Goal: Task Accomplishment & Management: Manage account settings

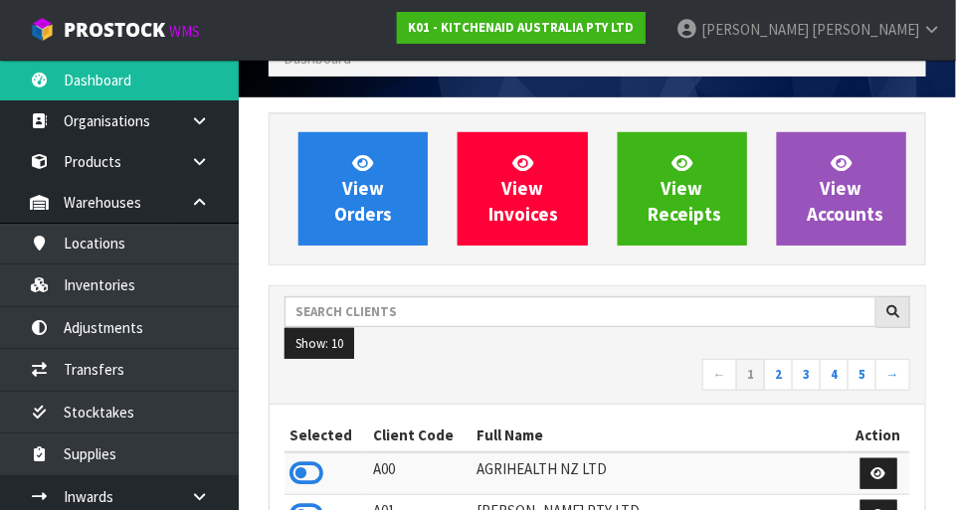
scroll to position [96, 0]
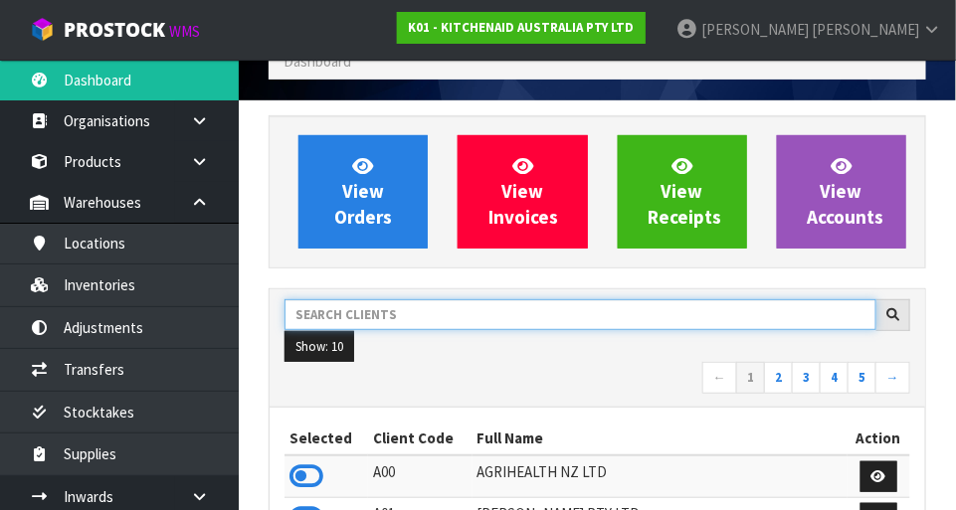
click at [498, 305] on input "text" at bounding box center [581, 315] width 592 height 31
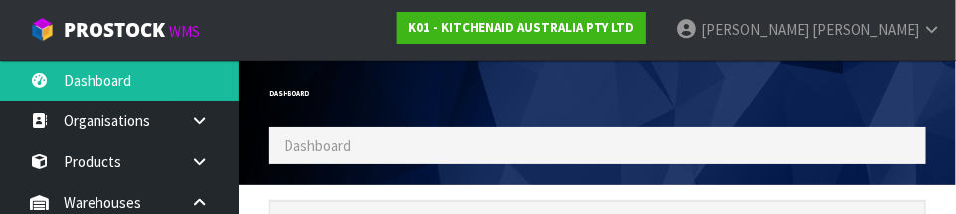
scroll to position [193, 0]
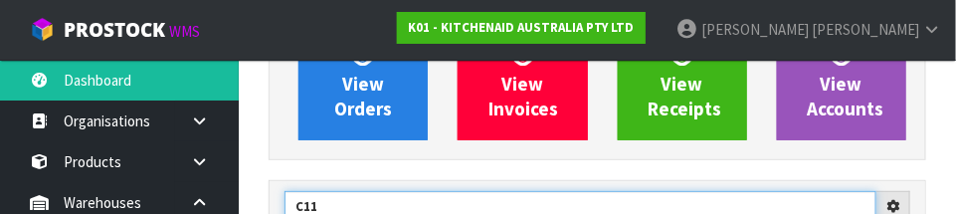
type input "C11"
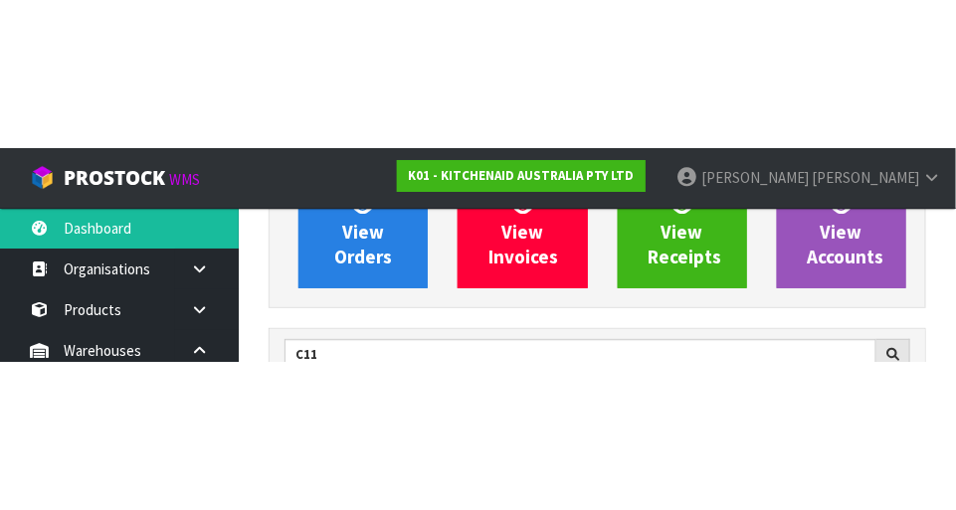
scroll to position [203, 0]
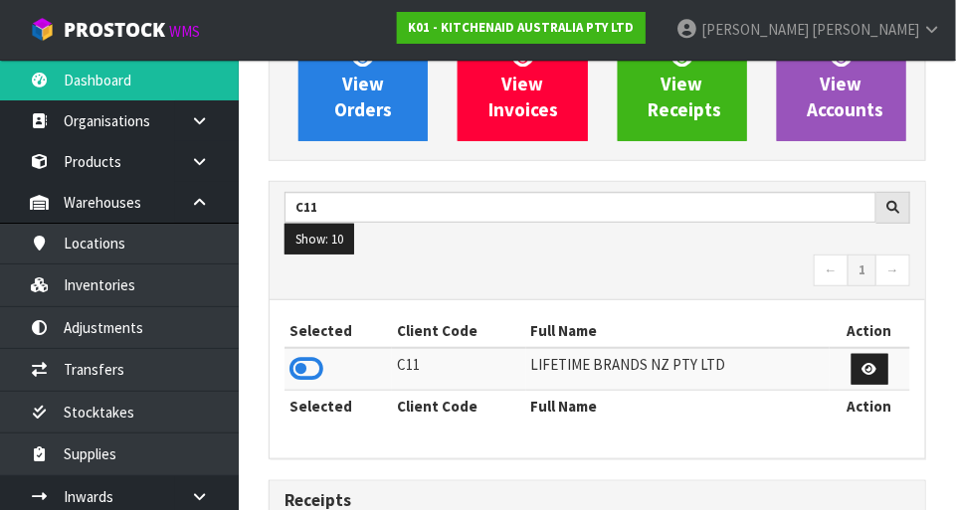
click at [306, 371] on icon at bounding box center [307, 369] width 34 height 30
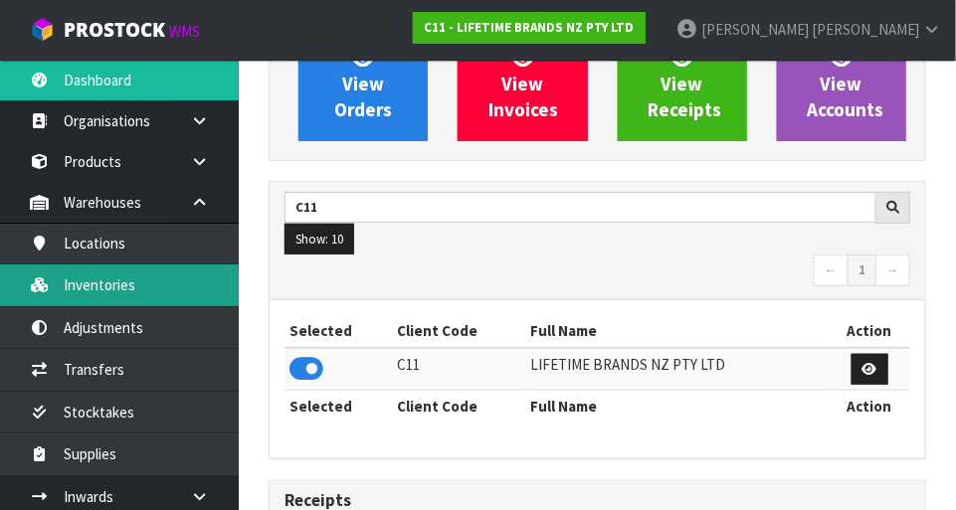
click at [141, 282] on link "Inventories" at bounding box center [119, 285] width 239 height 41
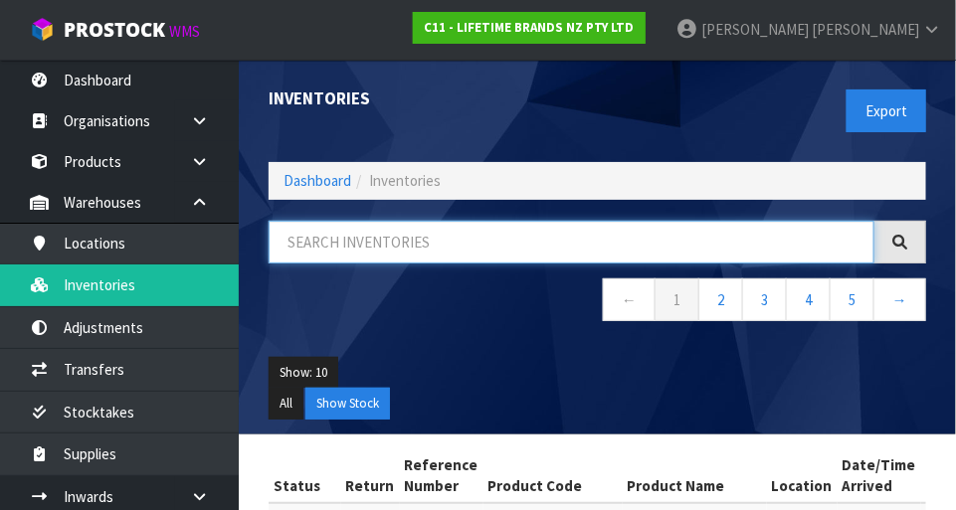
click at [449, 231] on input "text" at bounding box center [572, 242] width 606 height 43
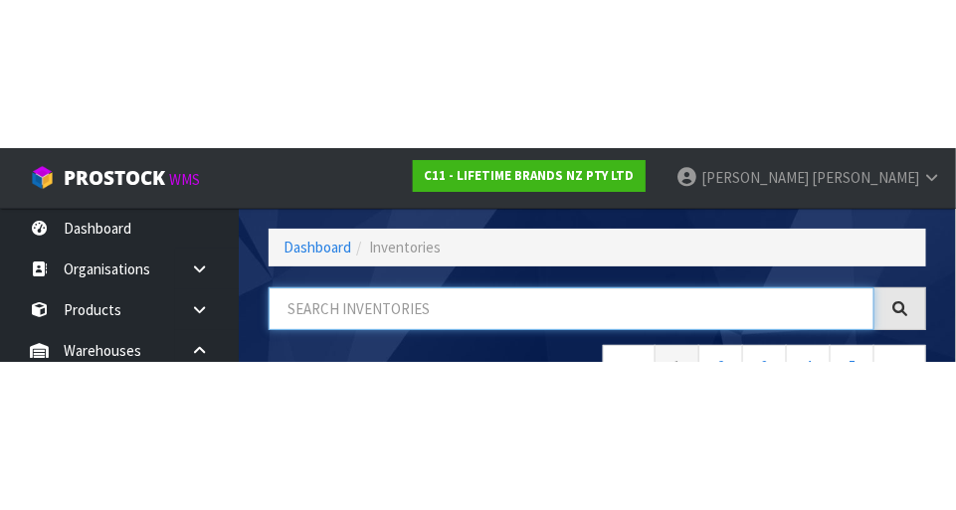
scroll to position [134, 0]
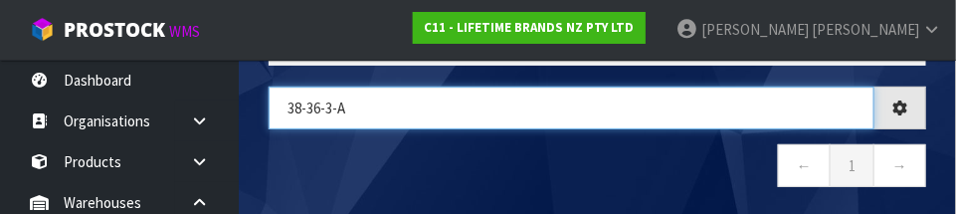
type input "38-36-3-A"
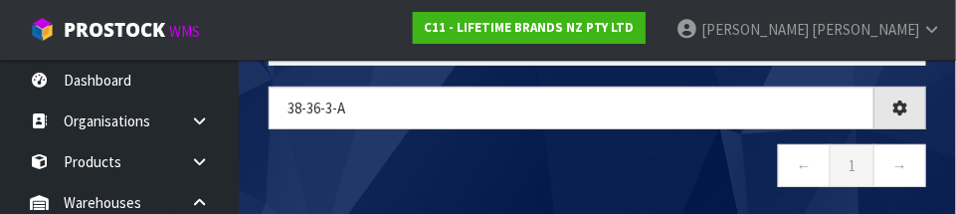
click at [661, 154] on nav "← 1 →" at bounding box center [598, 168] width 658 height 49
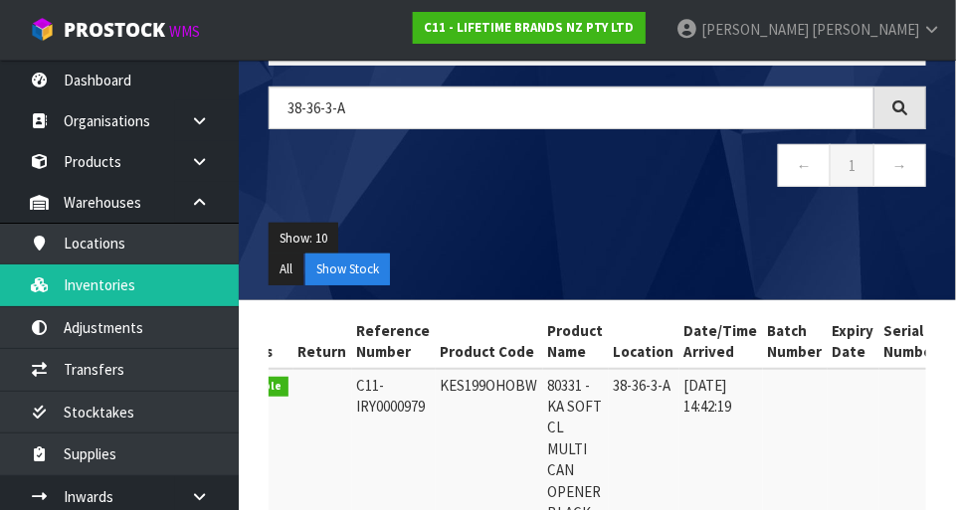
scroll to position [0, 0]
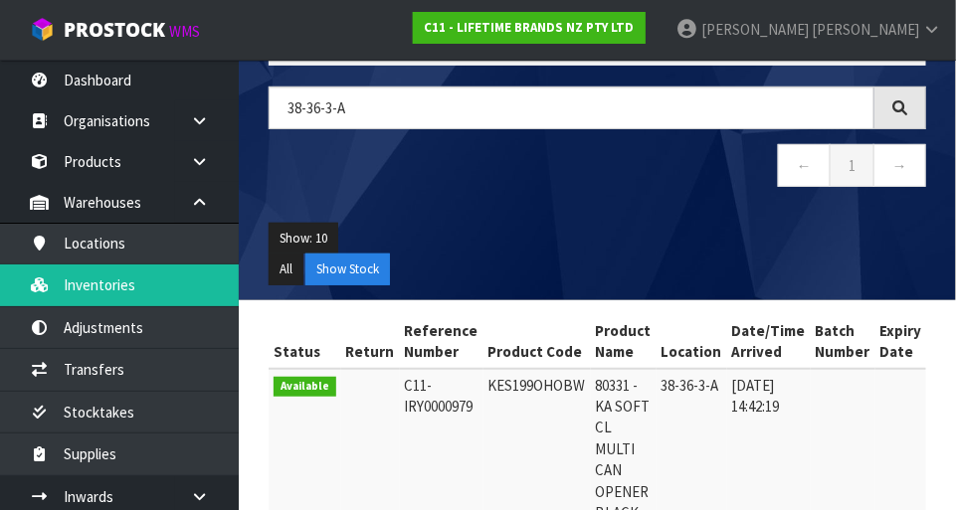
copy td "KES199OHOBW"
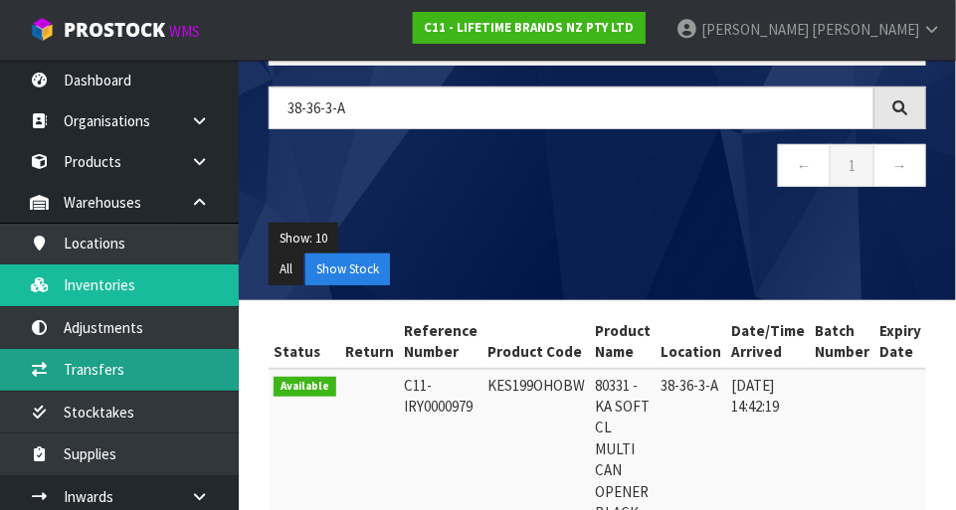
click at [165, 361] on link "Transfers" at bounding box center [119, 369] width 239 height 41
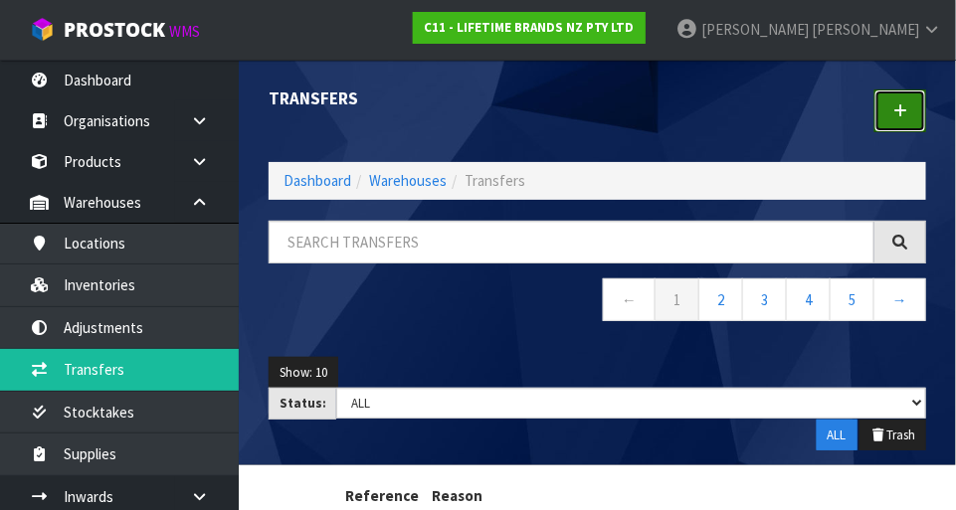
click at [900, 109] on icon at bounding box center [901, 110] width 14 height 15
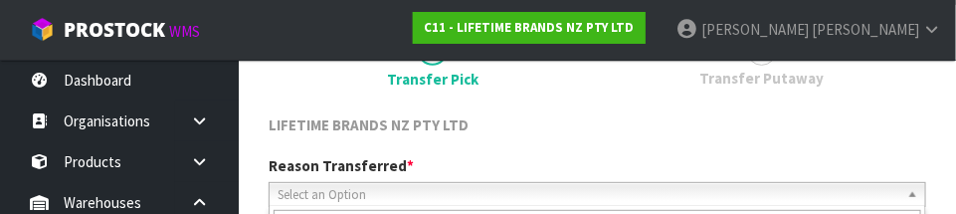
scroll to position [295, 0]
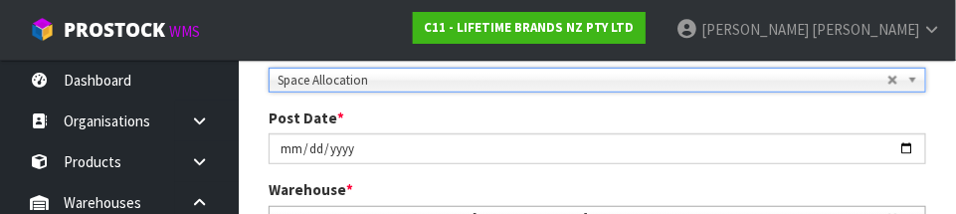
click at [657, 122] on div "Post Date * [DATE]" at bounding box center [598, 135] width 688 height 57
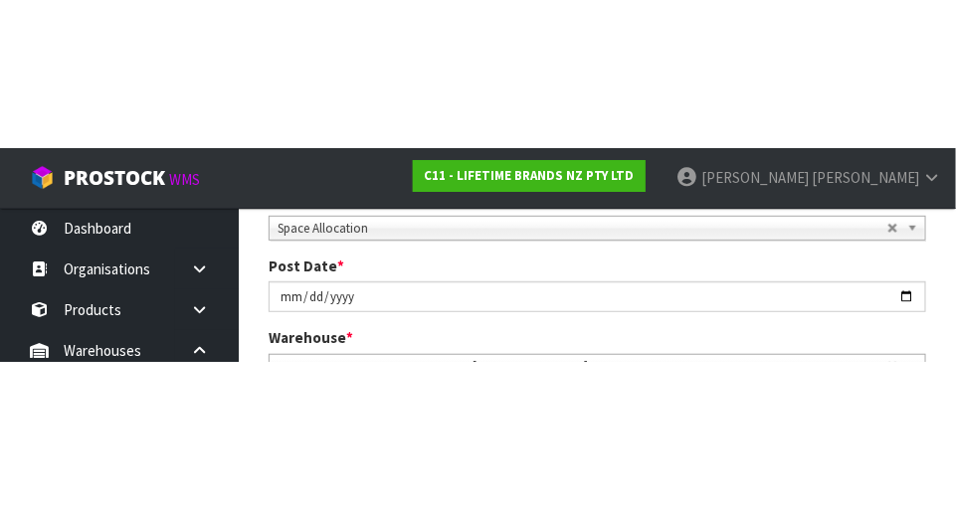
scroll to position [305, 0]
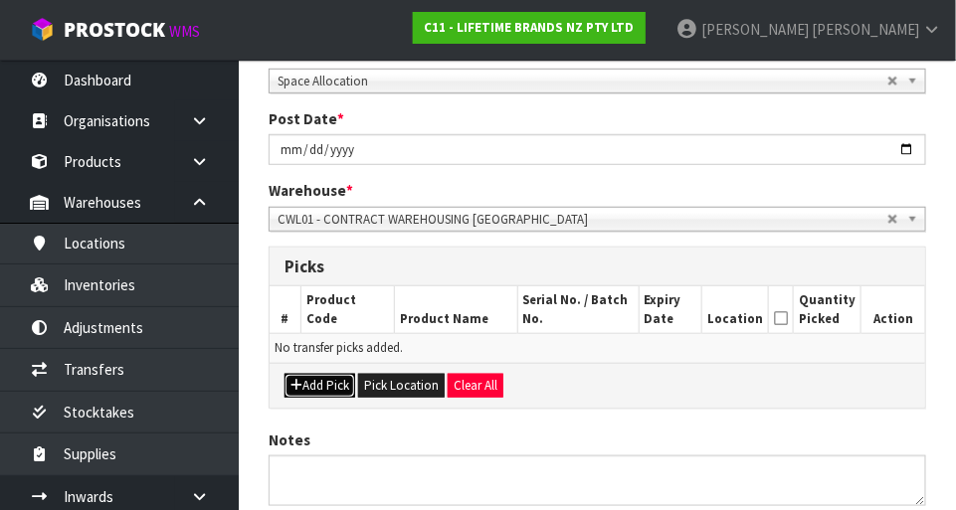
click at [336, 385] on button "Add Pick" at bounding box center [320, 386] width 71 height 24
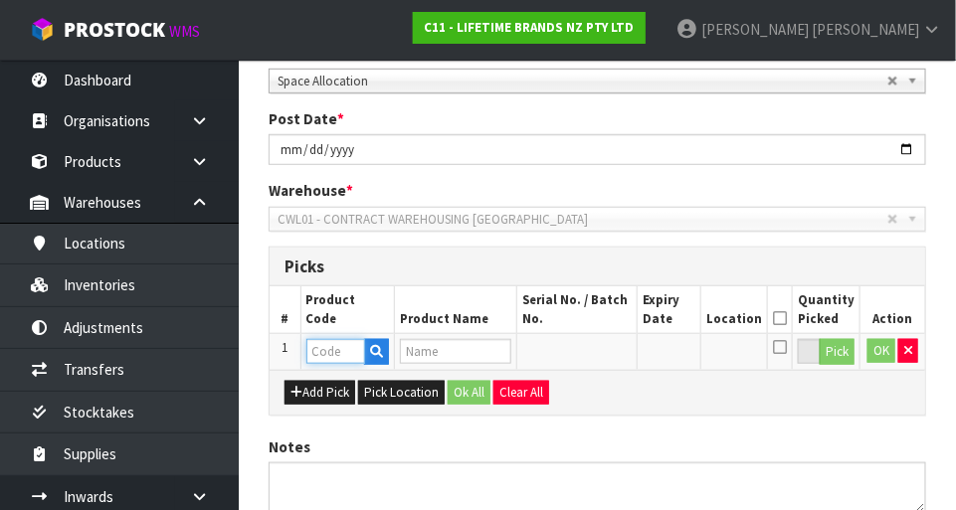
click at [348, 352] on input "text" at bounding box center [335, 351] width 59 height 25
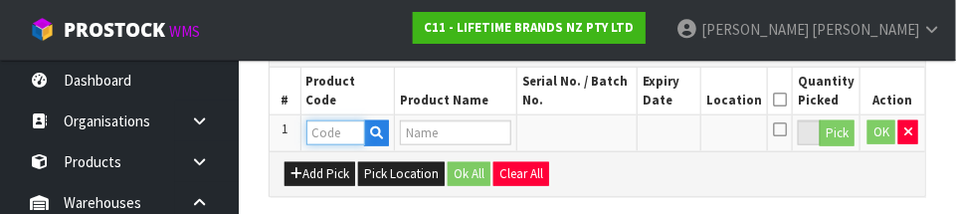
scroll to position [537, 0]
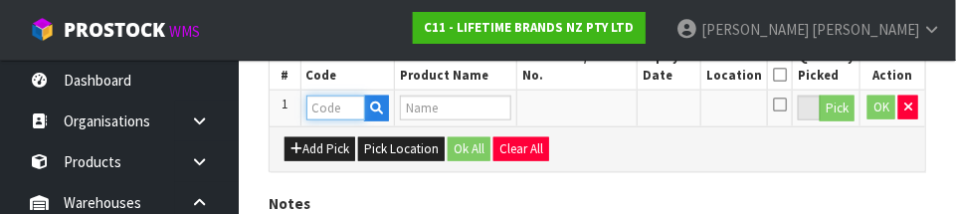
paste input "KES199OHOBW"
type input "KES199OHOBW"
type input "80331 - KA SOFT CL MULTI CAN OPENER BLACK"
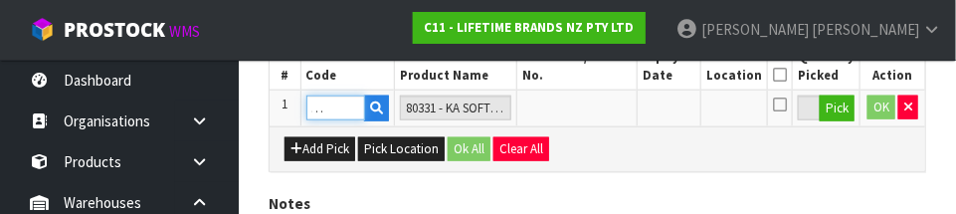
type input "KES199OHOBW"
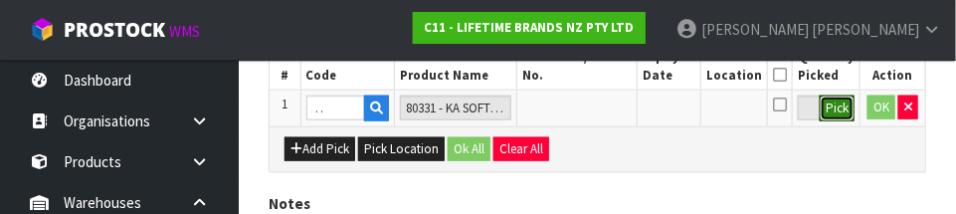
click at [838, 104] on button "Pick" at bounding box center [837, 109] width 35 height 26
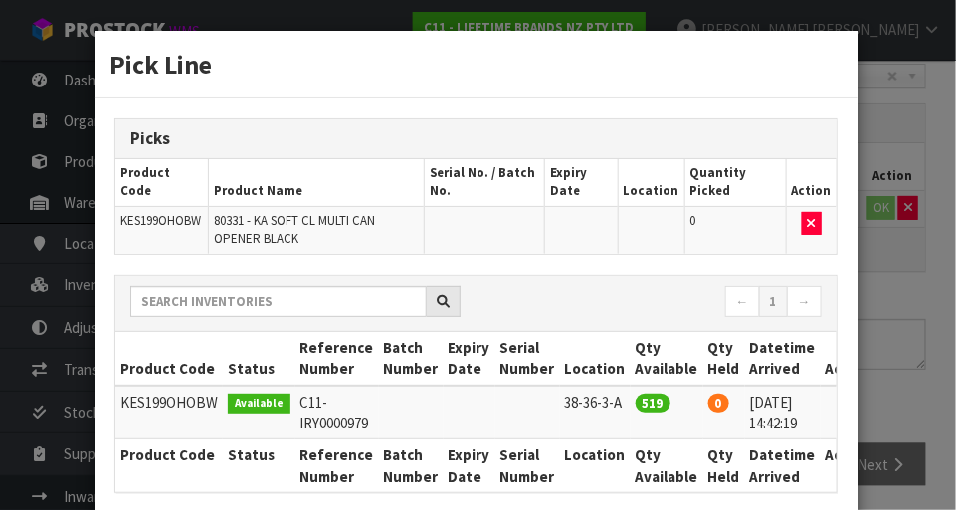
scroll to position [0, 21]
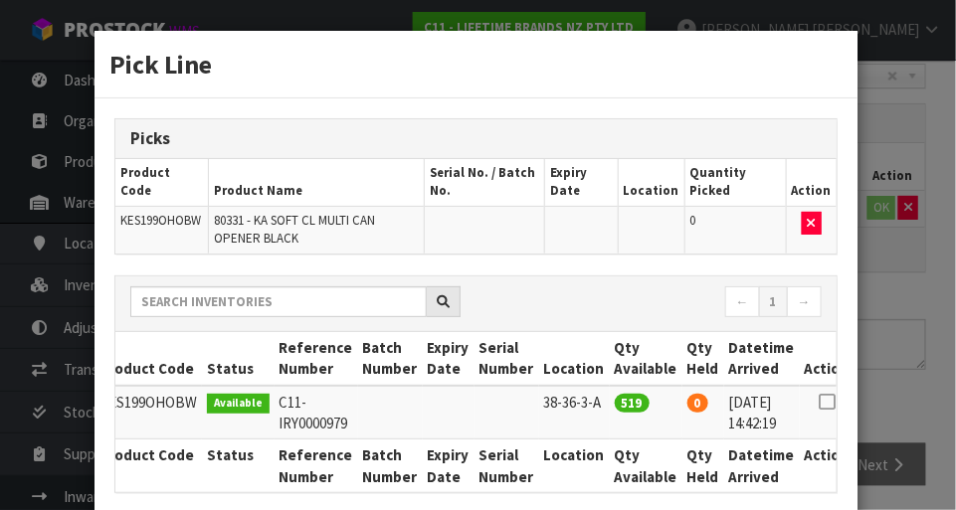
click at [800, 405] on td at bounding box center [827, 413] width 55 height 54
click at [819, 403] on icon at bounding box center [827, 402] width 16 height 1
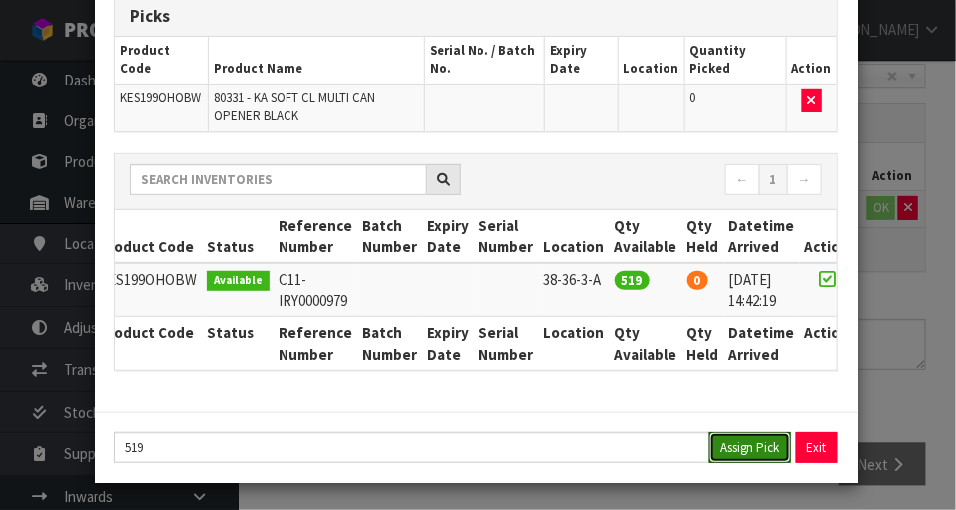
click at [756, 448] on button "Assign Pick" at bounding box center [751, 448] width 82 height 31
type input "519"
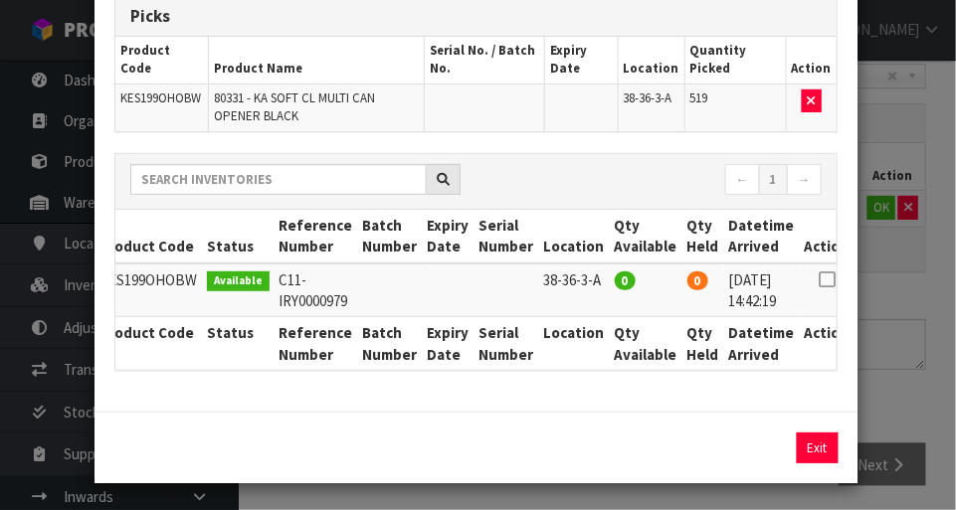
click at [919, 276] on div "Pick Line Picks Product Code Product Name Serial No. / Batch No. Expiry Date Lo…" at bounding box center [478, 255] width 956 height 510
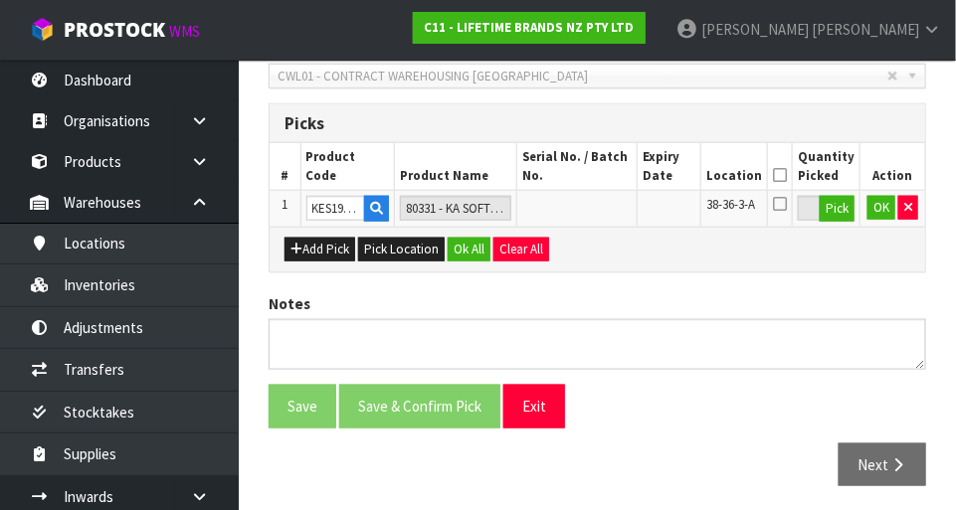
scroll to position [447, 0]
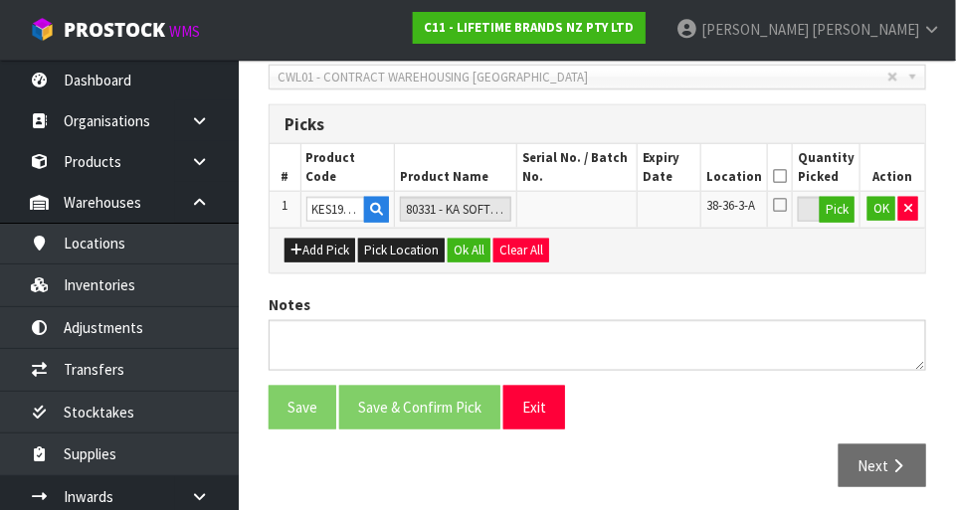
click at [787, 176] on icon at bounding box center [780, 176] width 14 height 1
click at [884, 207] on button "OK" at bounding box center [882, 209] width 28 height 24
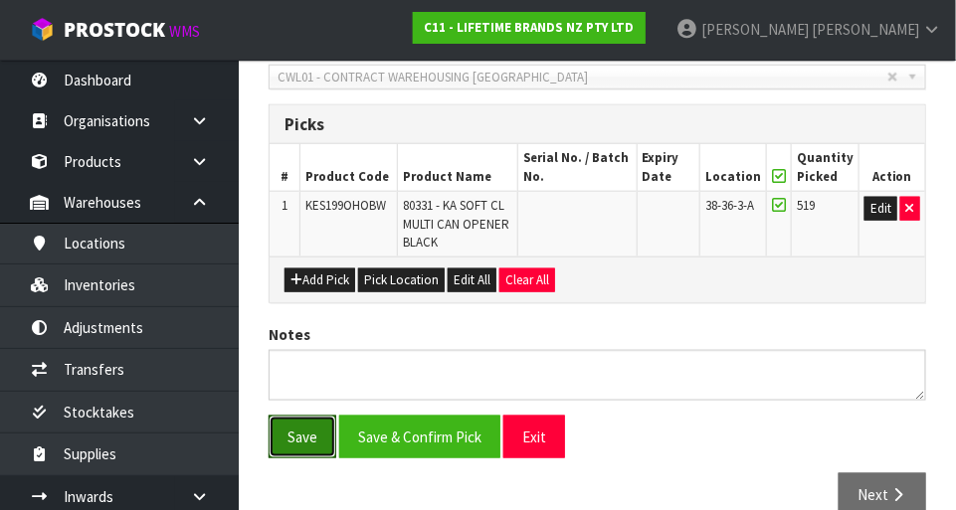
click at [311, 435] on button "Save" at bounding box center [303, 437] width 68 height 43
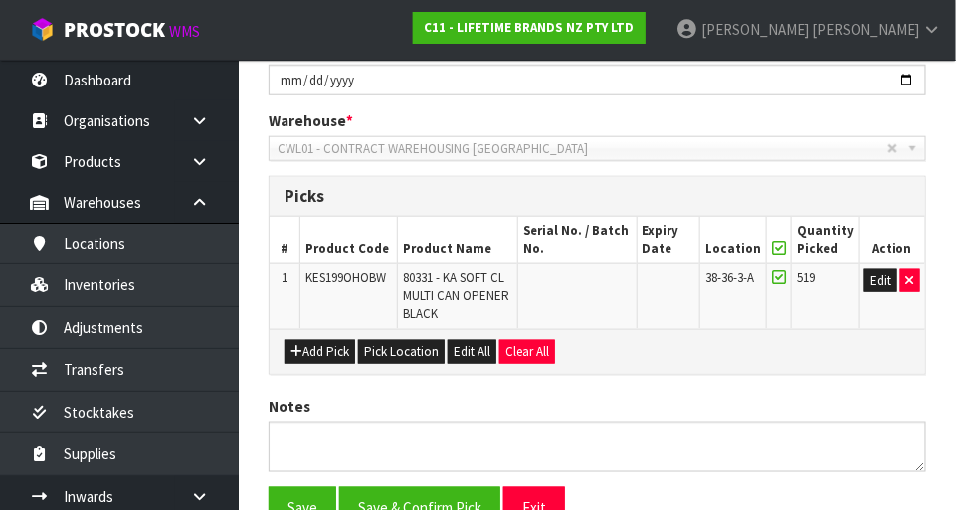
scroll to position [0, 0]
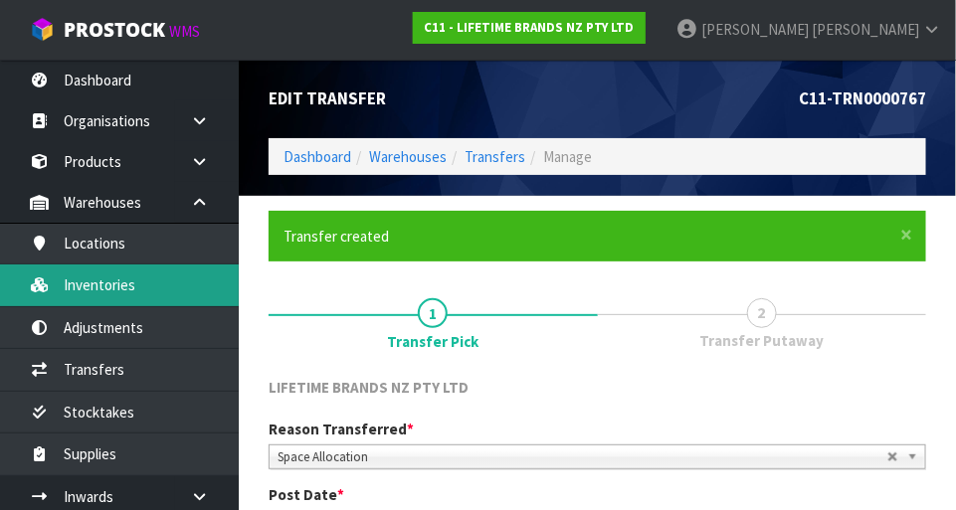
click at [149, 287] on link "Inventories" at bounding box center [119, 285] width 239 height 41
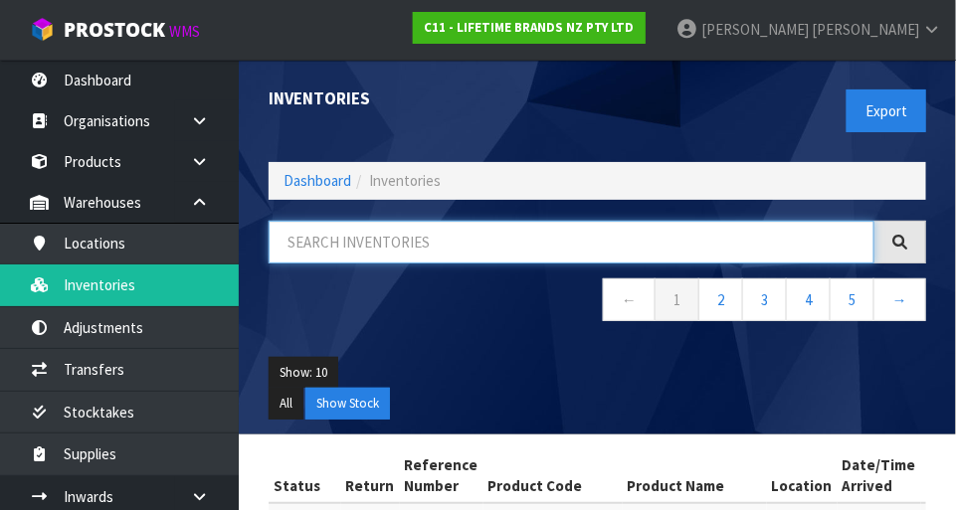
click at [394, 242] on input "text" at bounding box center [572, 242] width 606 height 43
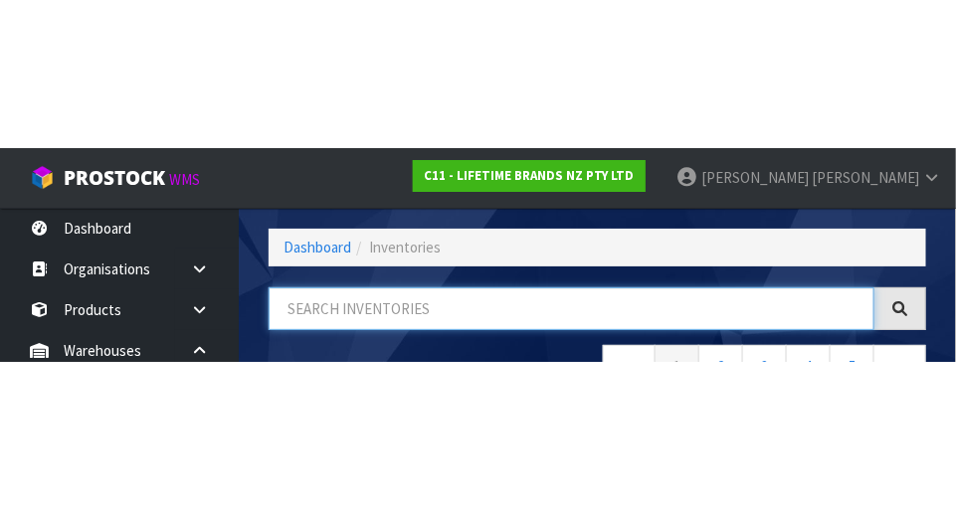
scroll to position [134, 0]
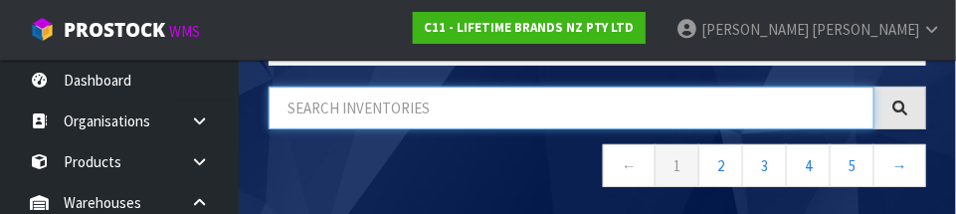
paste input "KES199OHOBW"
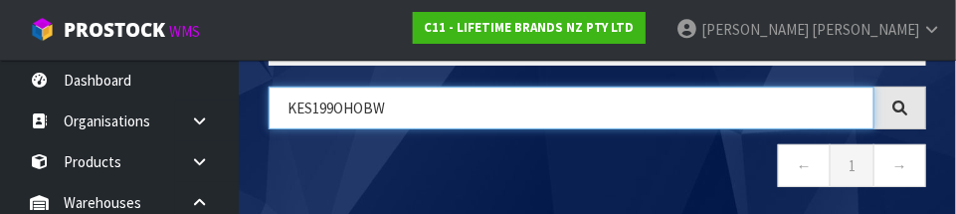
type input "KES199OHOBW"
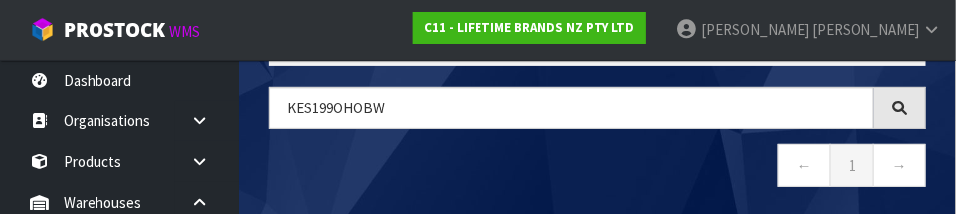
click at [508, 146] on nav "← 1 →" at bounding box center [598, 168] width 658 height 49
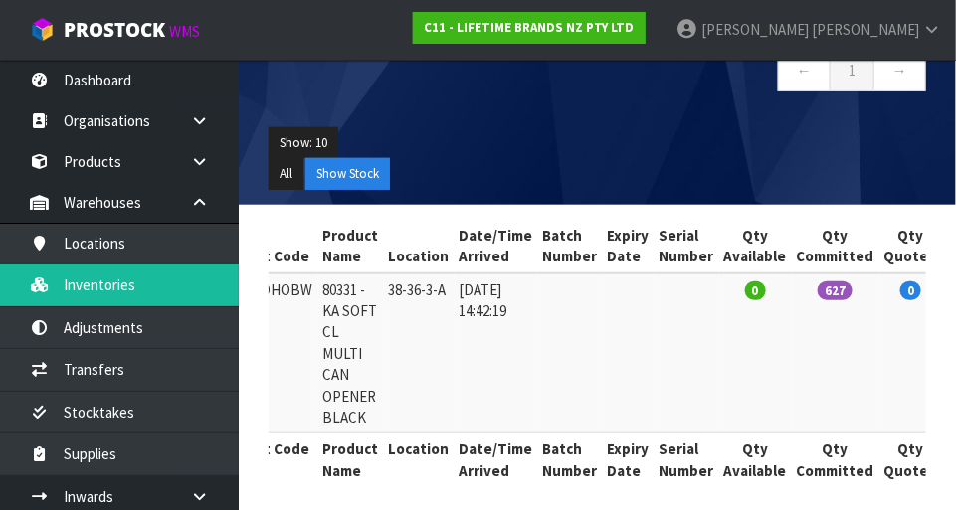
scroll to position [0, 0]
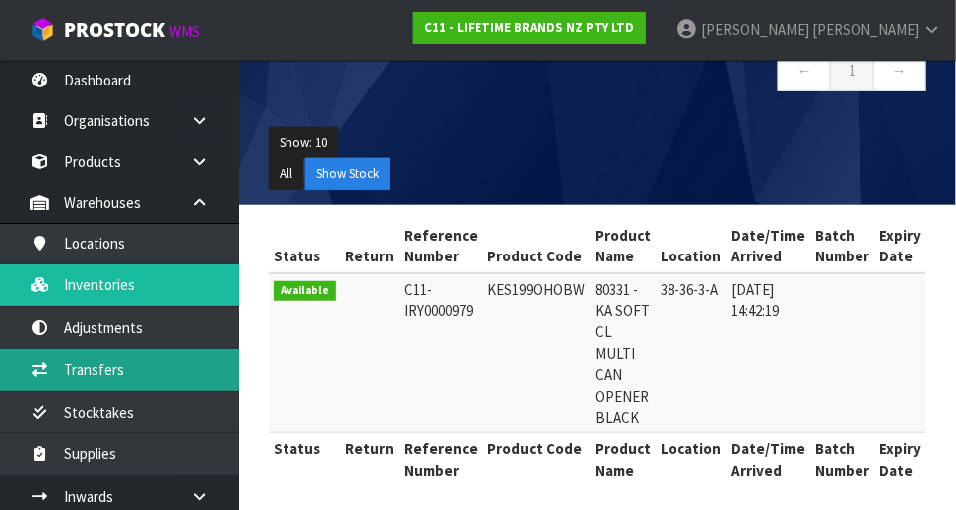
click at [159, 372] on link "Transfers" at bounding box center [119, 369] width 239 height 41
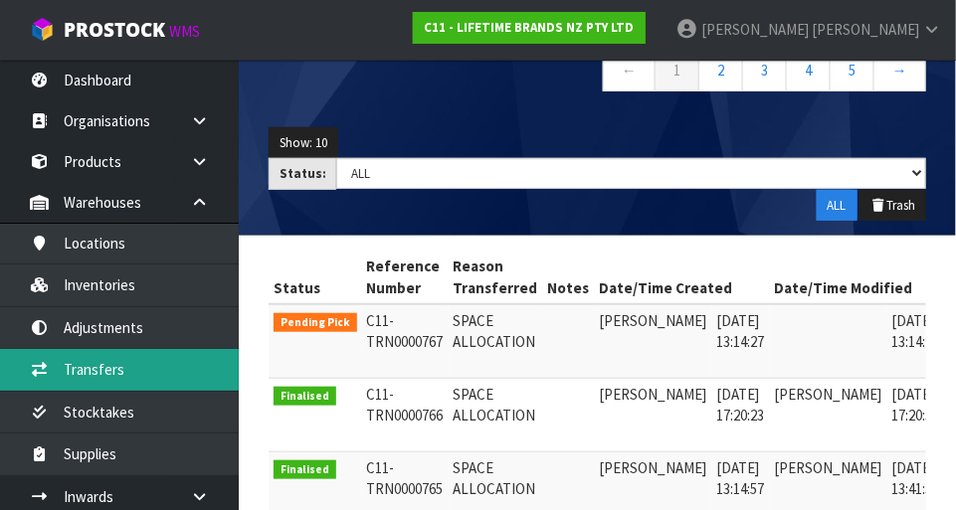
scroll to position [0, 48]
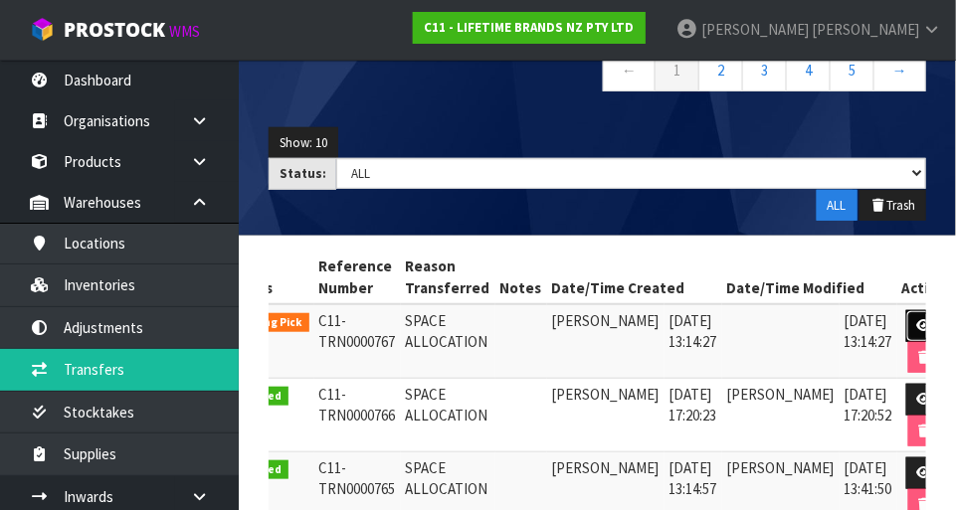
click at [917, 326] on icon at bounding box center [924, 325] width 15 height 13
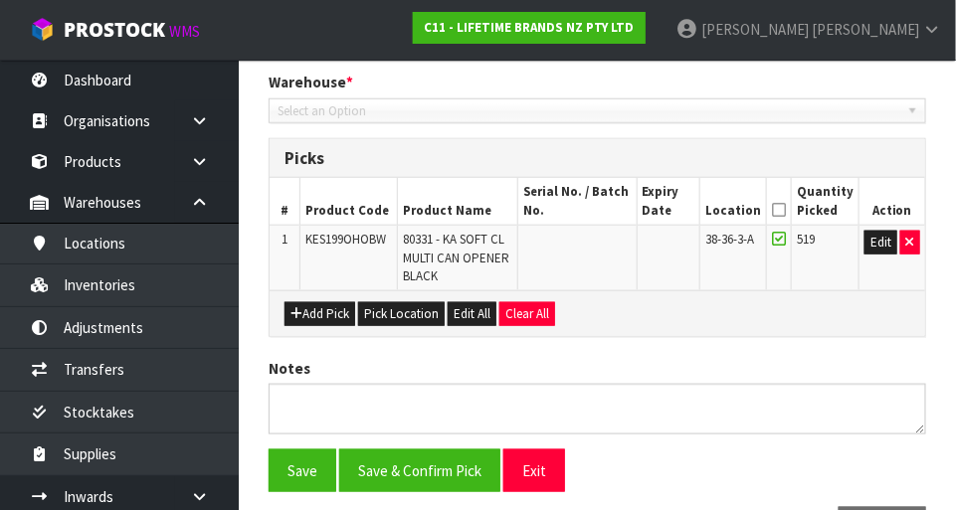
type input "[DATE]"
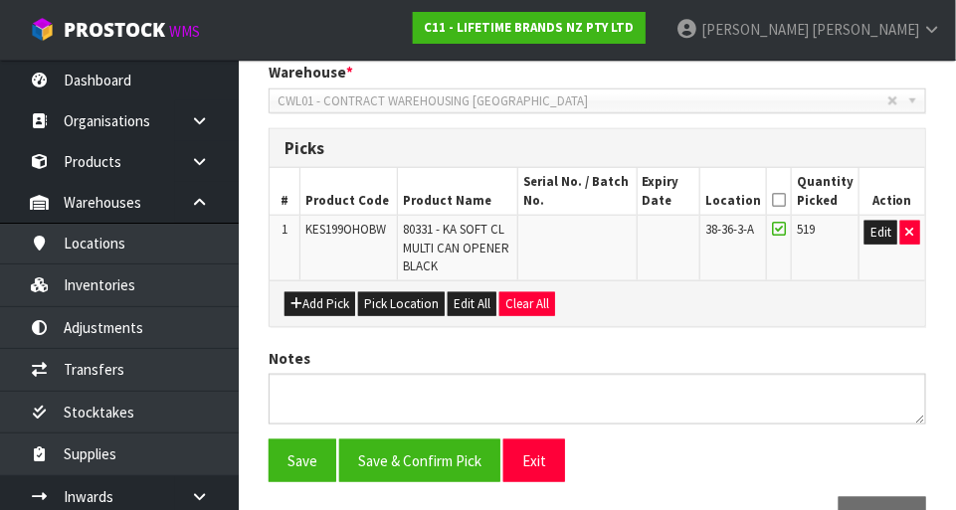
scroll to position [425, 0]
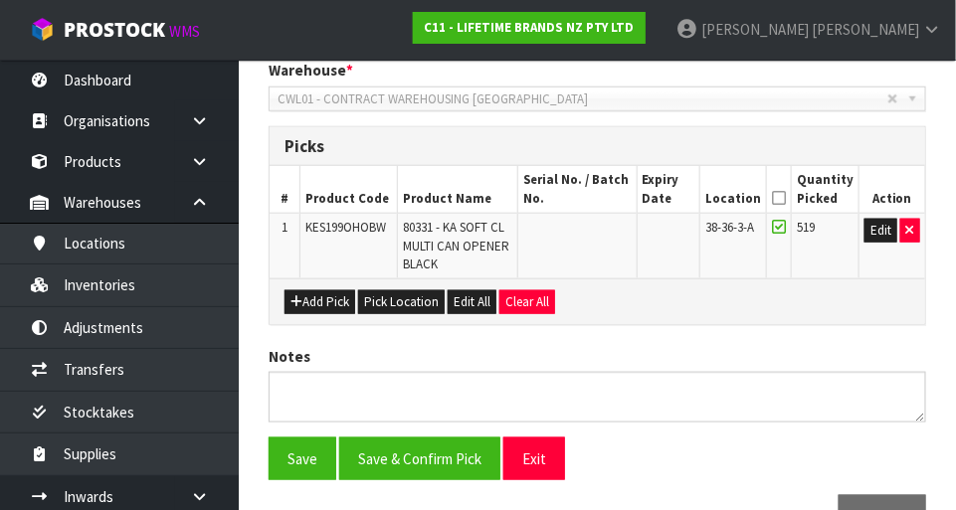
click at [786, 198] on icon at bounding box center [779, 198] width 14 height 1
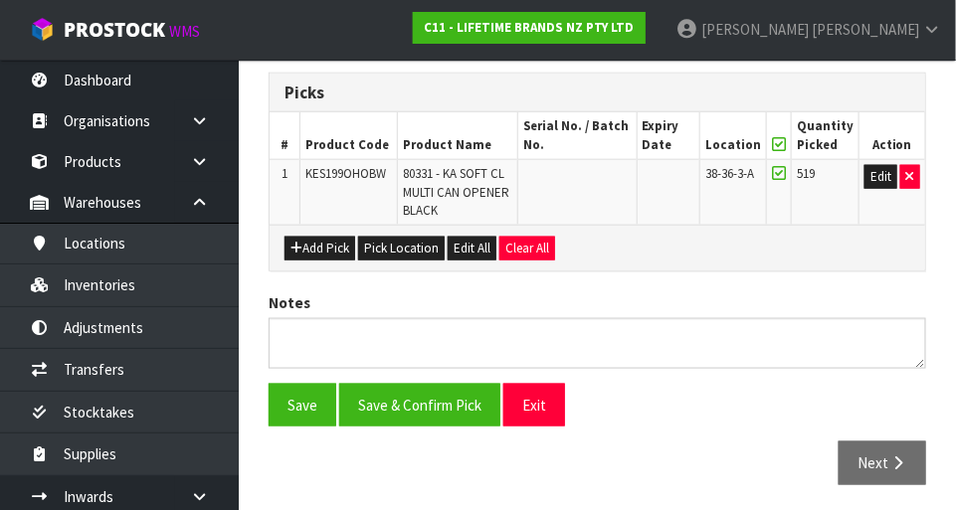
scroll to position [476, 0]
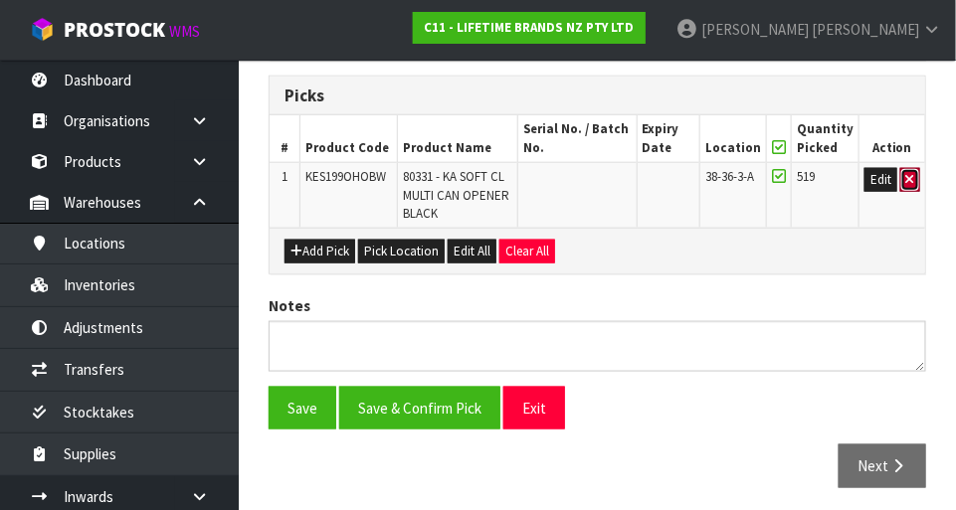
click at [910, 177] on icon "button" at bounding box center [911, 179] width 8 height 13
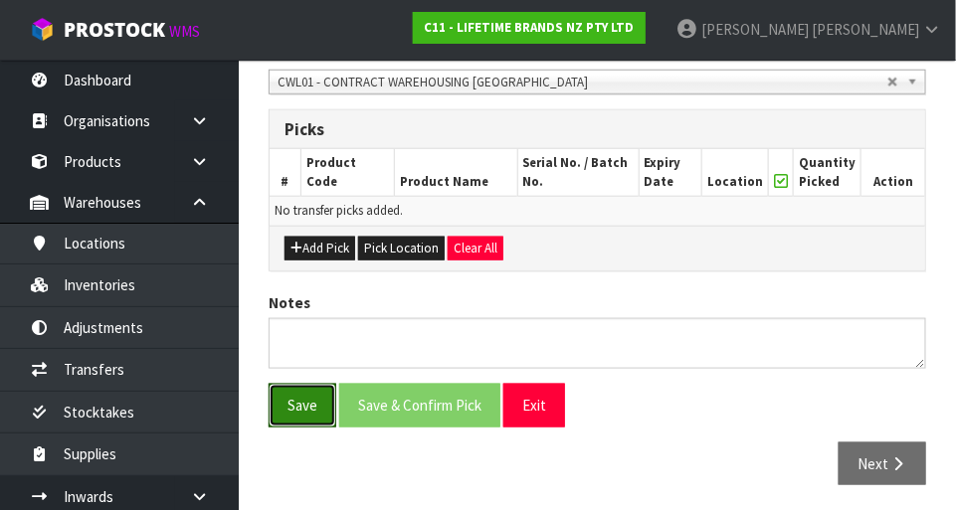
click at [300, 414] on button "Save" at bounding box center [303, 405] width 68 height 43
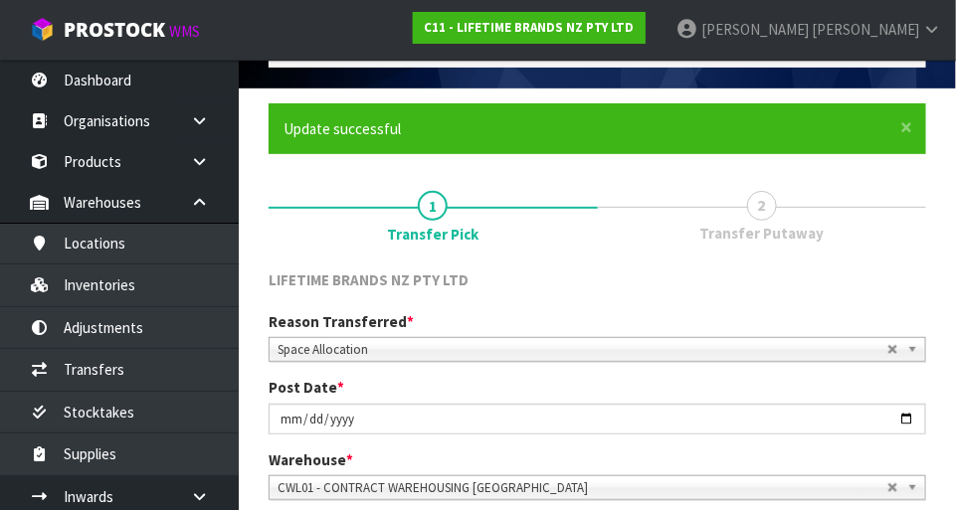
scroll to position [0, 0]
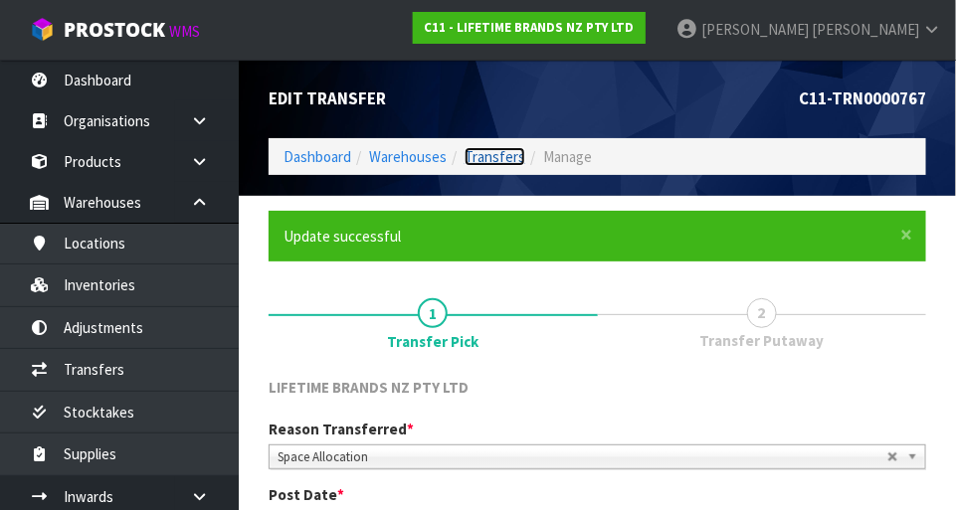
click at [505, 155] on link "Transfers" at bounding box center [495, 156] width 61 height 19
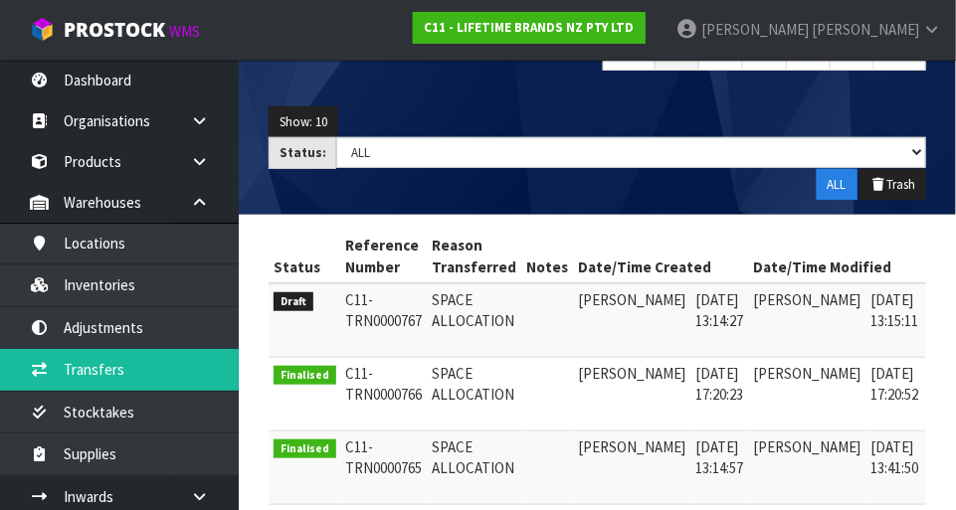
scroll to position [0, 30]
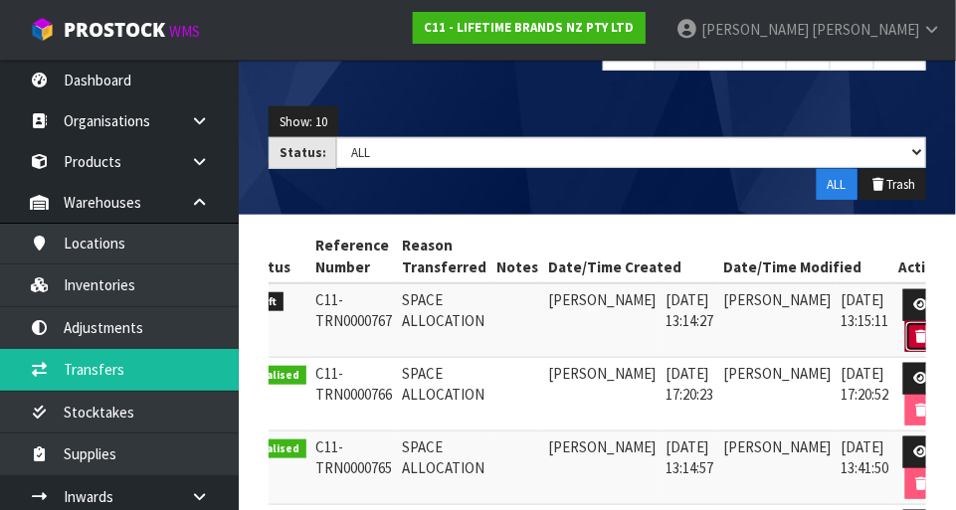
click at [906, 345] on button "button" at bounding box center [922, 337] width 33 height 32
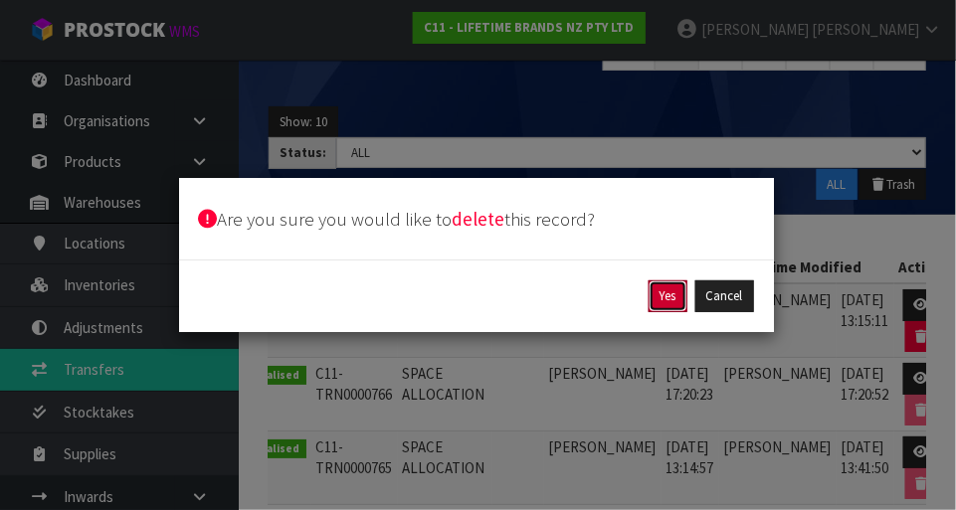
click at [679, 297] on button "Yes" at bounding box center [668, 297] width 39 height 32
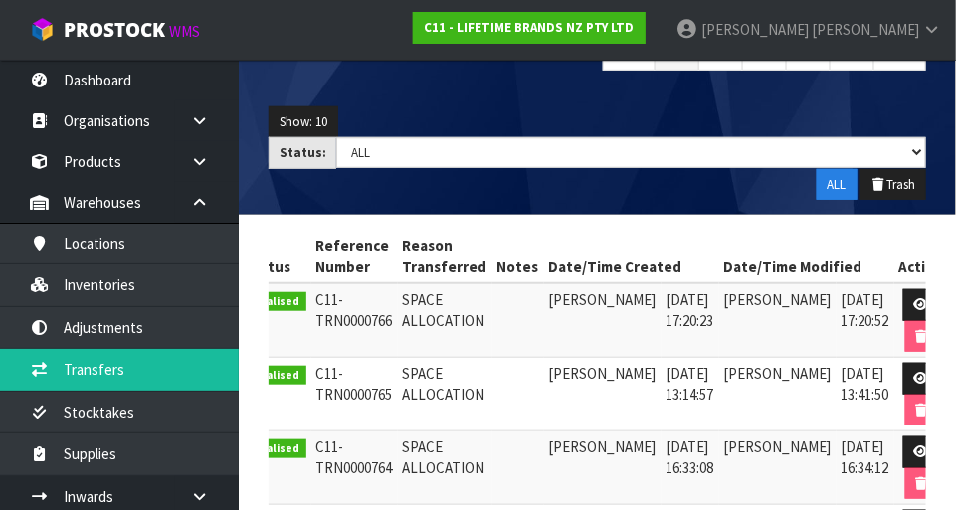
scroll to position [0, 0]
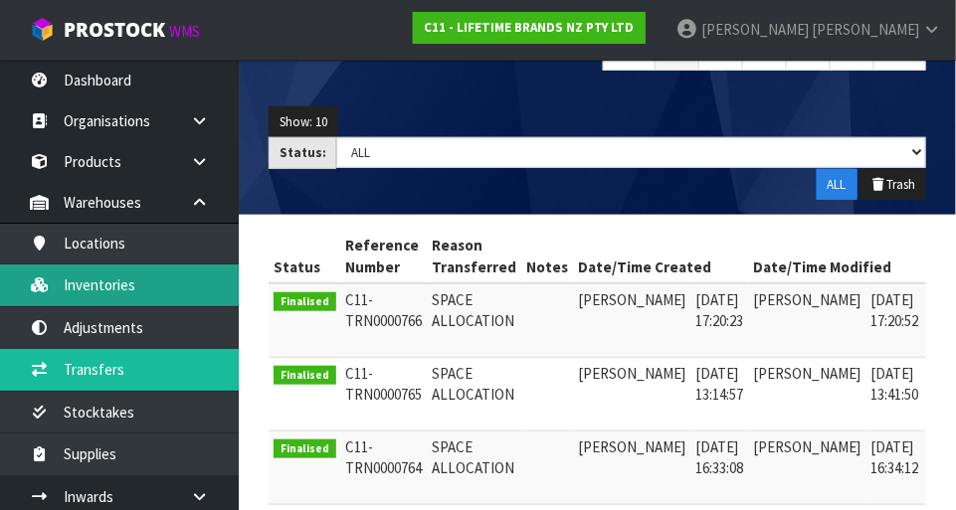
click at [169, 276] on link "Inventories" at bounding box center [119, 285] width 239 height 41
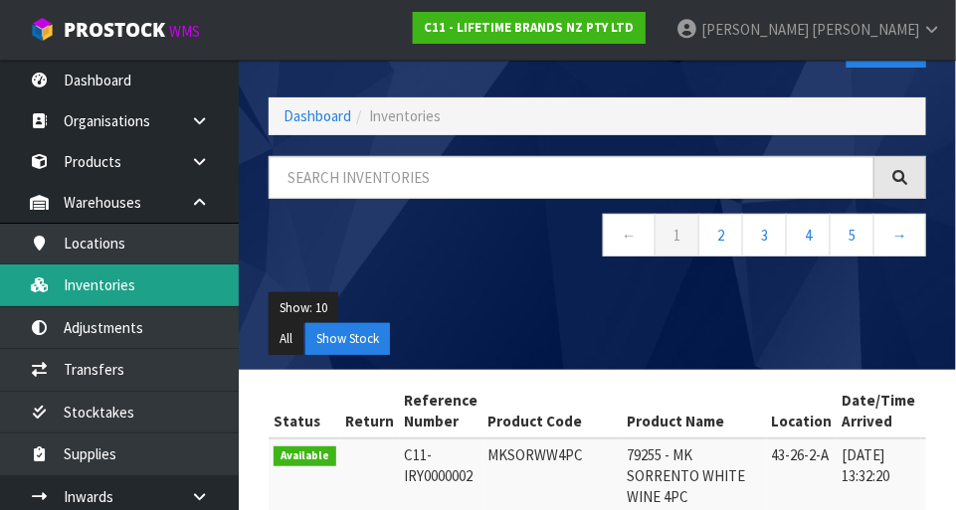
scroll to position [55, 0]
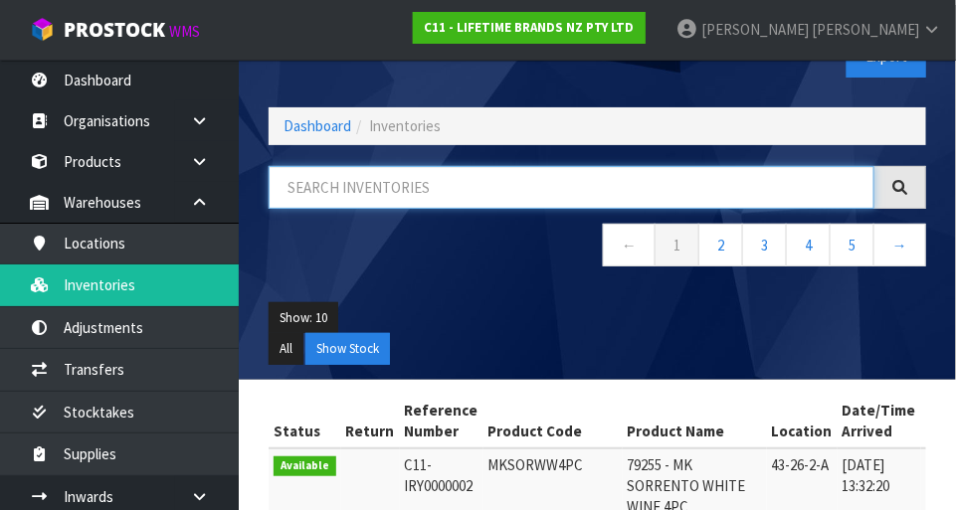
click at [492, 187] on input "text" at bounding box center [572, 187] width 606 height 43
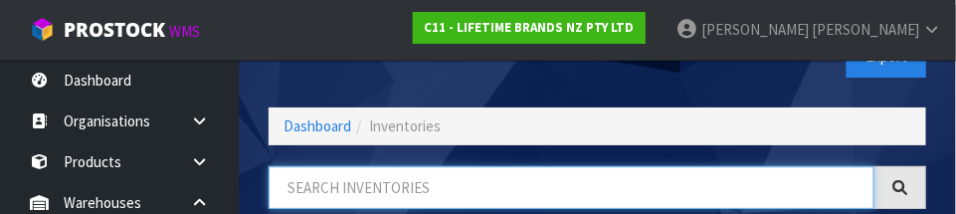
paste input "KES199OHOBW"
type input "KES199OHOBW"
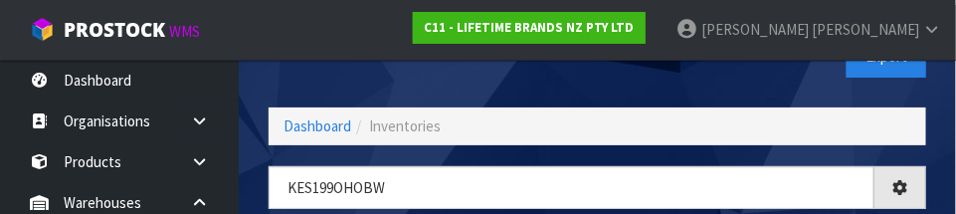
click at [717, 96] on div "Export" at bounding box center [770, 56] width 344 height 102
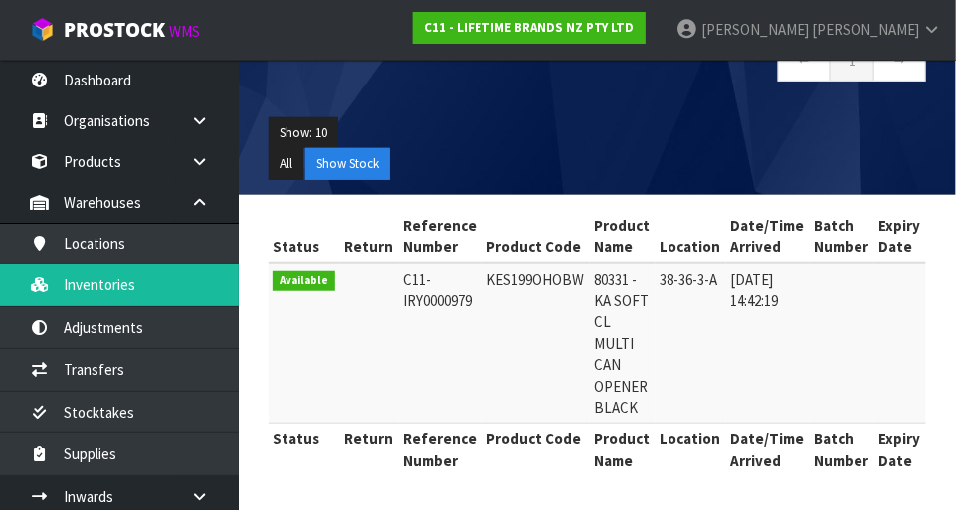
scroll to position [0, 0]
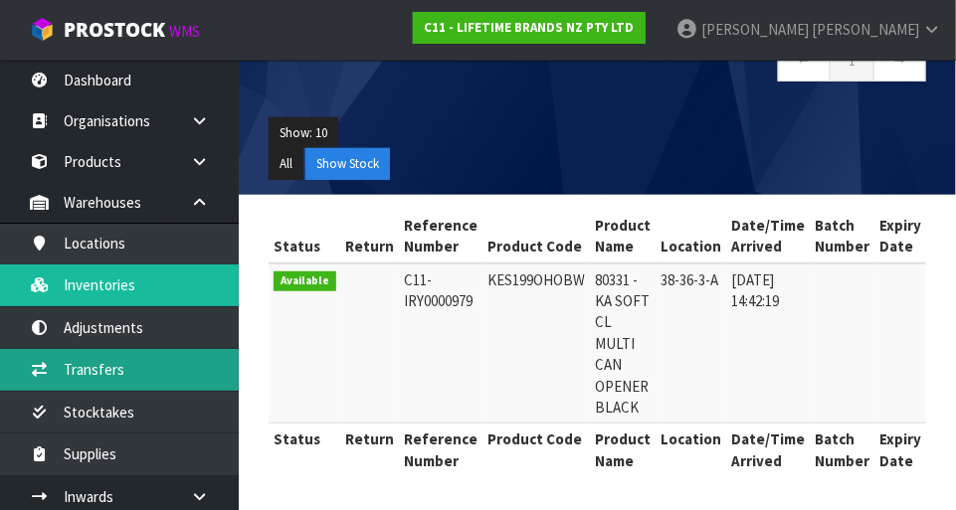
click at [111, 372] on link "Transfers" at bounding box center [119, 369] width 239 height 41
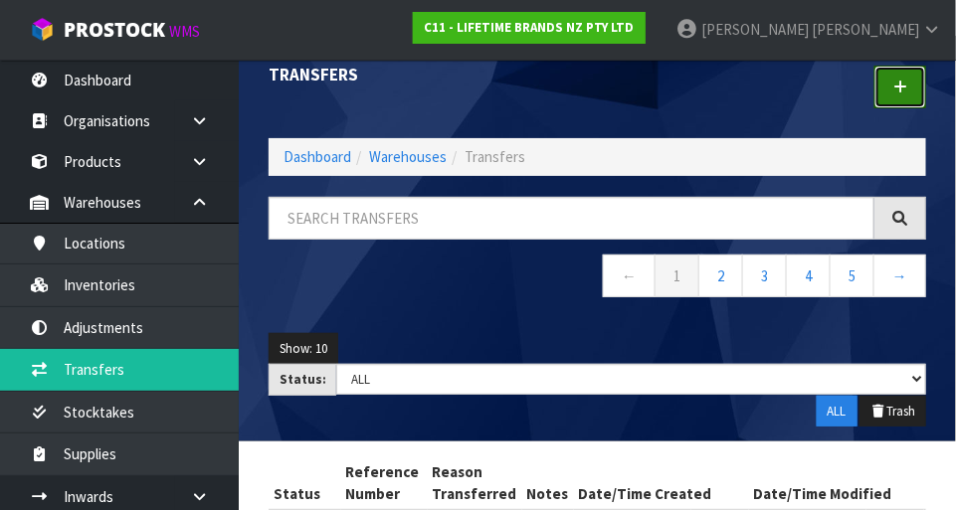
click at [905, 87] on icon at bounding box center [901, 87] width 14 height 15
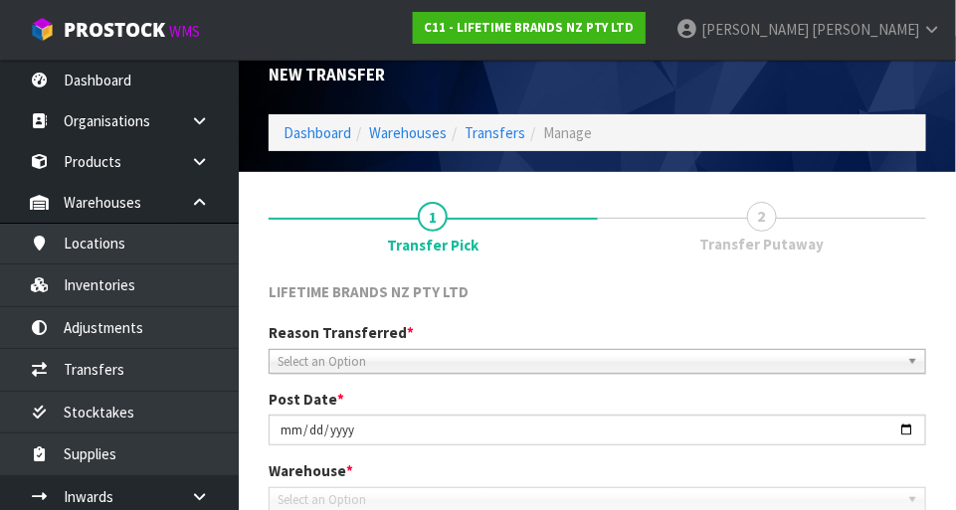
scroll to position [442, 0]
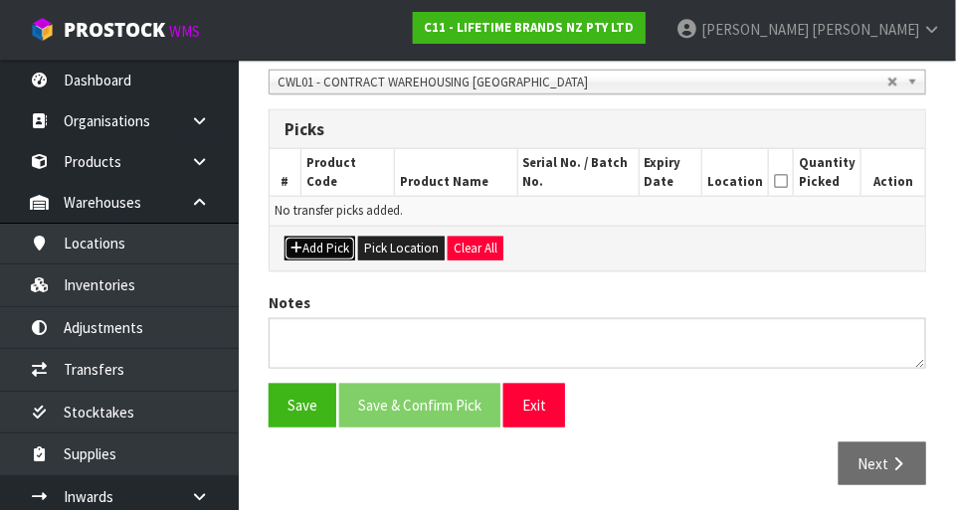
click at [304, 243] on button "Add Pick" at bounding box center [320, 249] width 71 height 24
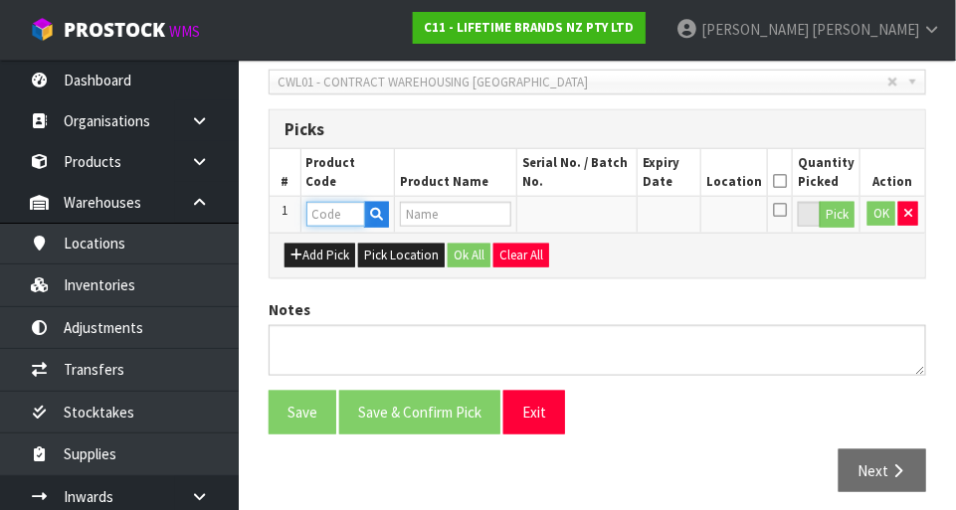
click at [336, 211] on input "text" at bounding box center [335, 214] width 59 height 25
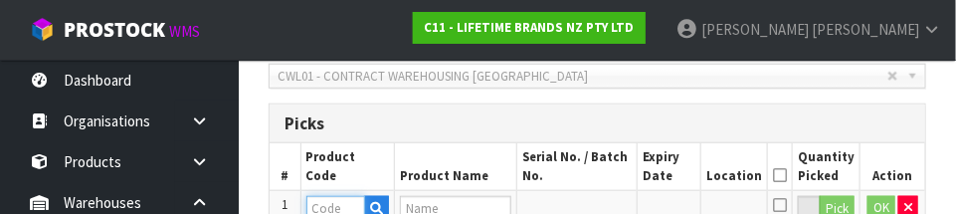
scroll to position [537, 0]
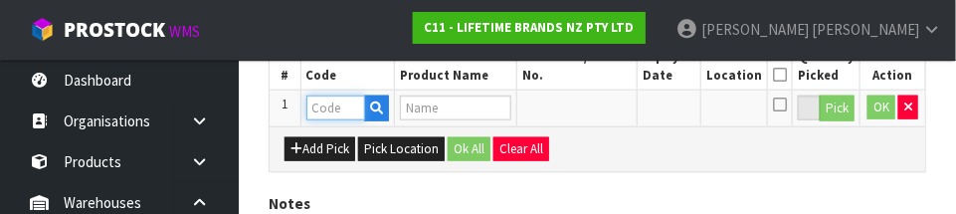
paste input "KES199OHOBW"
type input "KES199OHOBW"
type input "80331 - KA SOFT CL MULTI CAN OPENER BLACK"
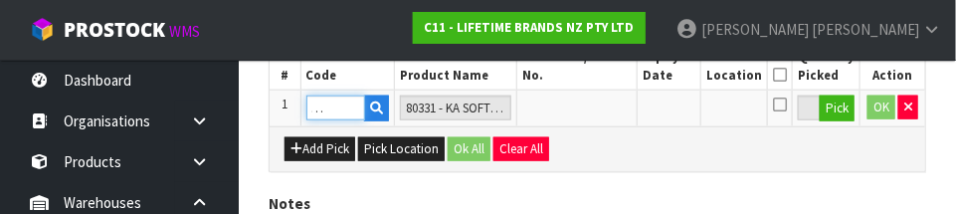
type input "KES199OHOBW"
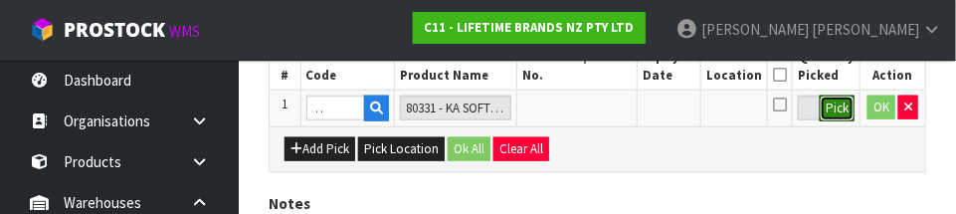
click at [835, 107] on button "Pick" at bounding box center [837, 109] width 35 height 26
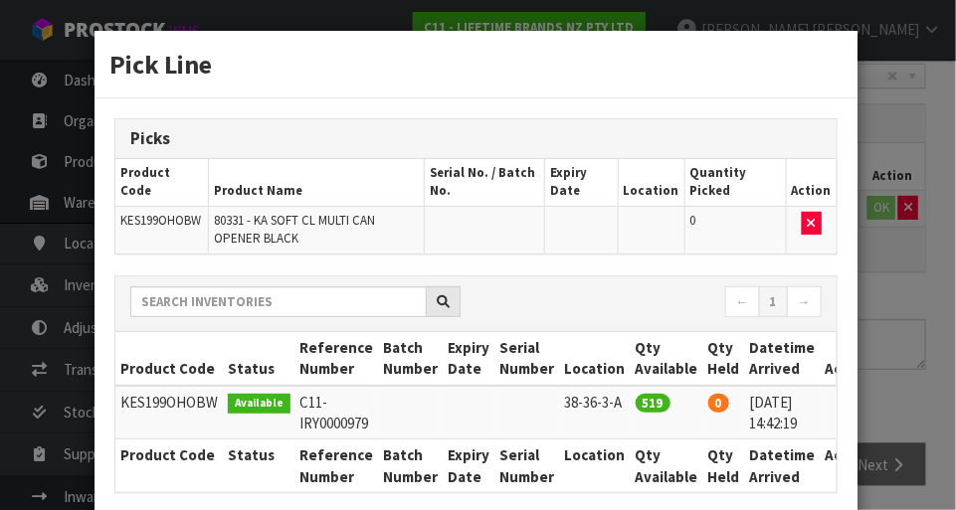
scroll to position [122, 0]
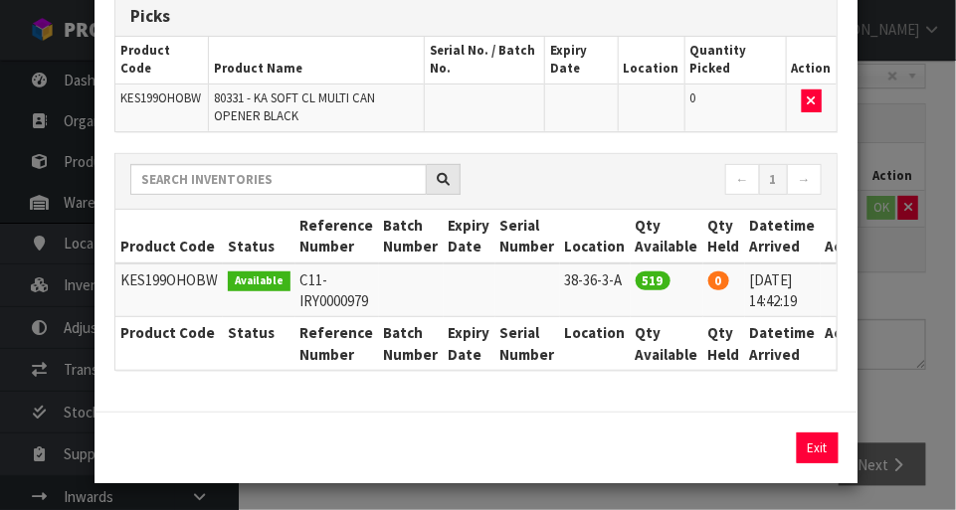
click at [840, 280] on icon at bounding box center [848, 280] width 16 height 1
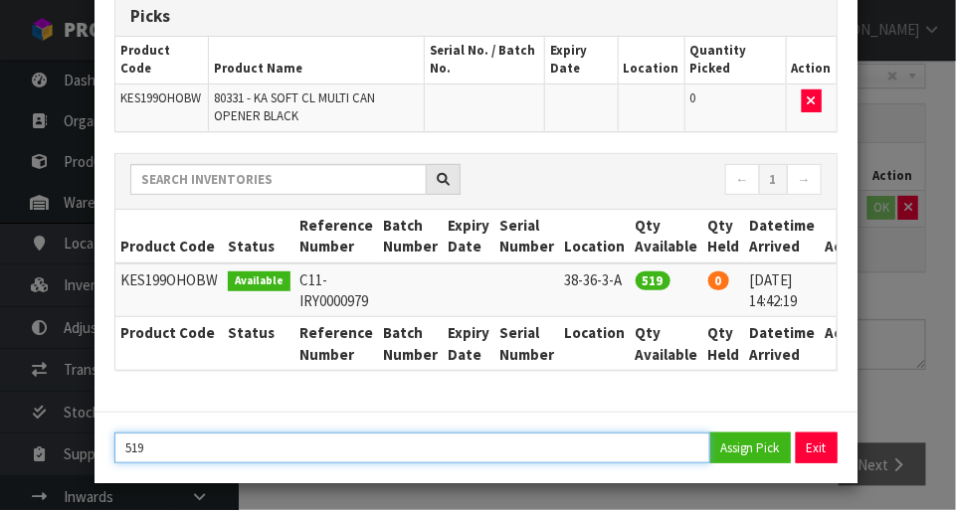
click at [427, 444] on input "519" at bounding box center [412, 448] width 596 height 31
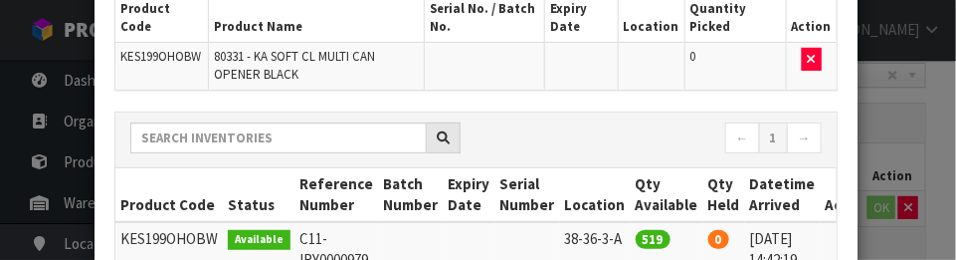
scroll to position [373, 0]
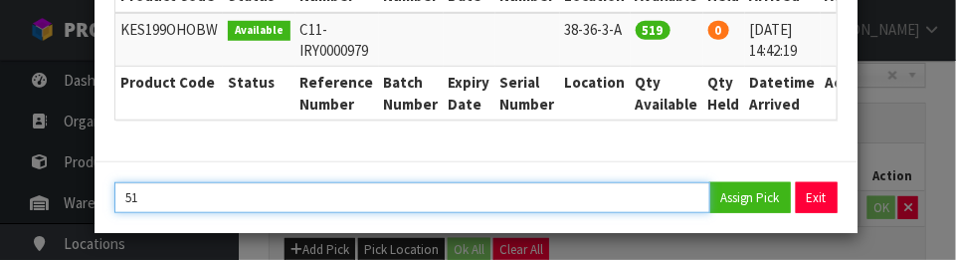
type input "5"
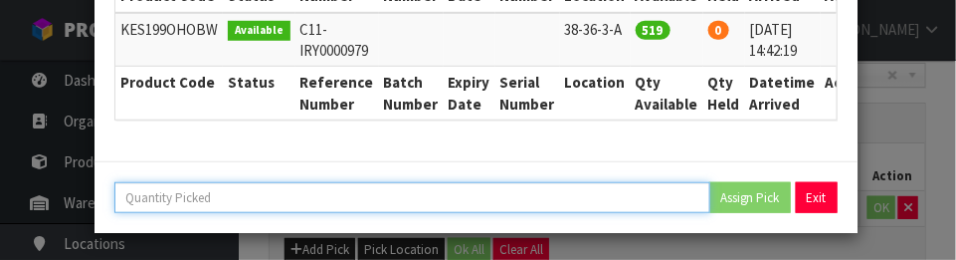
type input "4"
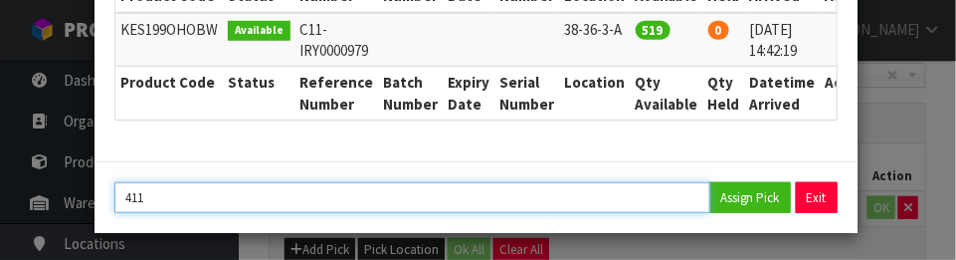
type input "411"
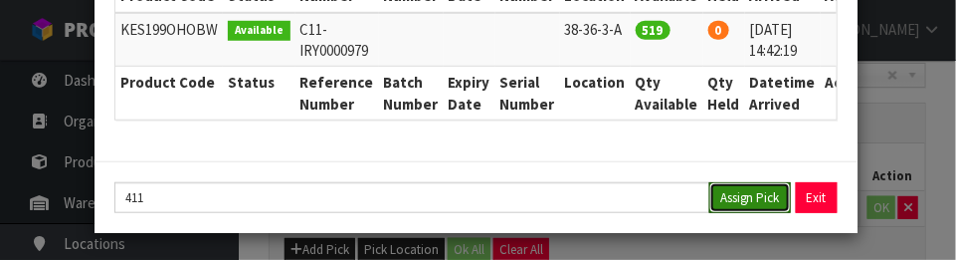
click at [747, 197] on button "Assign Pick" at bounding box center [751, 197] width 82 height 31
type input "411"
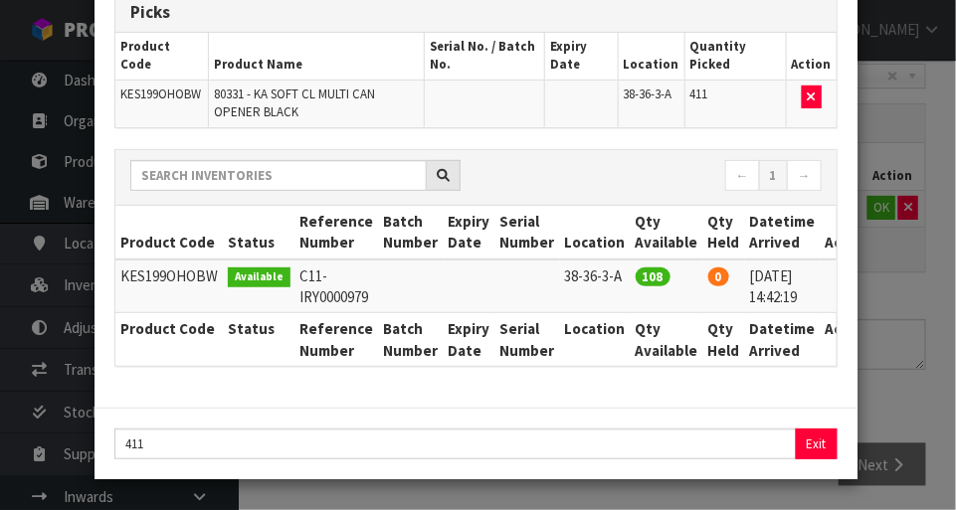
scroll to position [122, 0]
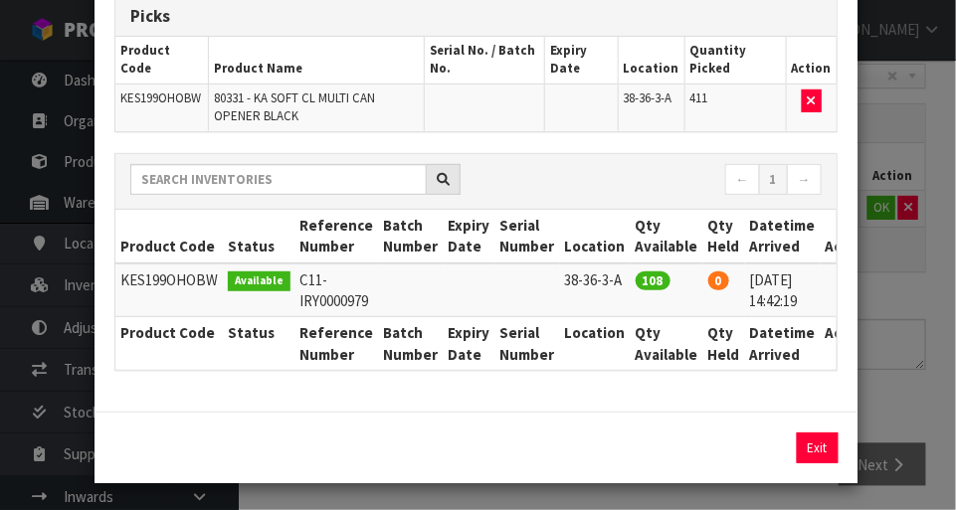
click at [930, 240] on div "Pick Line Picks Product Code Product Name Serial No. / Batch No. Expiry Date Lo…" at bounding box center [478, 255] width 956 height 510
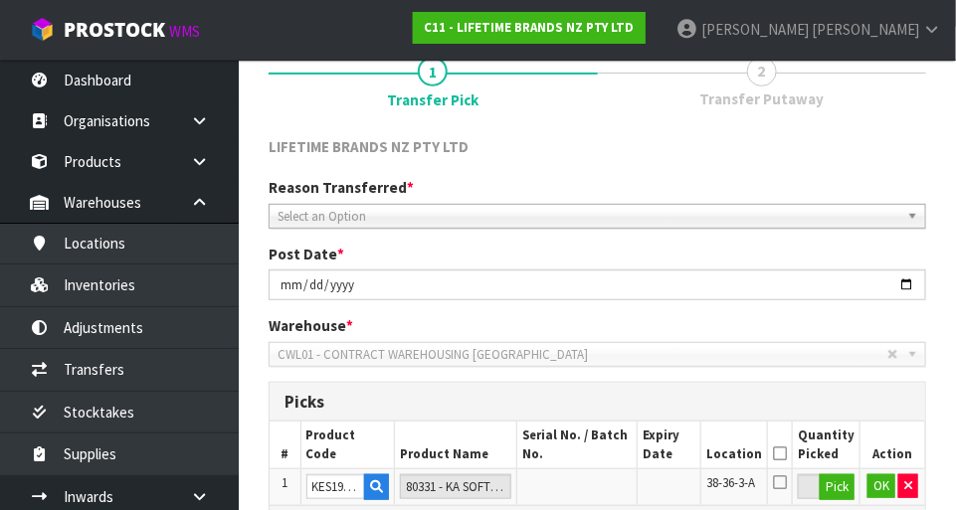
click at [393, 222] on span "Select an Option" at bounding box center [589, 217] width 622 height 24
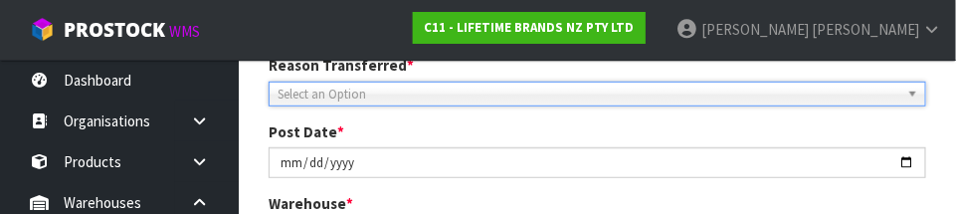
scroll to position [295, 0]
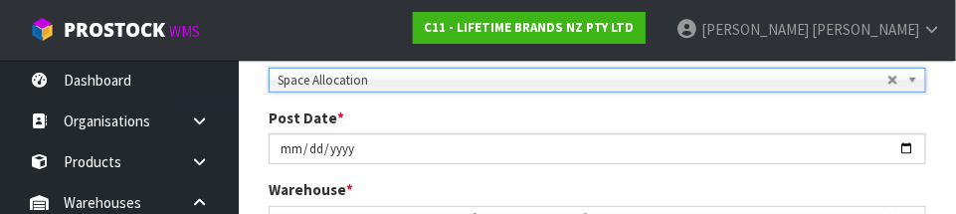
click at [652, 116] on div "Post Date * [DATE]" at bounding box center [598, 135] width 688 height 57
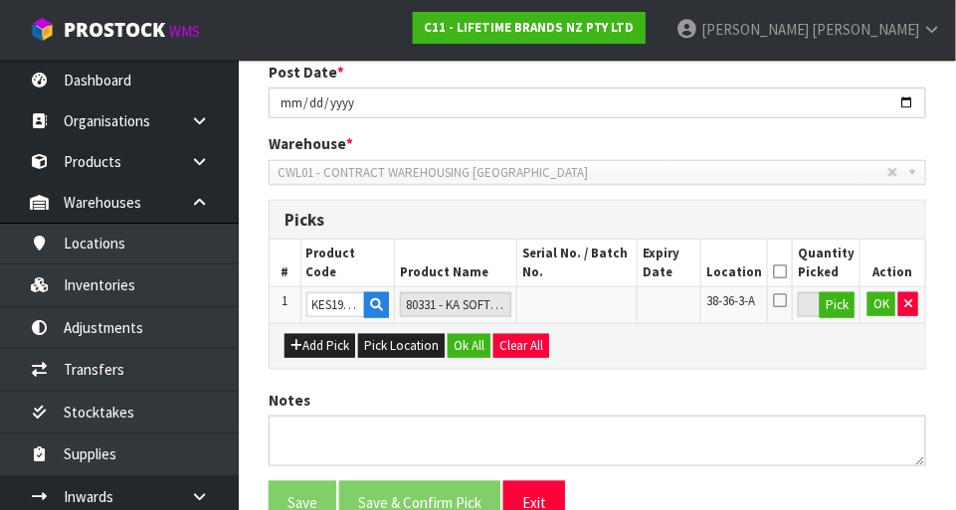
scroll to position [387, 0]
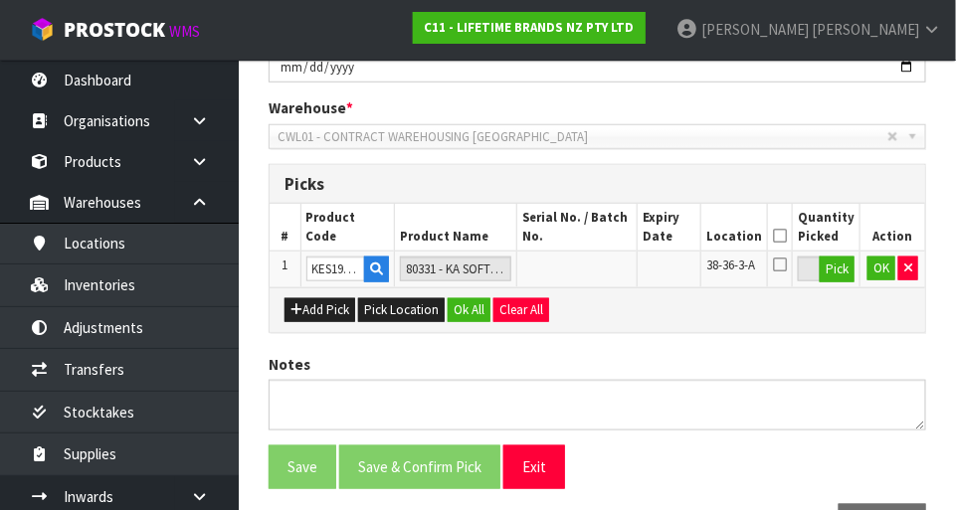
click at [782, 236] on icon at bounding box center [780, 236] width 14 height 1
click at [881, 267] on button "OK" at bounding box center [882, 269] width 28 height 24
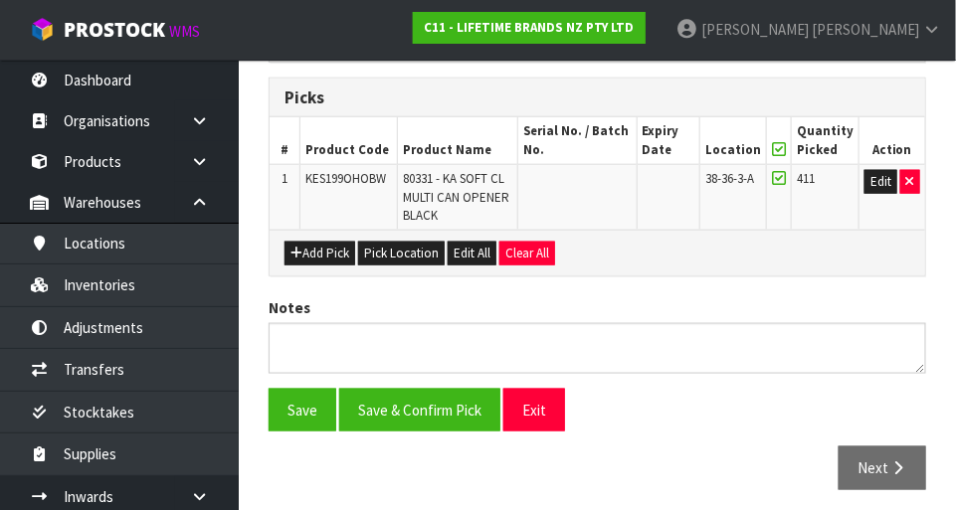
scroll to position [479, 0]
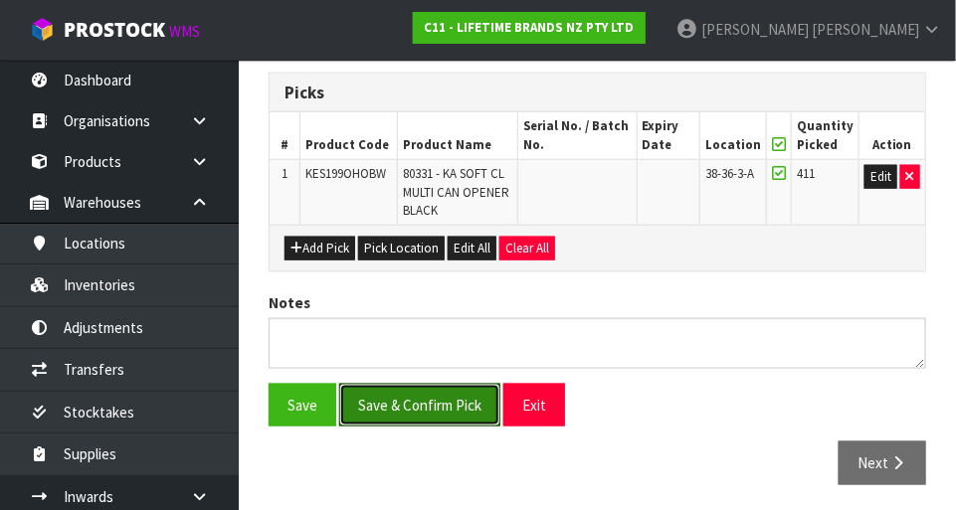
click at [456, 408] on button "Save & Confirm Pick" at bounding box center [419, 405] width 161 height 43
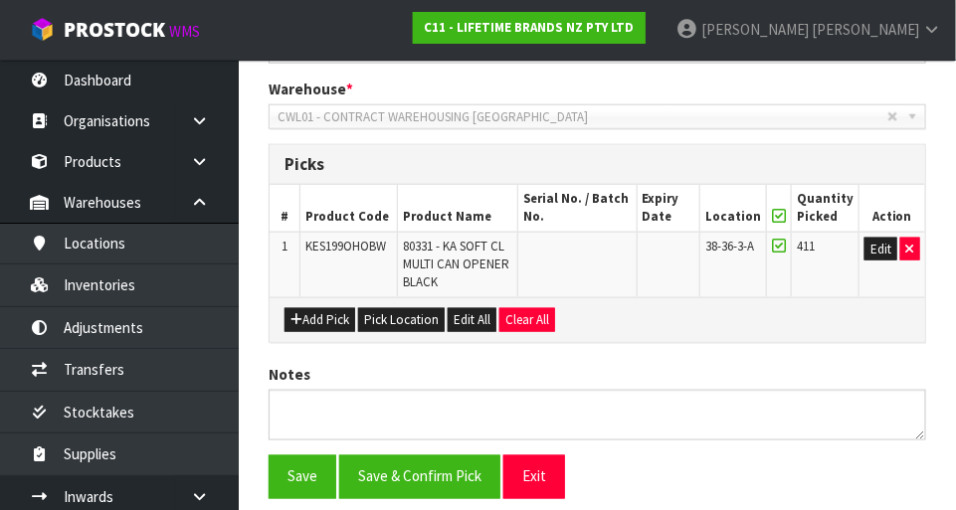
scroll to position [0, 0]
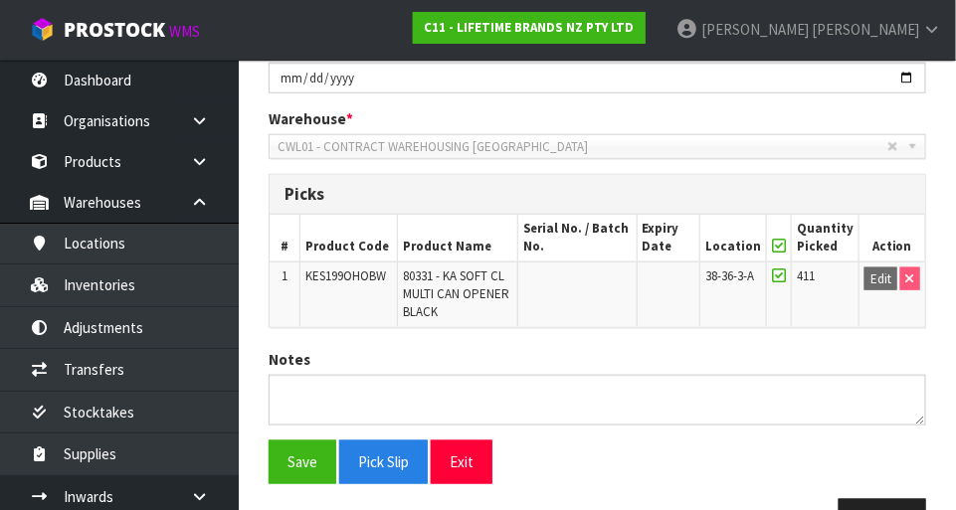
scroll to position [448, 0]
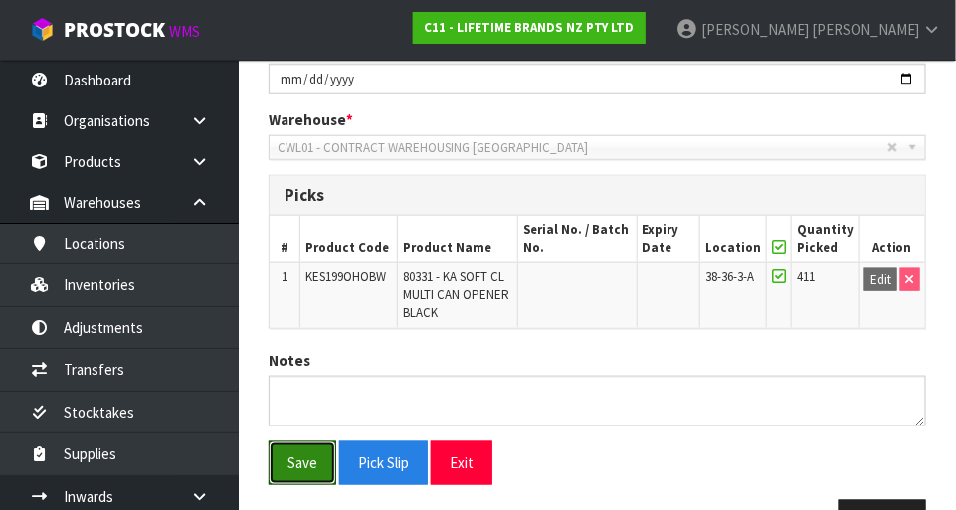
click at [308, 465] on button "Save" at bounding box center [303, 463] width 68 height 43
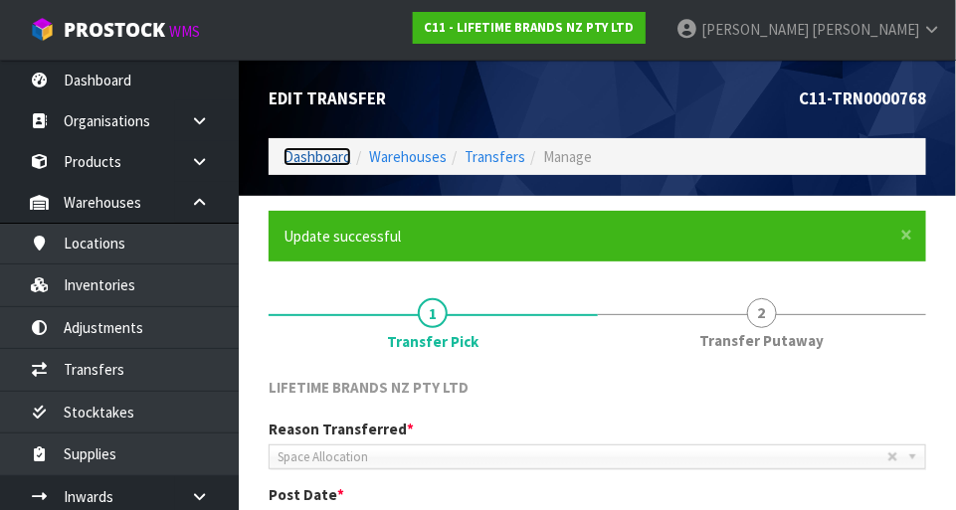
click at [333, 158] on link "Dashboard" at bounding box center [318, 156] width 68 height 19
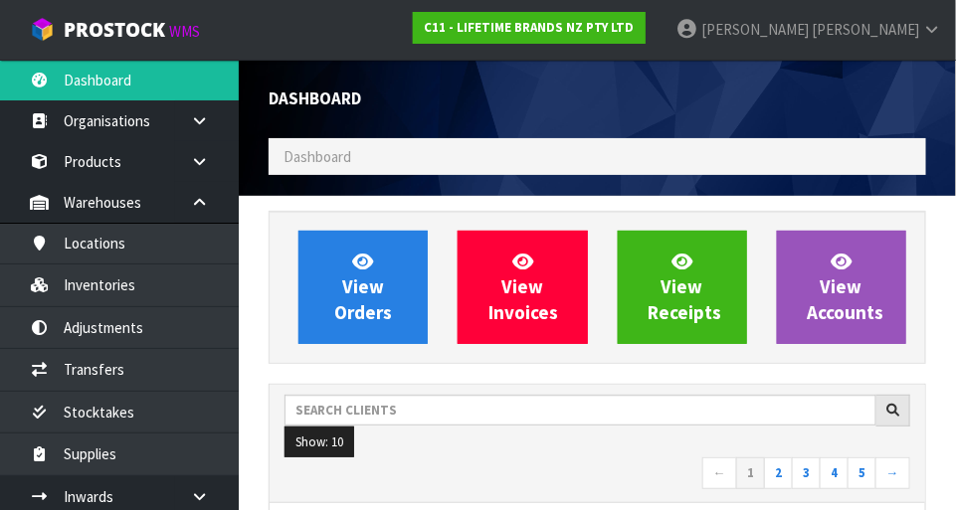
scroll to position [1570, 688]
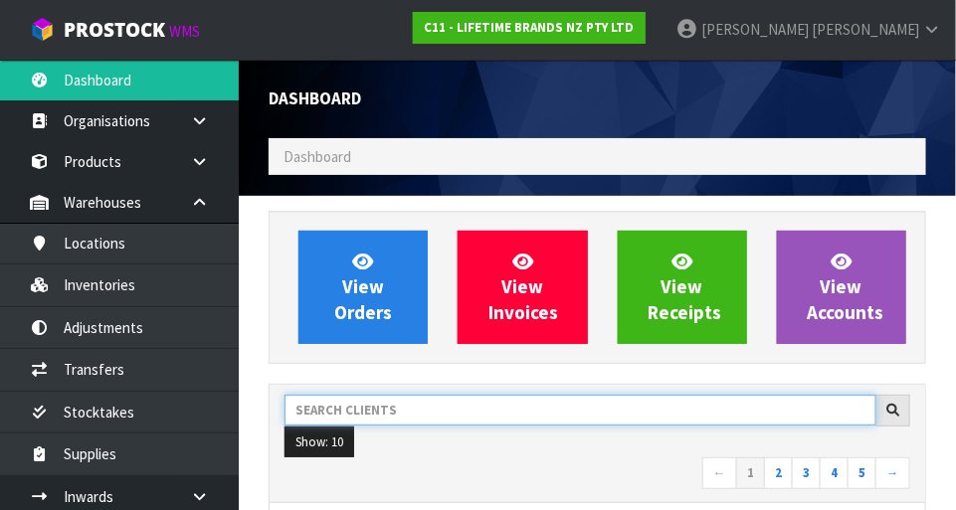
click at [439, 400] on input "text" at bounding box center [581, 410] width 592 height 31
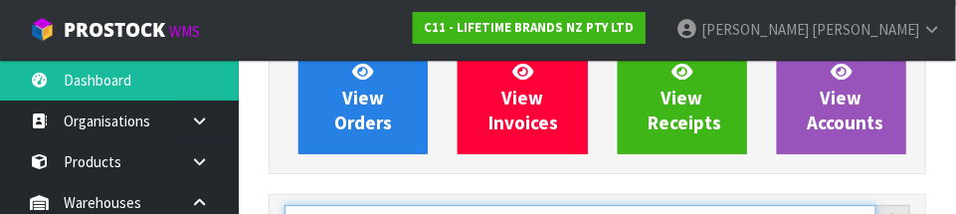
scroll to position [292, 0]
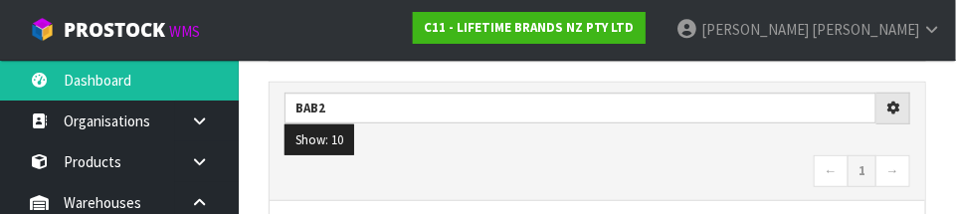
click at [582, 159] on nav "← 1 →" at bounding box center [598, 172] width 626 height 35
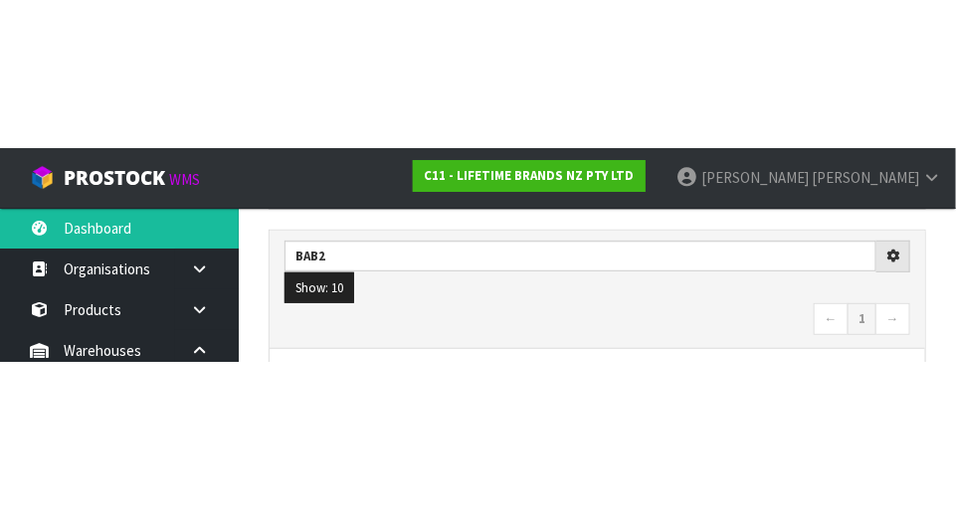
scroll to position [302, 0]
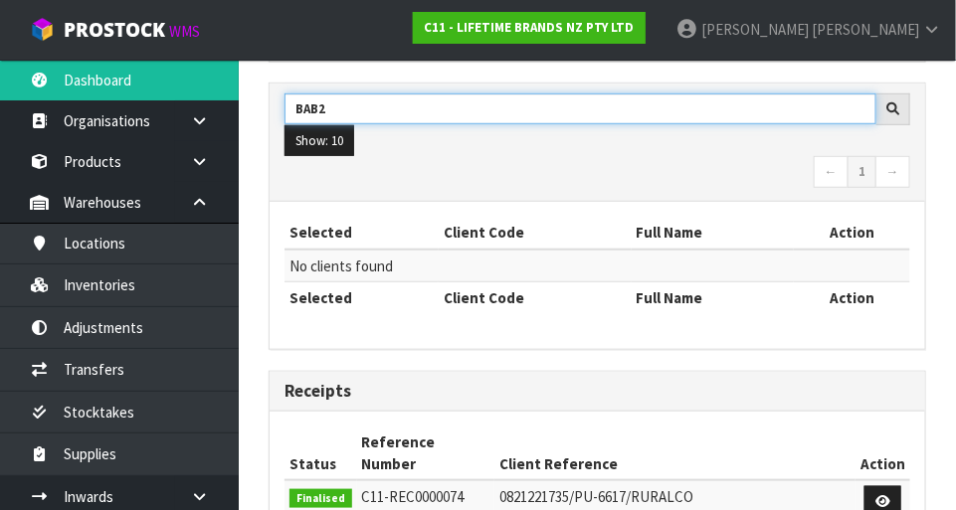
click at [491, 112] on input "BAB2" at bounding box center [581, 109] width 592 height 31
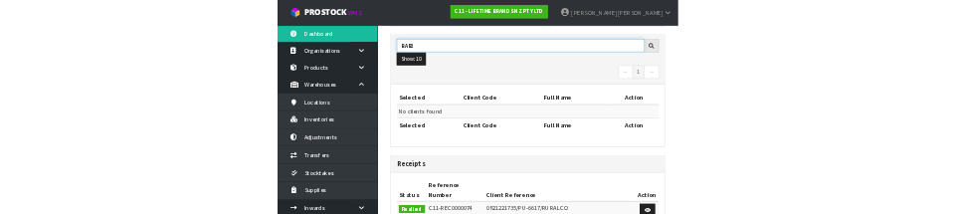
scroll to position [292, 0]
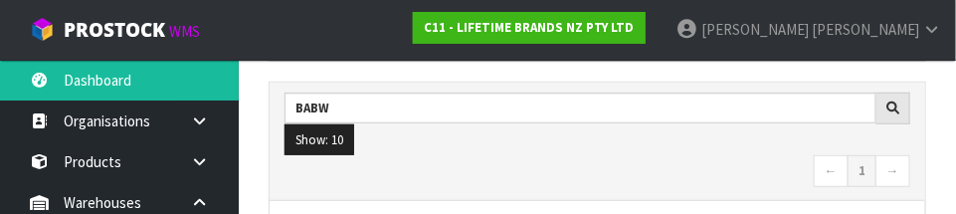
click at [630, 167] on nav "← 1 →" at bounding box center [598, 172] width 626 height 35
type input "BABW"
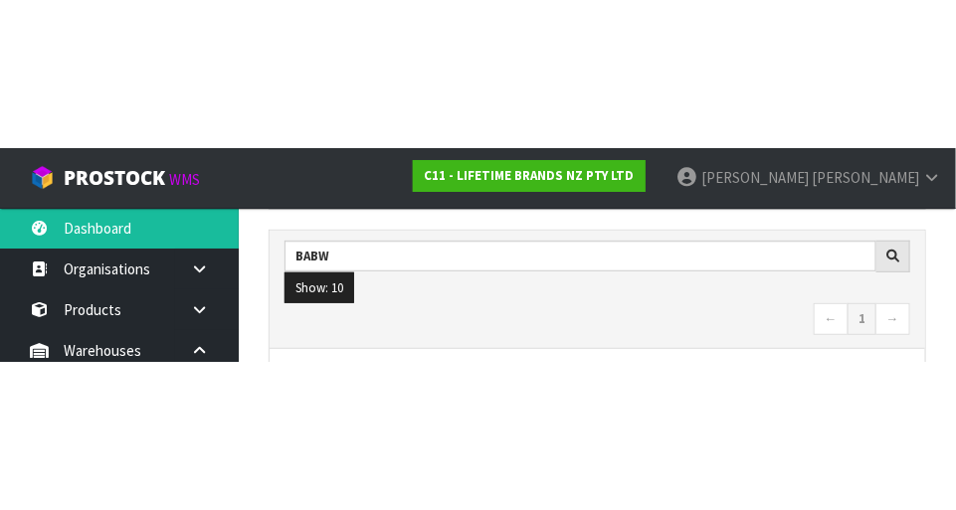
scroll to position [302, 0]
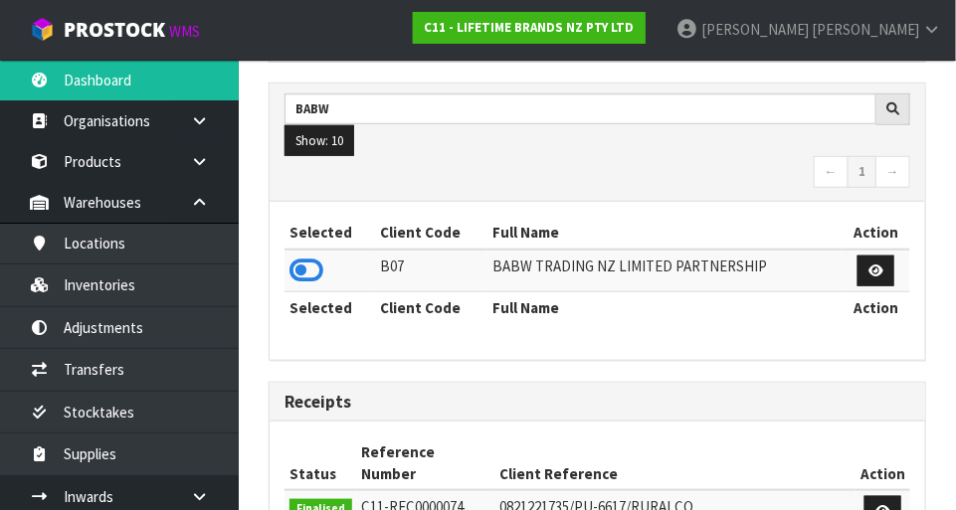
click at [321, 277] on icon at bounding box center [307, 271] width 34 height 30
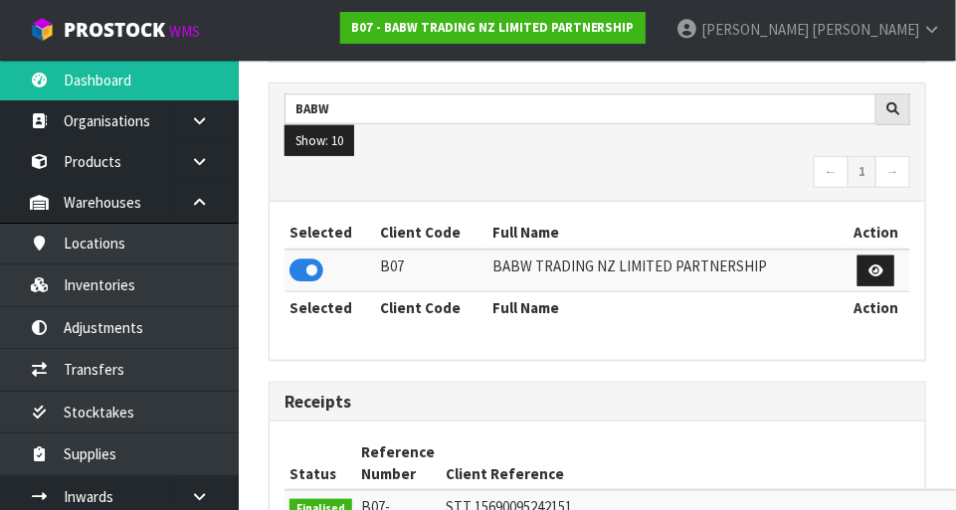
scroll to position [1570, 688]
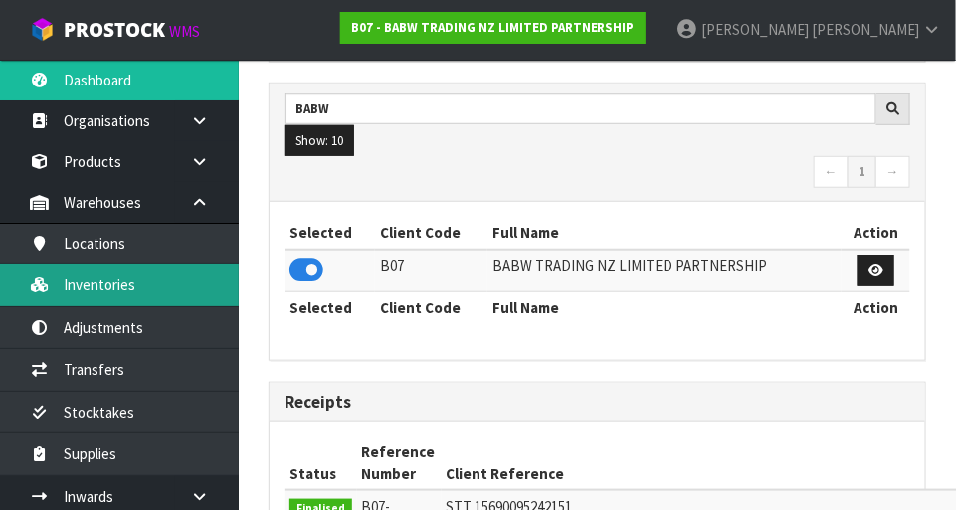
click at [136, 297] on link "Inventories" at bounding box center [119, 285] width 239 height 41
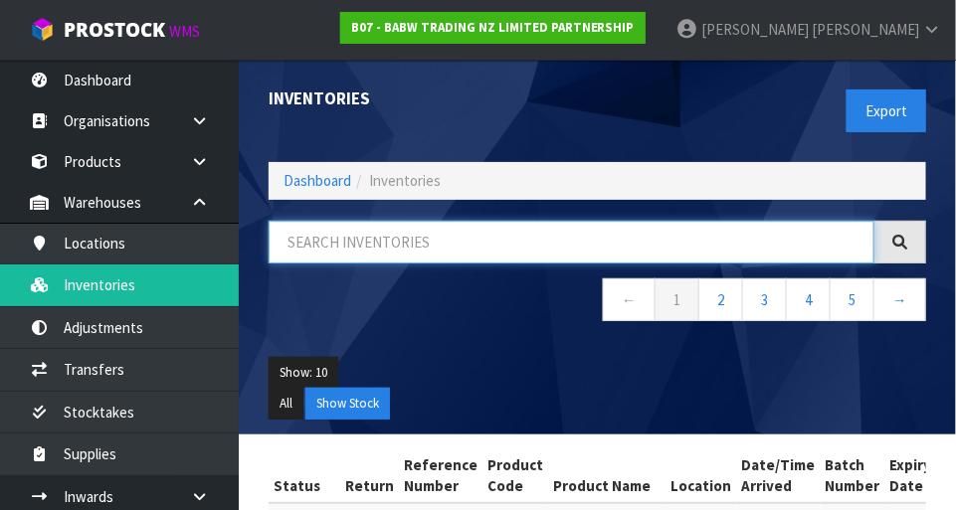
click at [441, 236] on input "text" at bounding box center [572, 242] width 606 height 43
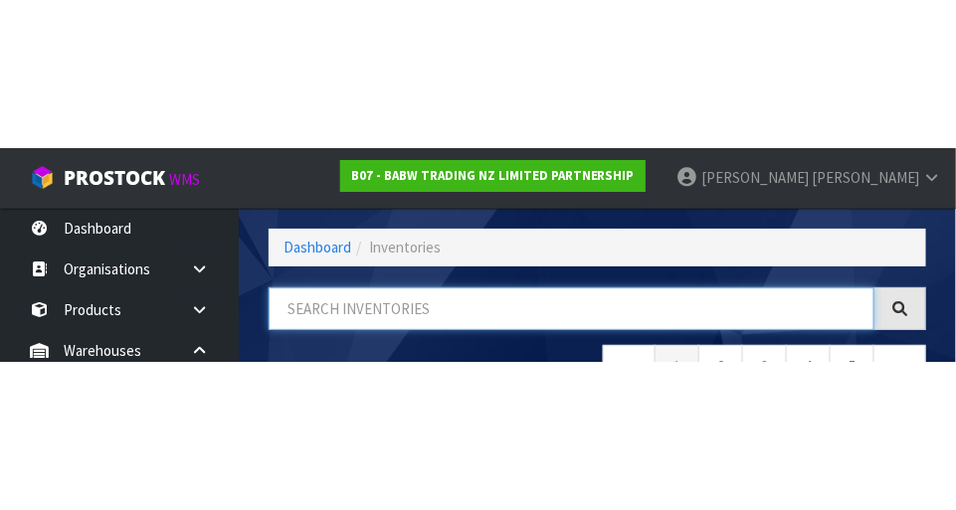
scroll to position [134, 0]
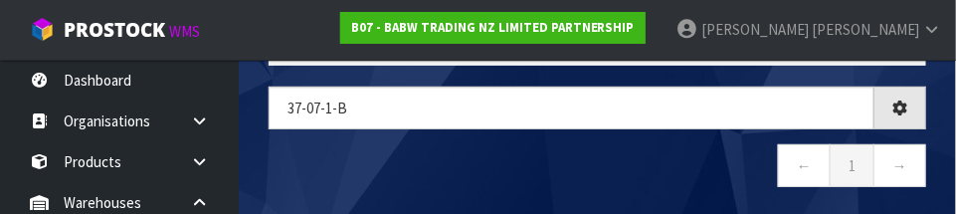
click at [647, 156] on nav "← 1 →" at bounding box center [598, 168] width 658 height 49
type input "37-07-1-B"
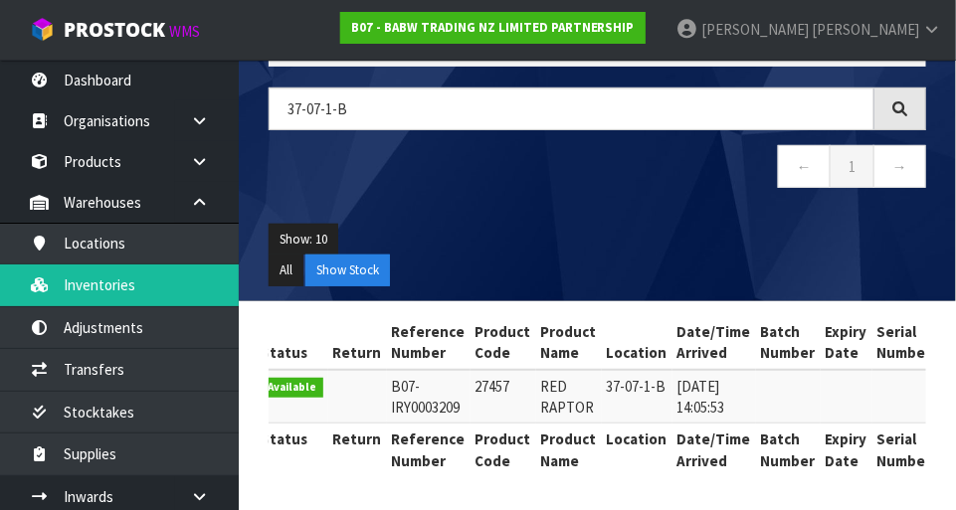
scroll to position [0, 0]
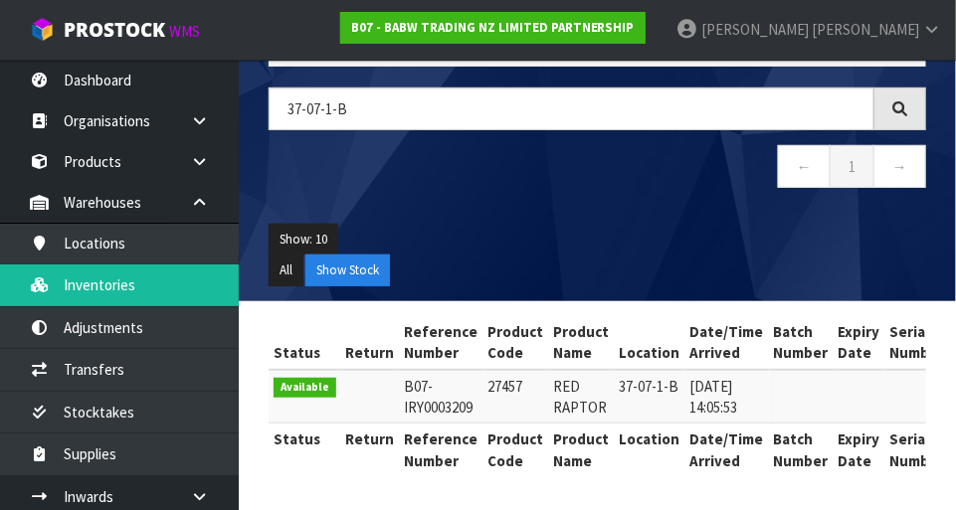
copy td "27457"
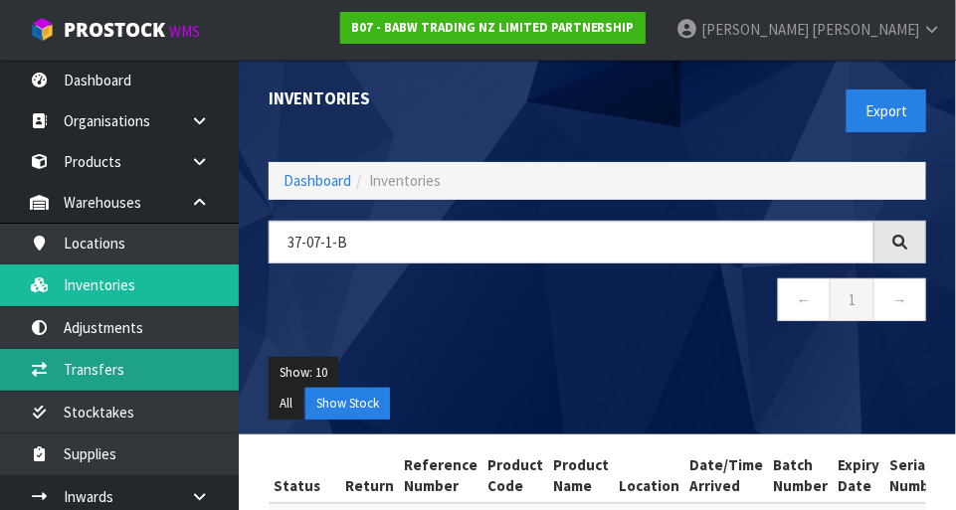
click at [138, 369] on link "Transfers" at bounding box center [119, 369] width 239 height 41
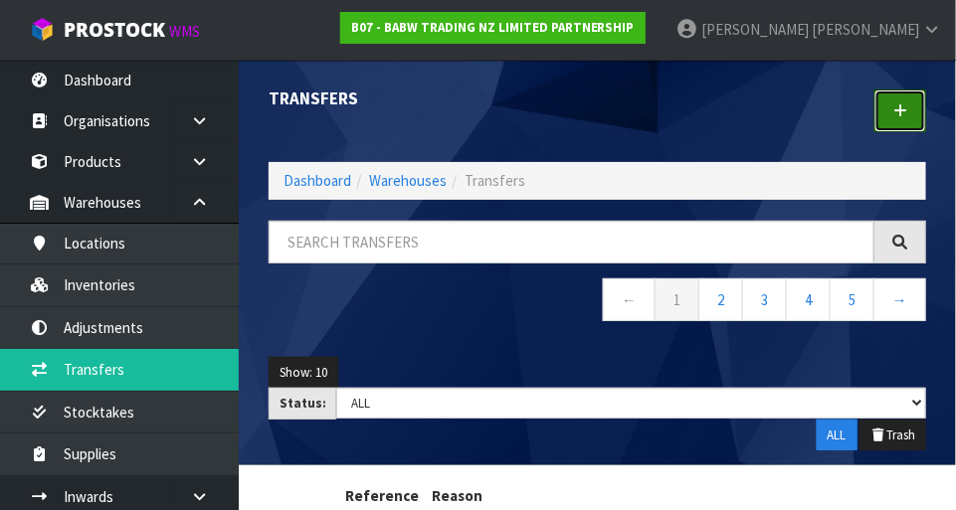
click at [907, 124] on link at bounding box center [901, 111] width 52 height 43
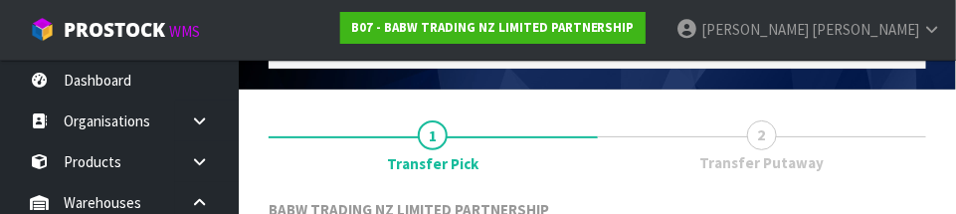
scroll to position [295, 0]
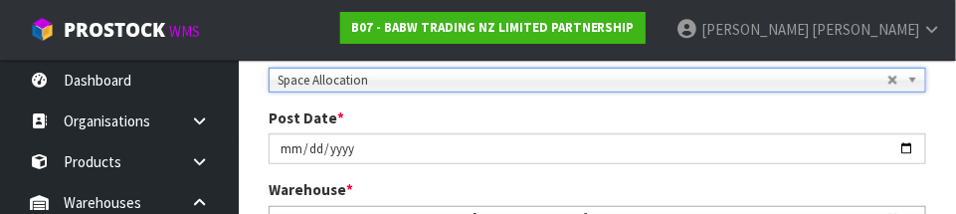
click at [621, 115] on div "Post Date * [DATE]" at bounding box center [598, 135] width 688 height 57
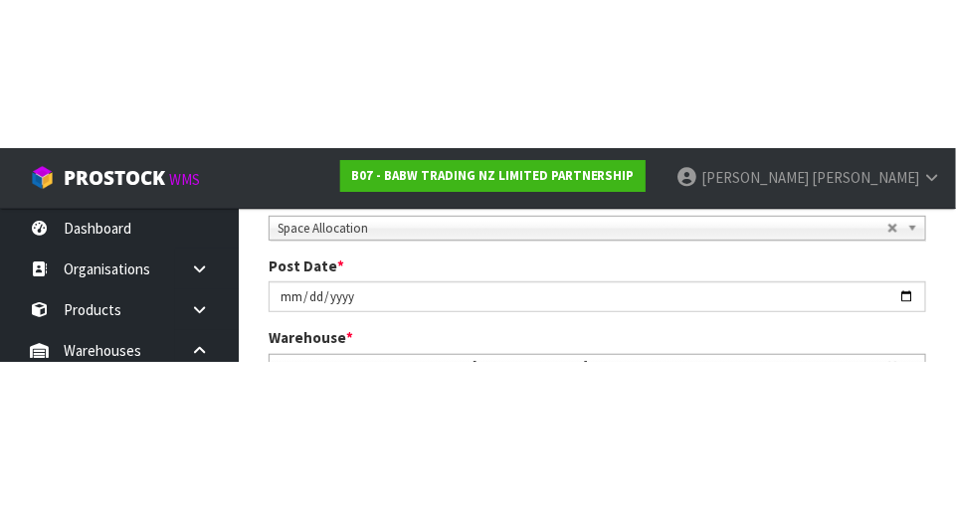
scroll to position [305, 0]
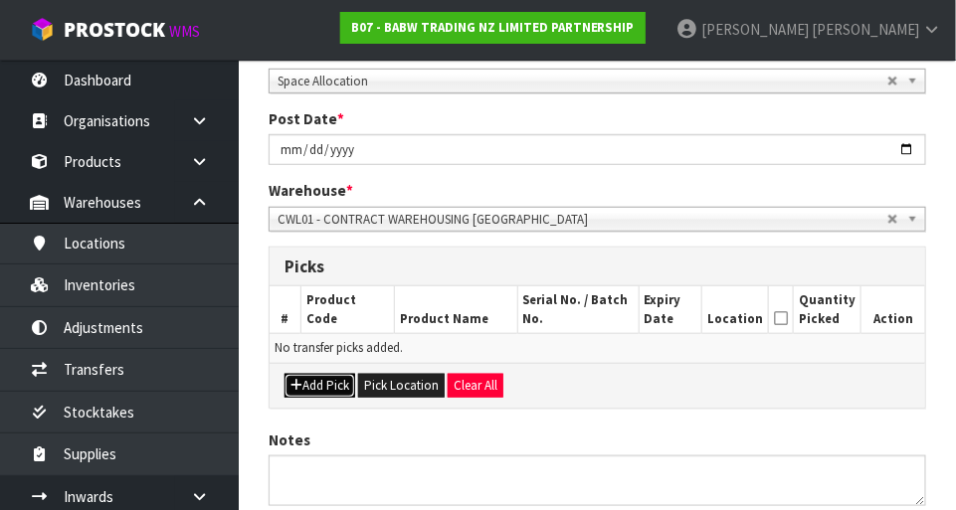
click at [340, 378] on button "Add Pick" at bounding box center [320, 386] width 71 height 24
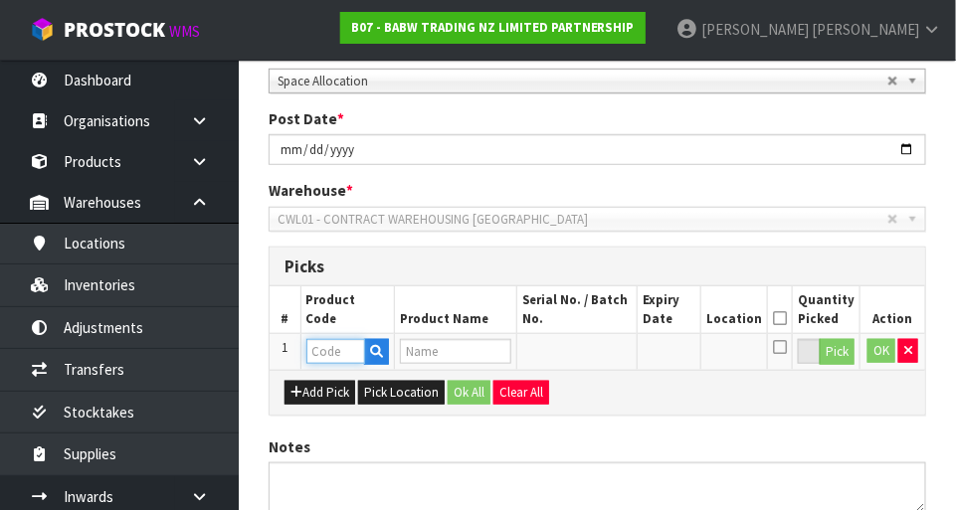
click at [344, 342] on input "text" at bounding box center [335, 351] width 59 height 25
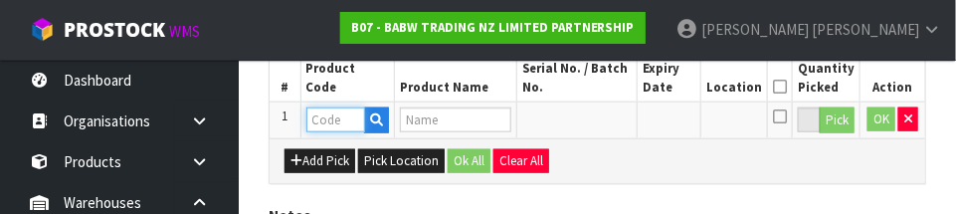
scroll to position [537, 0]
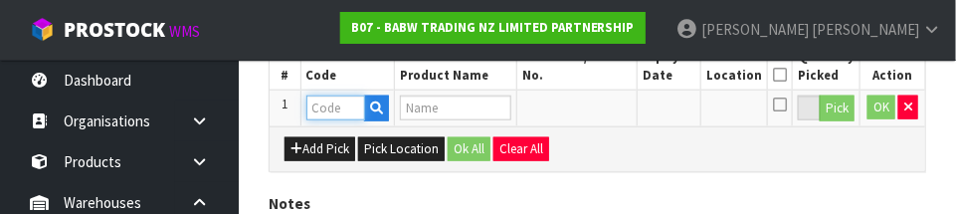
paste input "27457"
type input "27457"
type input "RED RAPTOR"
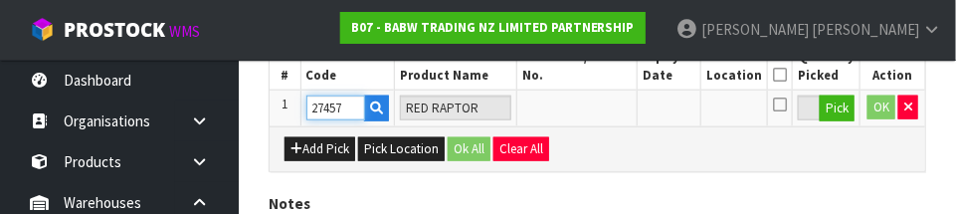
type input "27457"
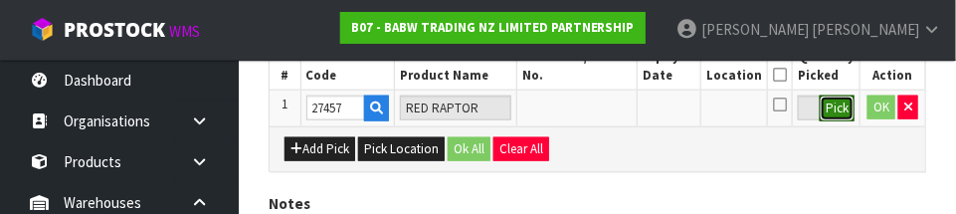
click at [840, 114] on button "Pick" at bounding box center [837, 109] width 35 height 26
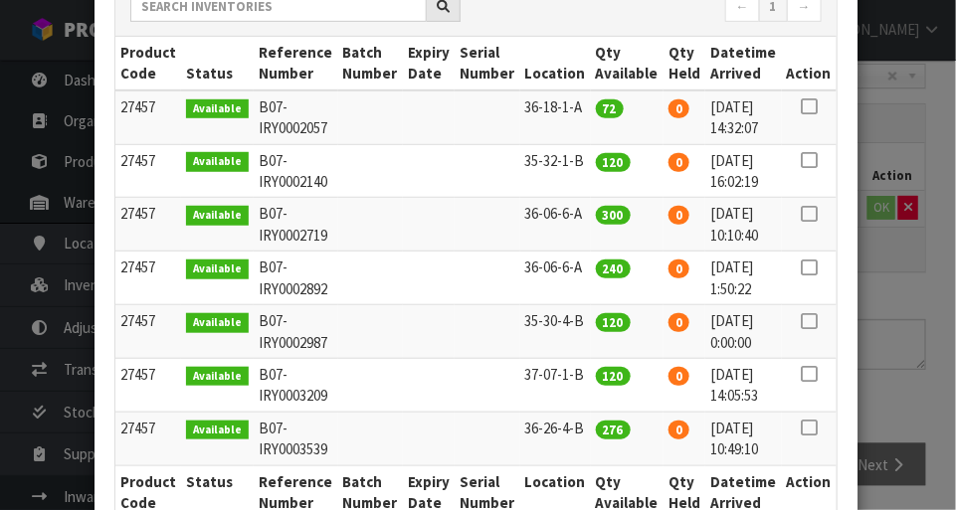
scroll to position [275, 0]
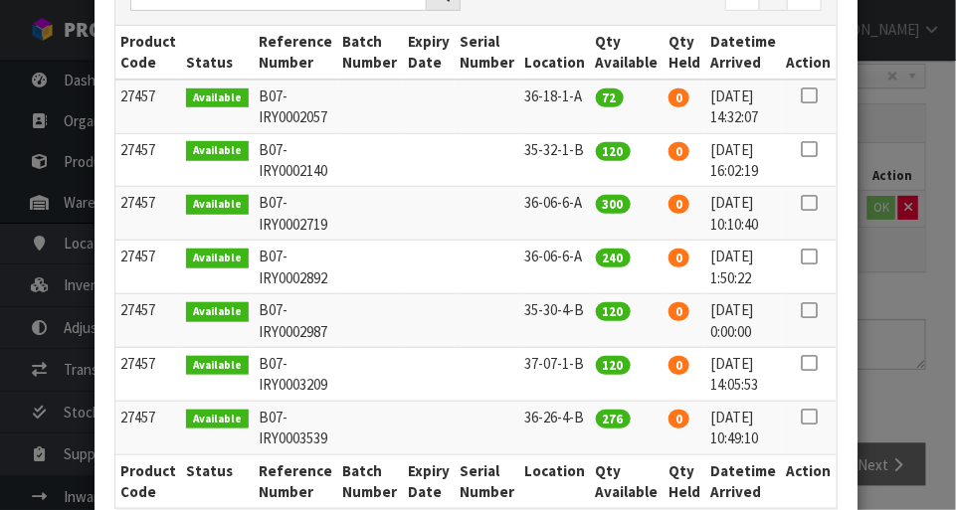
click at [813, 363] on icon at bounding box center [809, 363] width 16 height 1
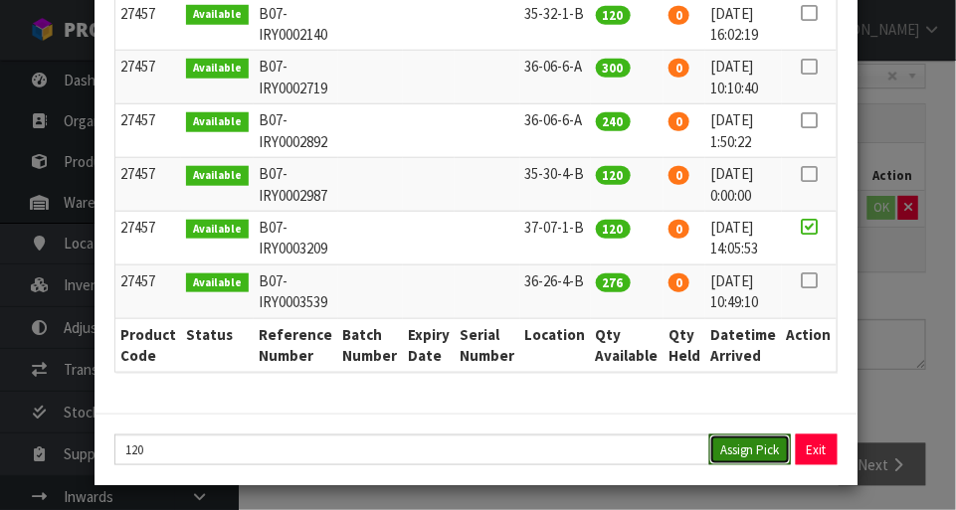
click at [753, 459] on button "Assign Pick" at bounding box center [751, 450] width 82 height 31
type input "120"
click at [950, 396] on div "Pick Line Picks Product Code Product Name Serial No. / Batch No. Expiry Date Lo…" at bounding box center [478, 255] width 956 height 510
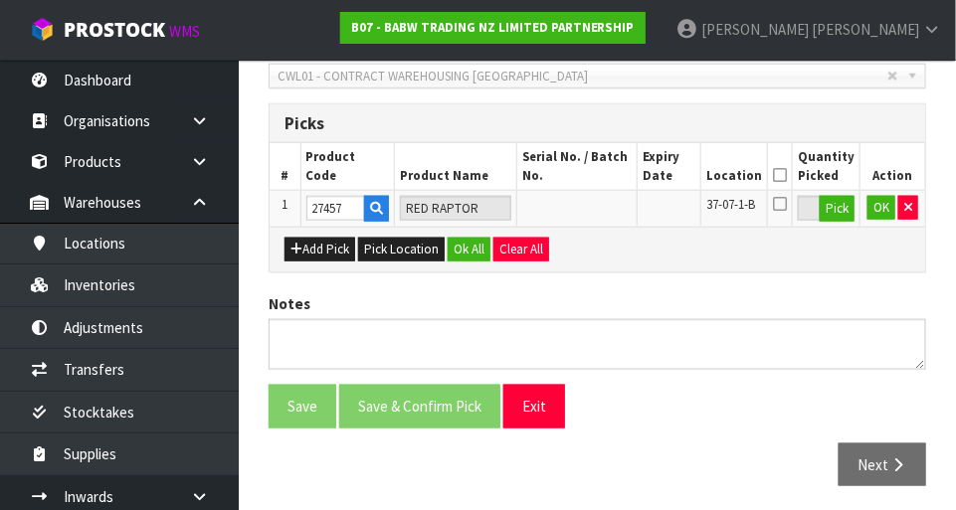
click at [787, 175] on icon at bounding box center [780, 175] width 14 height 1
click at [881, 210] on button "OK" at bounding box center [882, 208] width 28 height 24
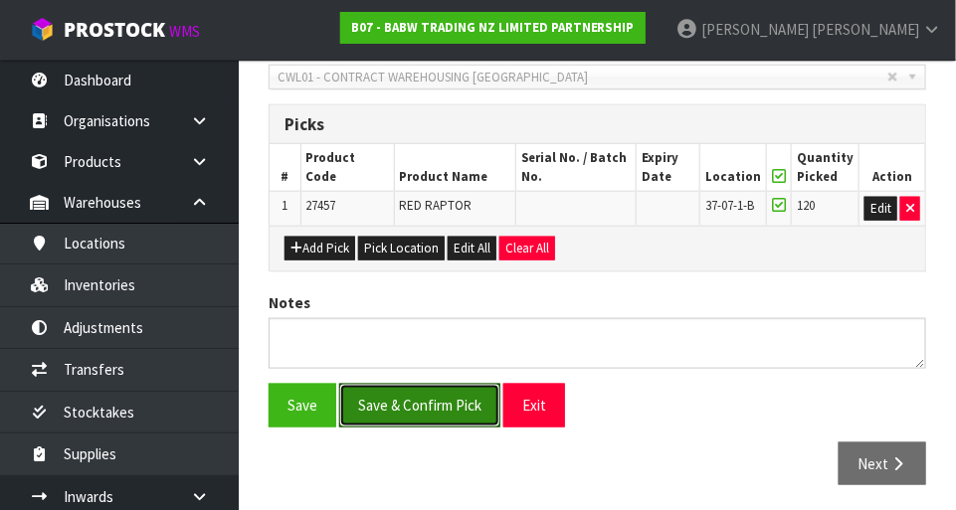
click at [446, 409] on button "Save & Confirm Pick" at bounding box center [419, 405] width 161 height 43
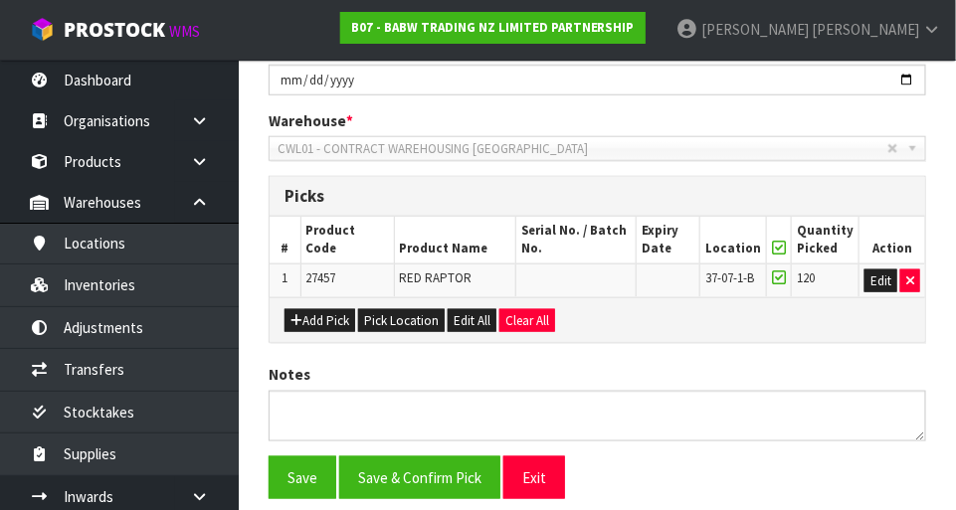
scroll to position [0, 0]
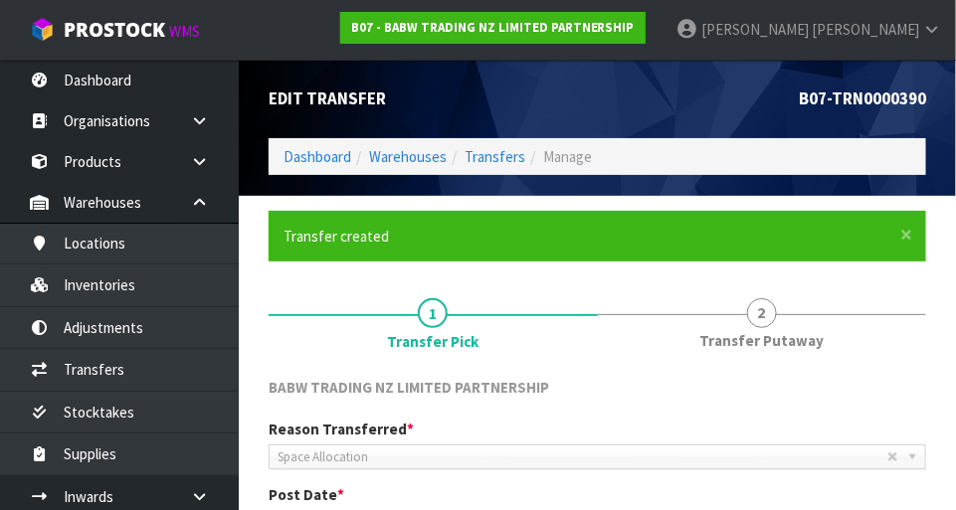
click at [775, 321] on link "2 Transfer Putaway" at bounding box center [762, 322] width 329 height 79
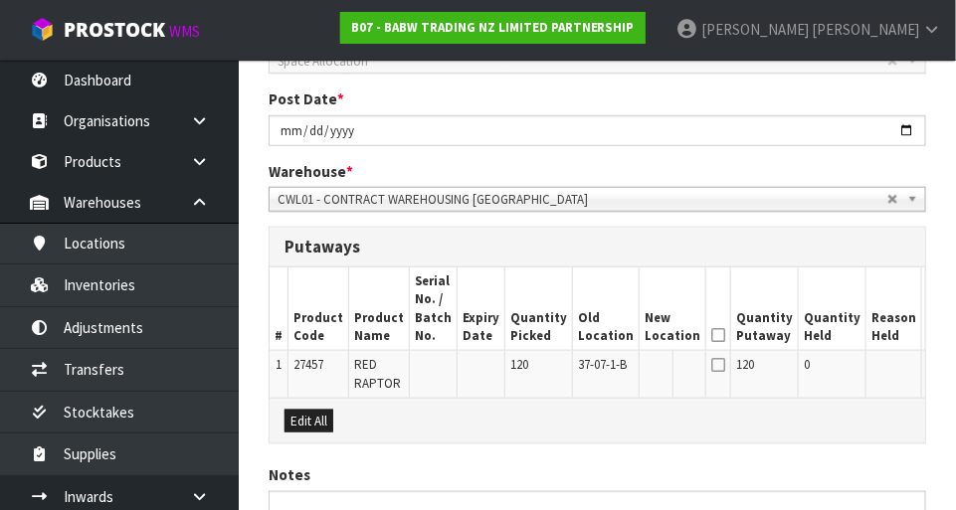
scroll to position [402, 0]
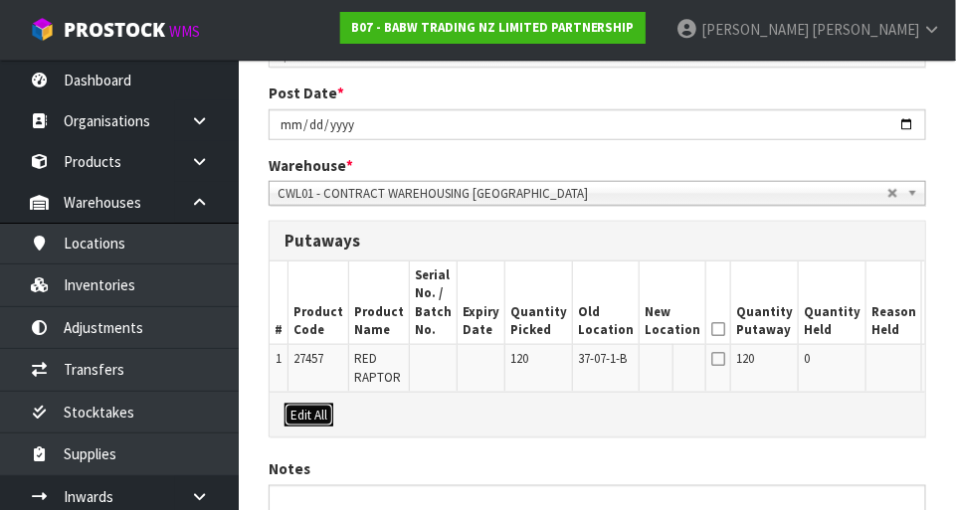
click at [313, 404] on button "Edit All" at bounding box center [309, 416] width 49 height 24
click at [645, 361] on input "text" at bounding box center [661, 362] width 32 height 25
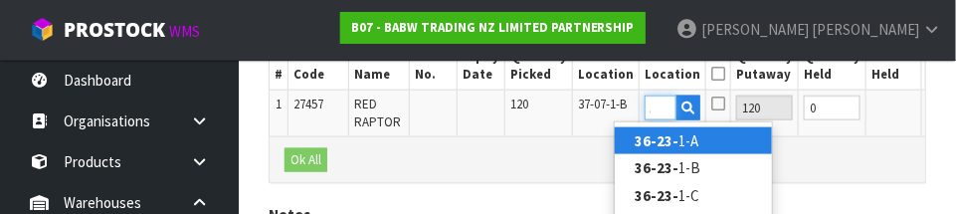
scroll to position [0, 26]
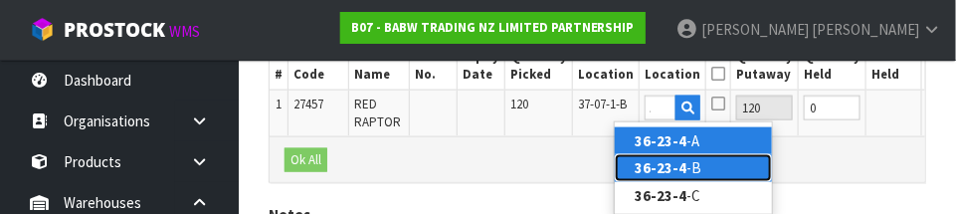
click at [697, 180] on link "36-23-4 -B" at bounding box center [693, 167] width 157 height 27
type input "36-23-4-B"
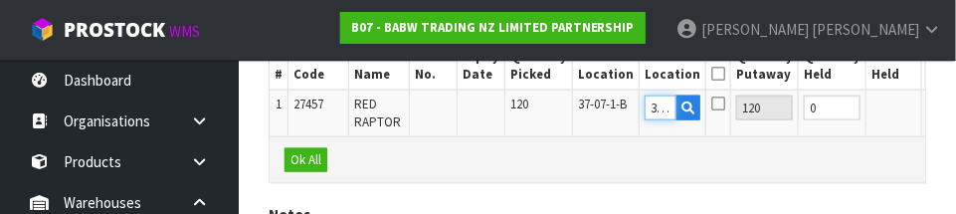
scroll to position [647, 0]
click at [712, 75] on icon at bounding box center [719, 74] width 14 height 1
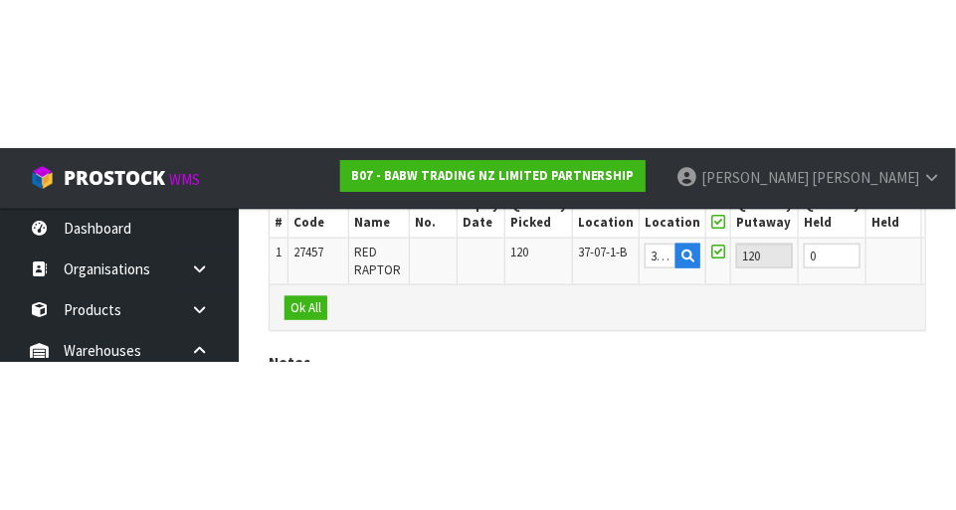
scroll to position [569, 0]
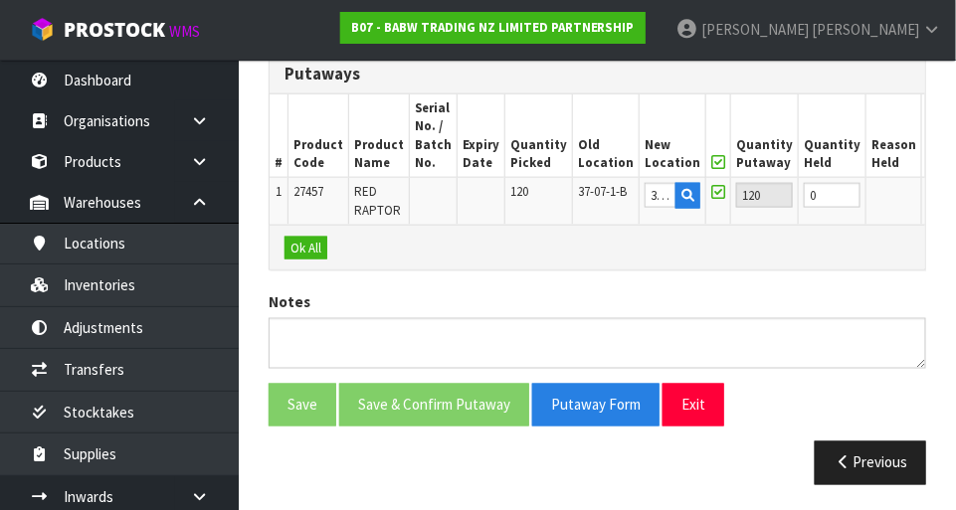
click at [927, 195] on button "OK" at bounding box center [941, 195] width 28 height 24
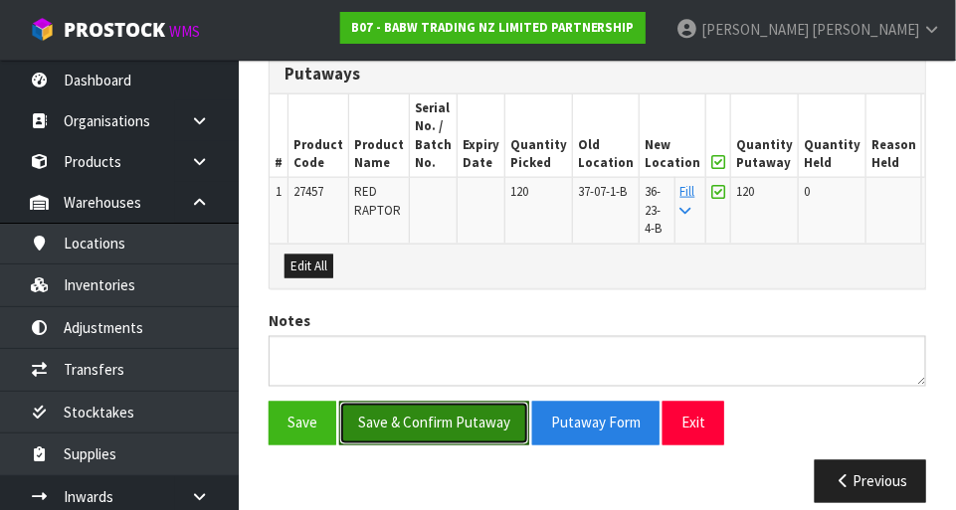
click at [460, 428] on button "Save & Confirm Putaway" at bounding box center [434, 423] width 190 height 43
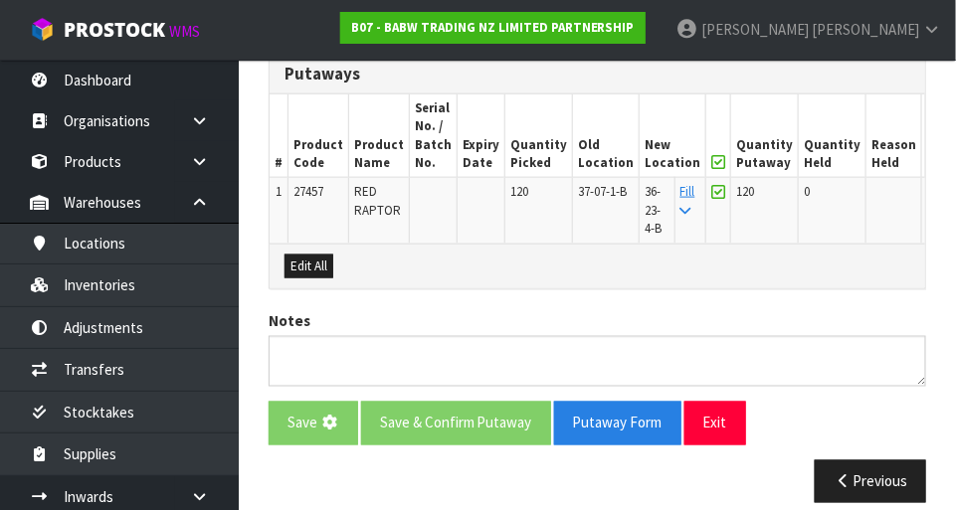
scroll to position [0, 0]
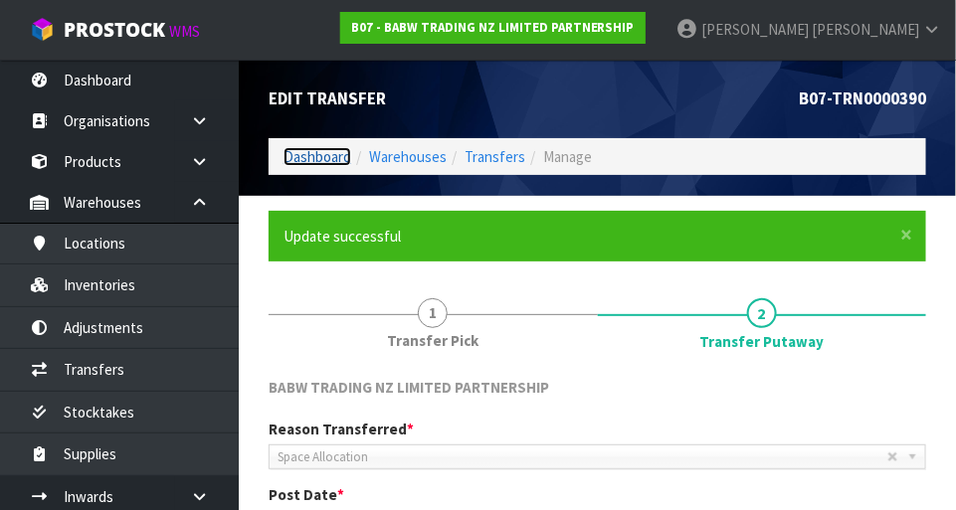
click at [321, 158] on link "Dashboard" at bounding box center [318, 156] width 68 height 19
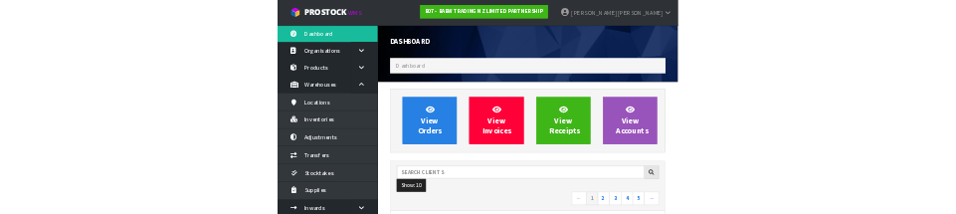
scroll to position [1570, 688]
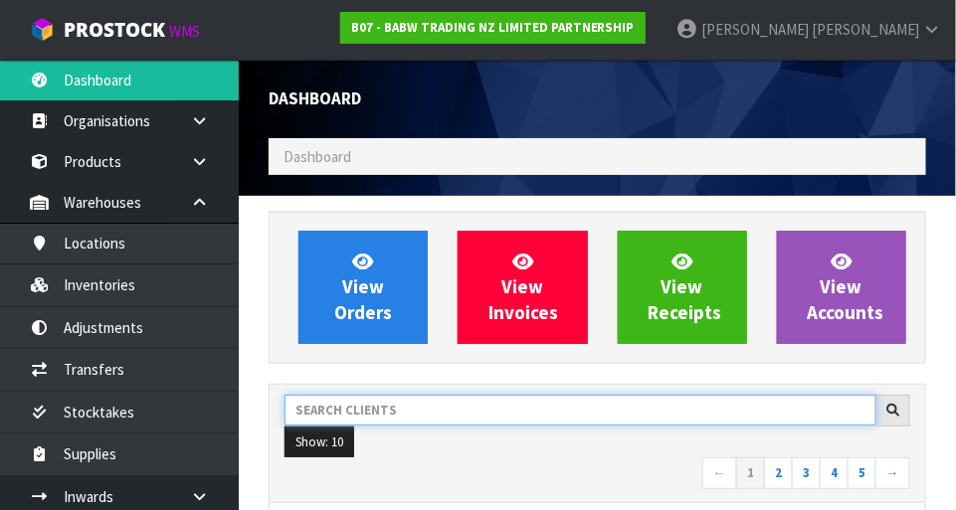
click at [431, 400] on input "text" at bounding box center [581, 410] width 592 height 31
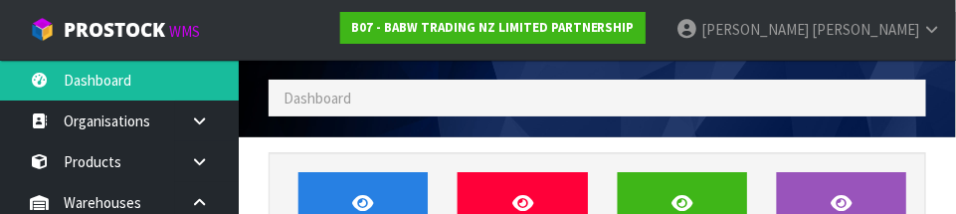
scroll to position [292, 0]
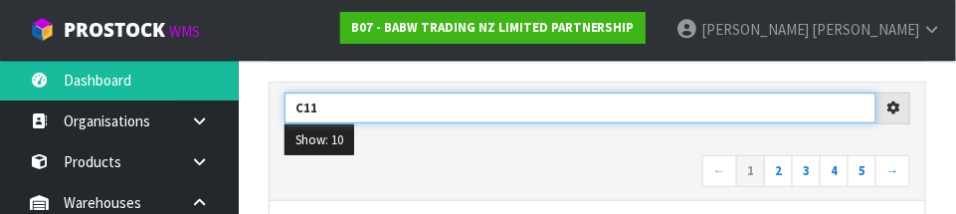
type input "C11"
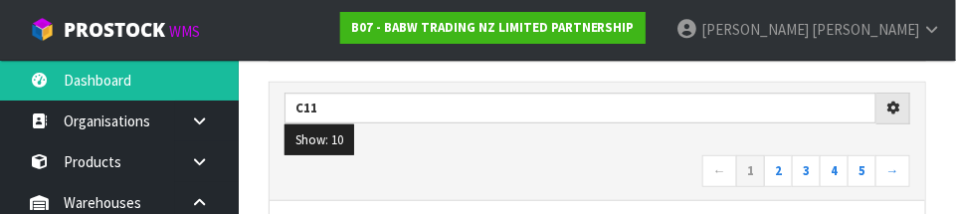
click at [516, 165] on nav "← 1 2 3 4 5 →" at bounding box center [598, 172] width 626 height 35
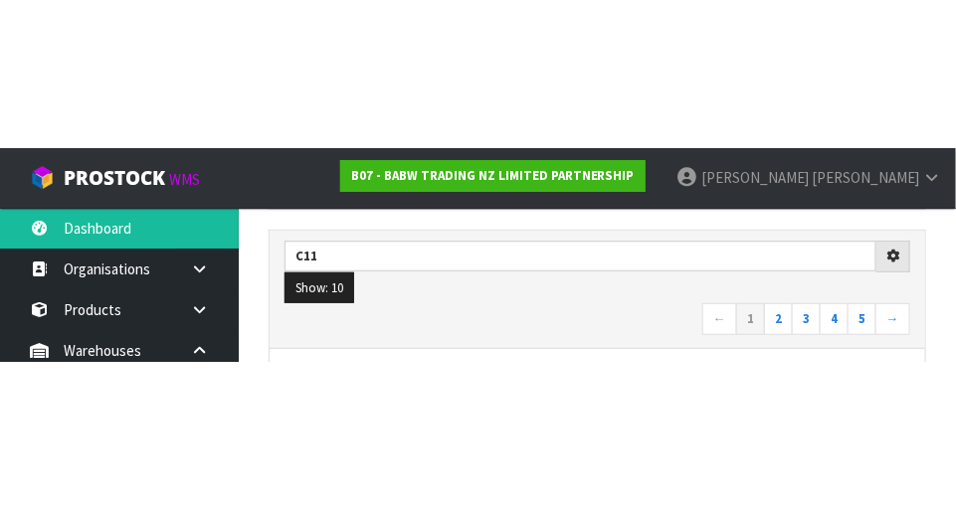
scroll to position [302, 0]
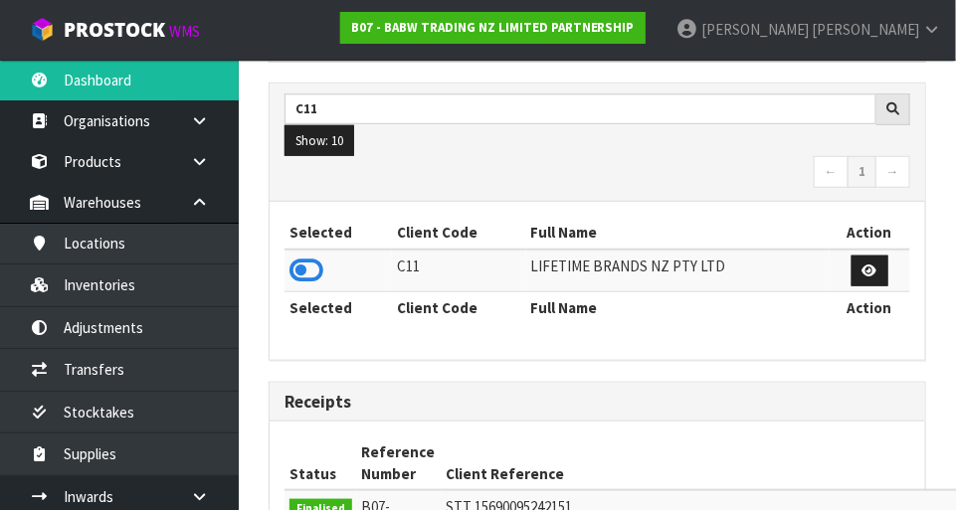
click at [309, 267] on icon at bounding box center [307, 271] width 34 height 30
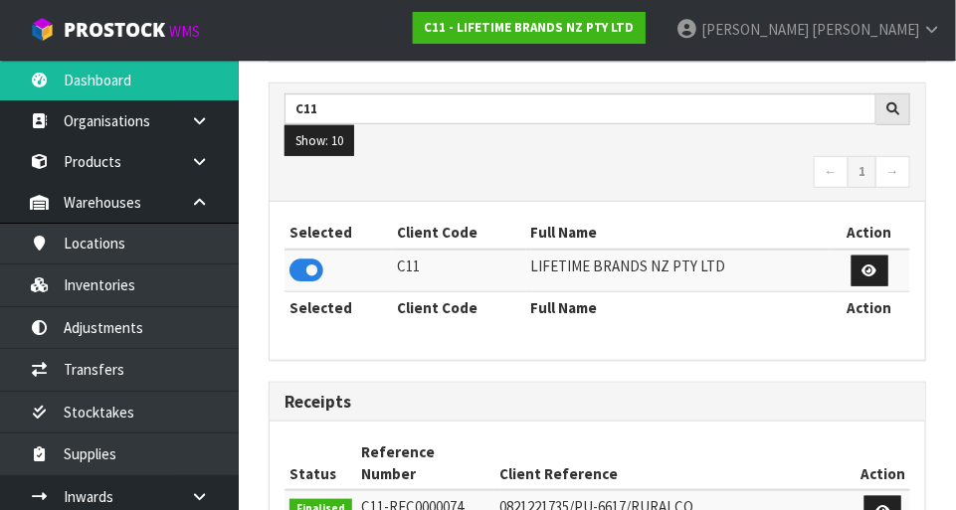
scroll to position [1570, 688]
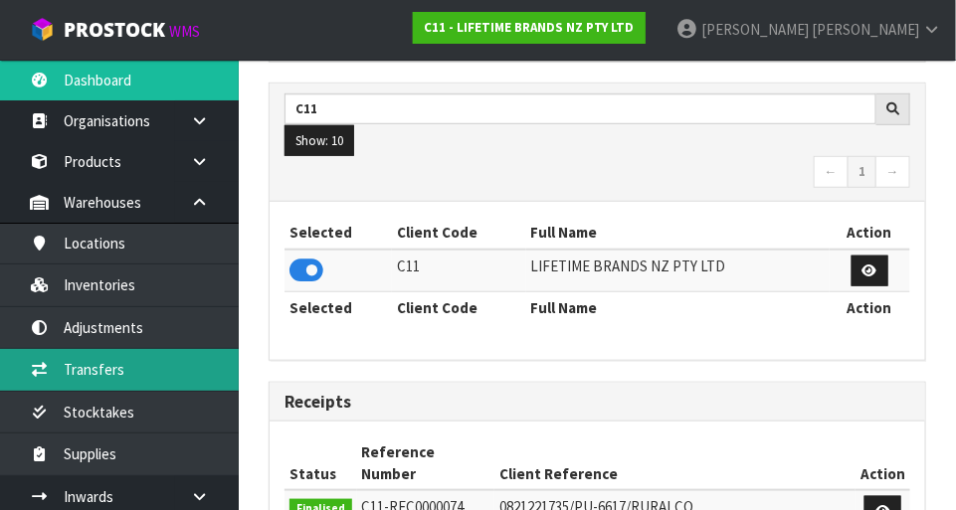
click at [157, 381] on link "Transfers" at bounding box center [119, 369] width 239 height 41
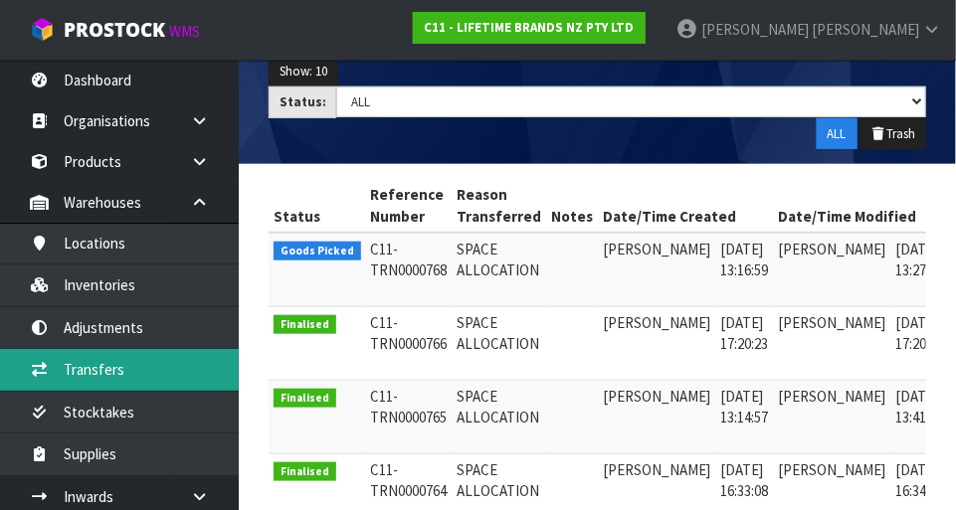
scroll to position [0, 51]
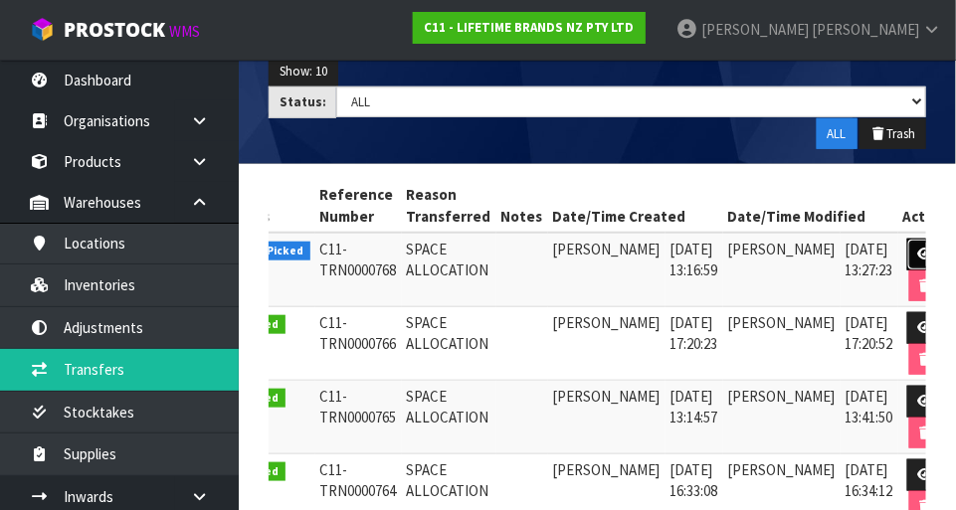
click at [908, 260] on link at bounding box center [926, 255] width 37 height 32
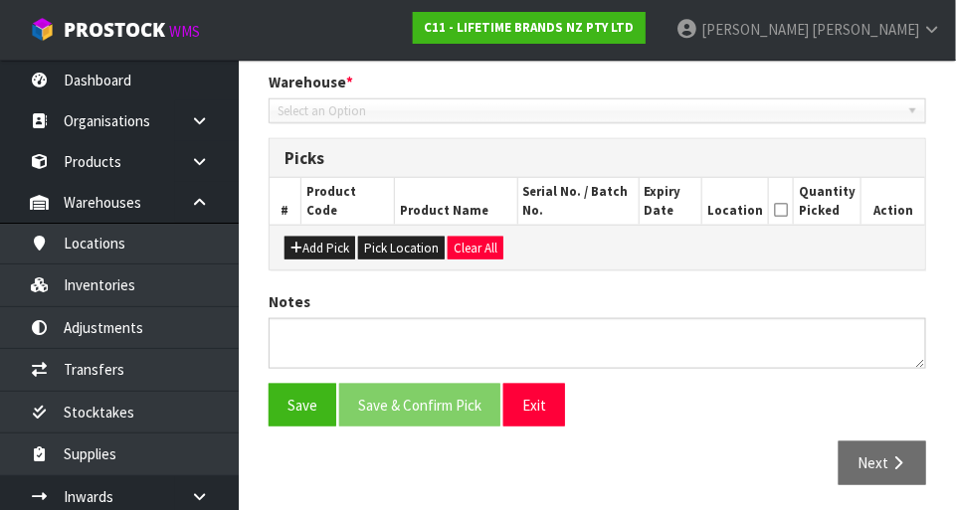
type input "[DATE]"
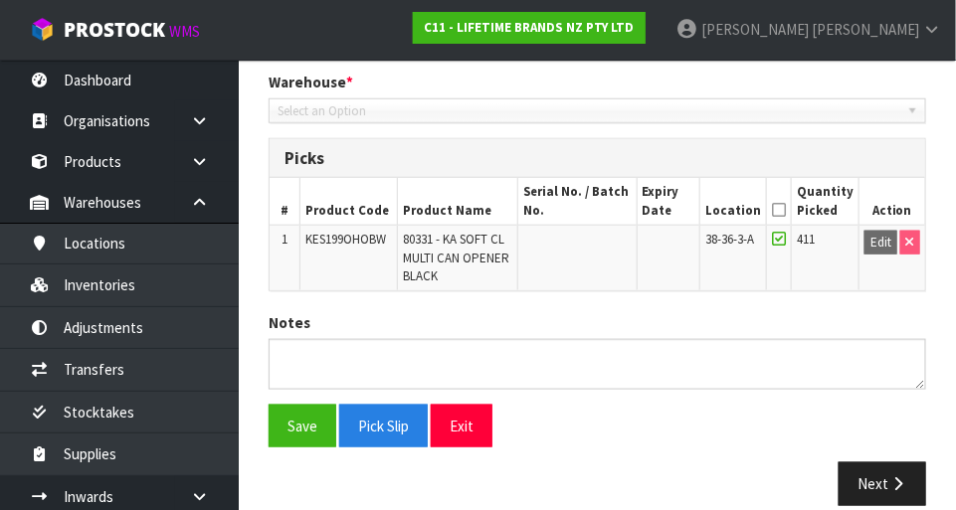
scroll to position [435, 0]
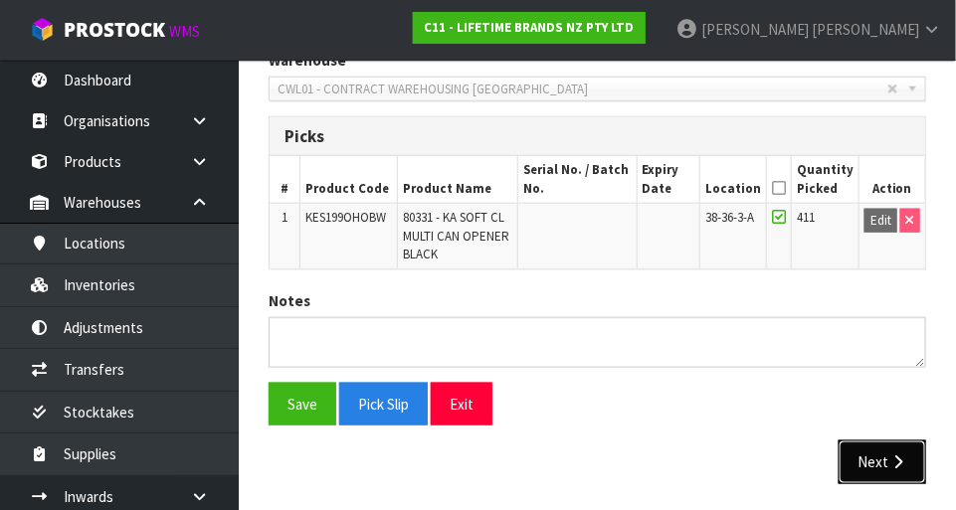
click at [888, 453] on button "Next" at bounding box center [883, 462] width 88 height 43
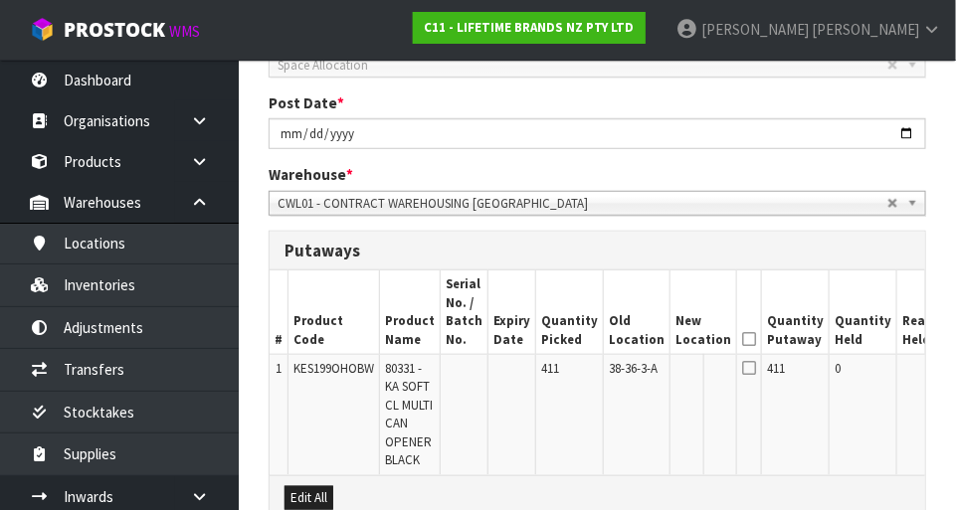
scroll to position [321, 0]
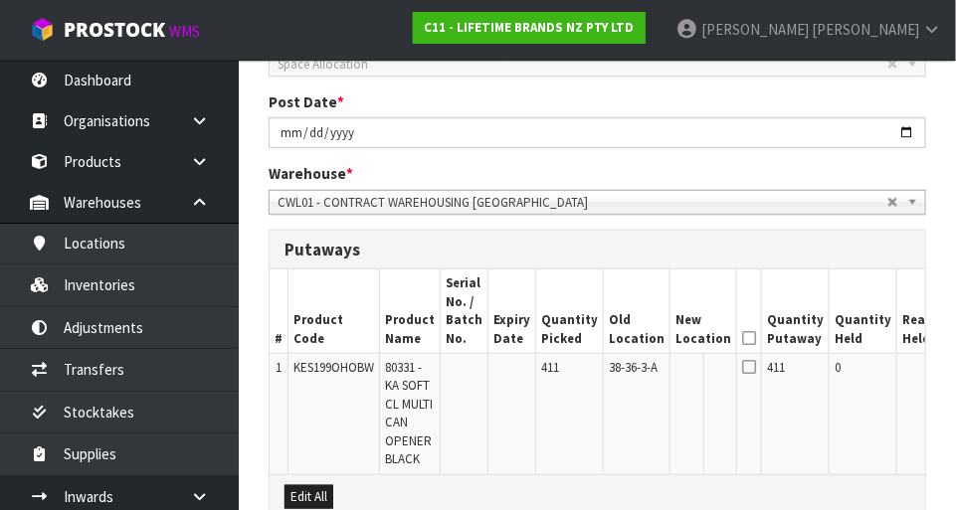
click at [955, 372] on button "Edit" at bounding box center [974, 371] width 33 height 24
click at [707, 376] on button "button" at bounding box center [719, 372] width 25 height 26
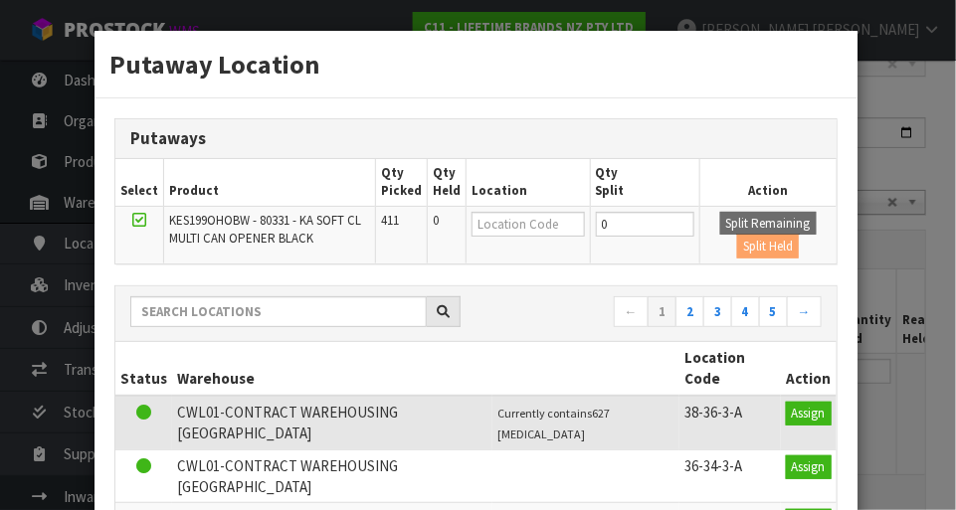
click at [936, 93] on div "Putaway Location Putaways Select Product Qty Picked Qty Held Location Qty Split…" at bounding box center [478, 255] width 956 height 510
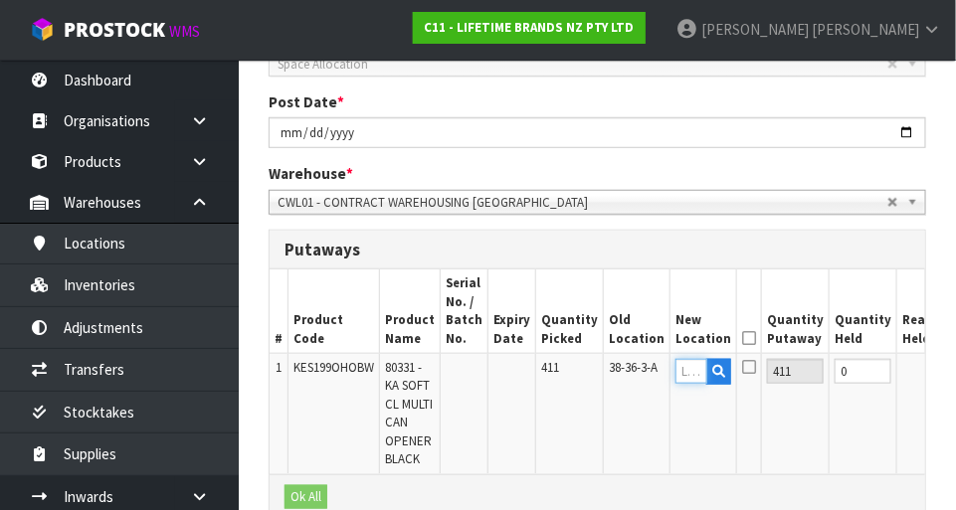
click at [676, 375] on input "text" at bounding box center [692, 371] width 32 height 25
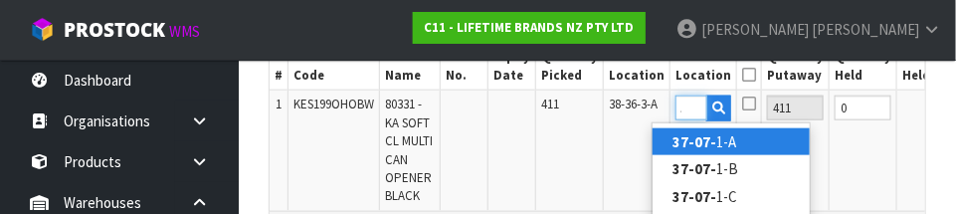
scroll to position [0, 26]
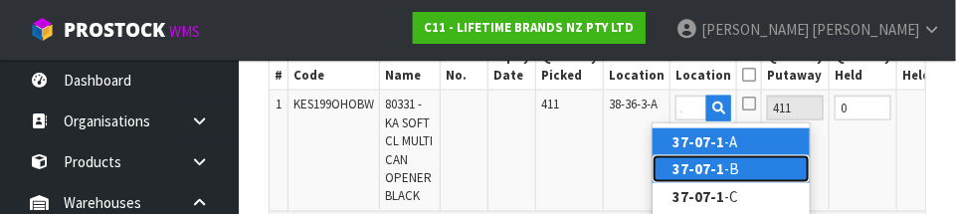
click at [747, 167] on link "37-07-1 -B" at bounding box center [731, 168] width 157 height 27
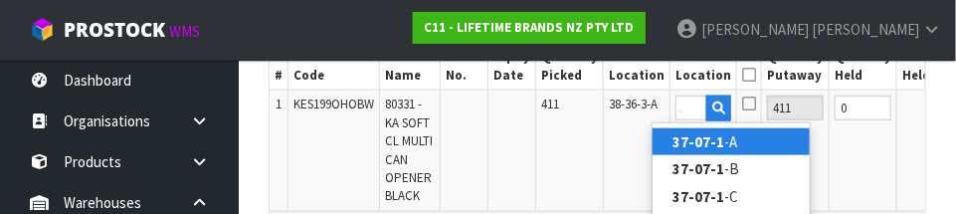
type input "37-07-1-B"
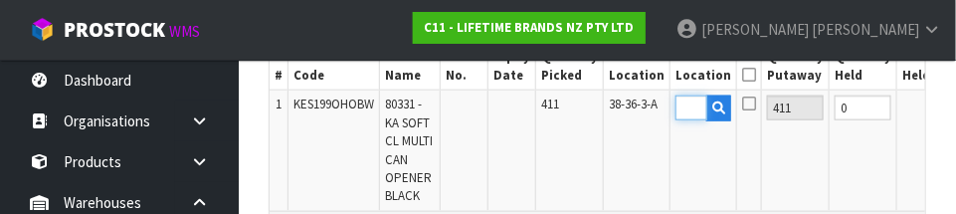
scroll to position [0, 0]
click at [742, 98] on icon at bounding box center [749, 104] width 14 height 16
click at [0, 0] on input "checkbox" at bounding box center [0, 0] width 0 height 0
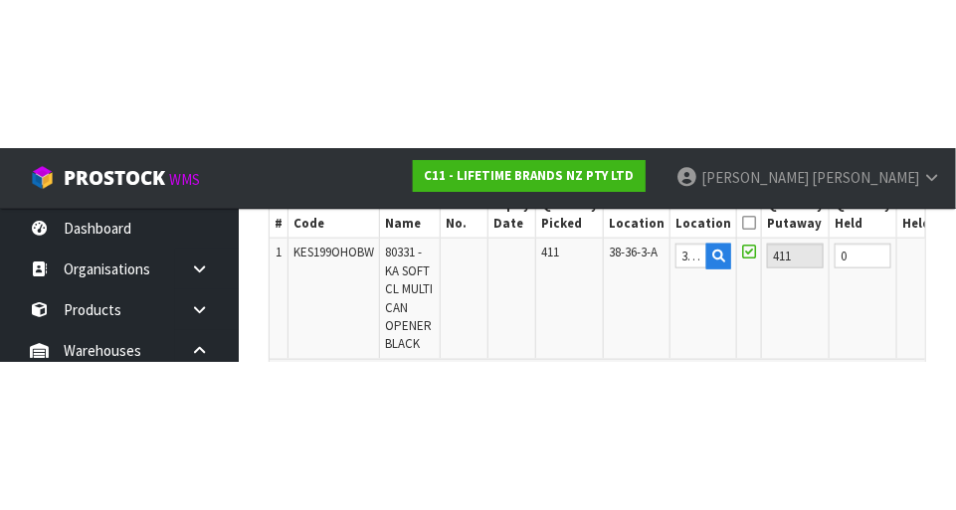
scroll to position [584, 0]
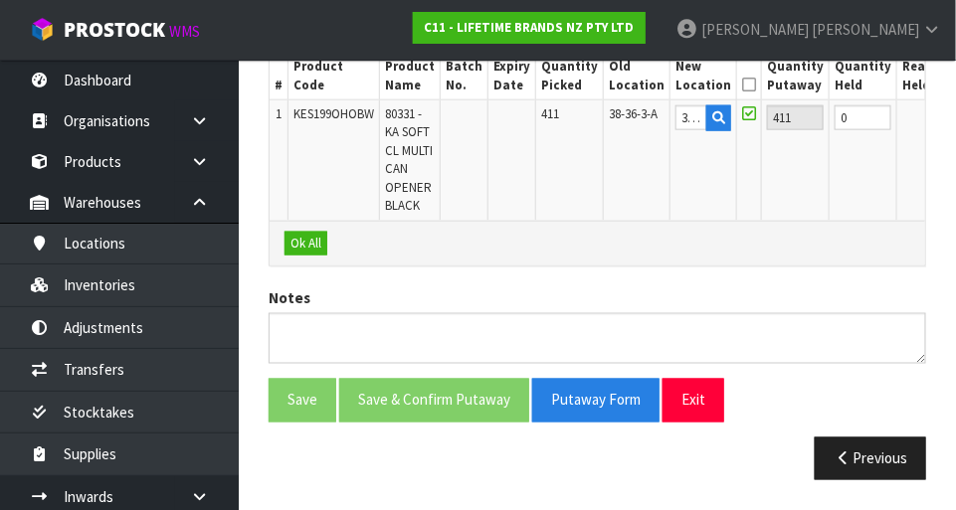
click at [955, 105] on button "OK" at bounding box center [972, 117] width 28 height 24
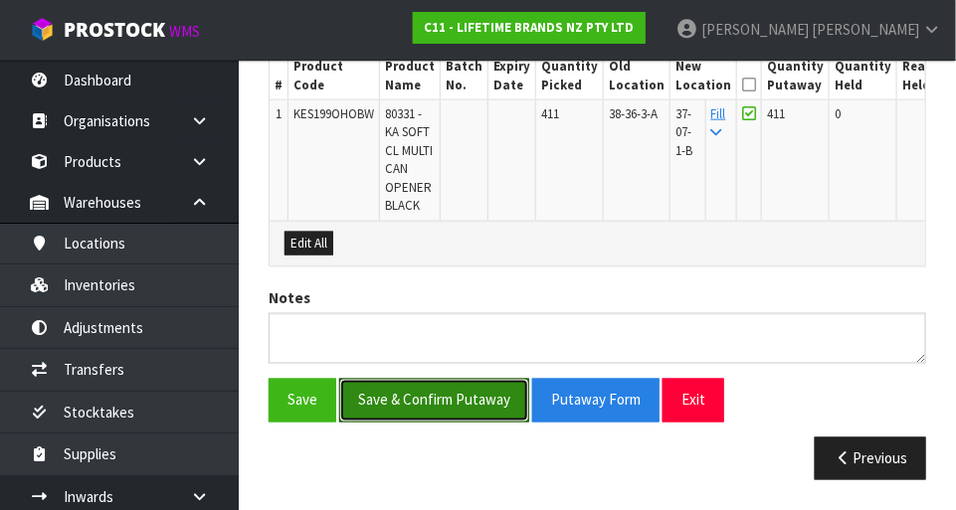
click at [459, 408] on button "Save & Confirm Putaway" at bounding box center [434, 400] width 190 height 43
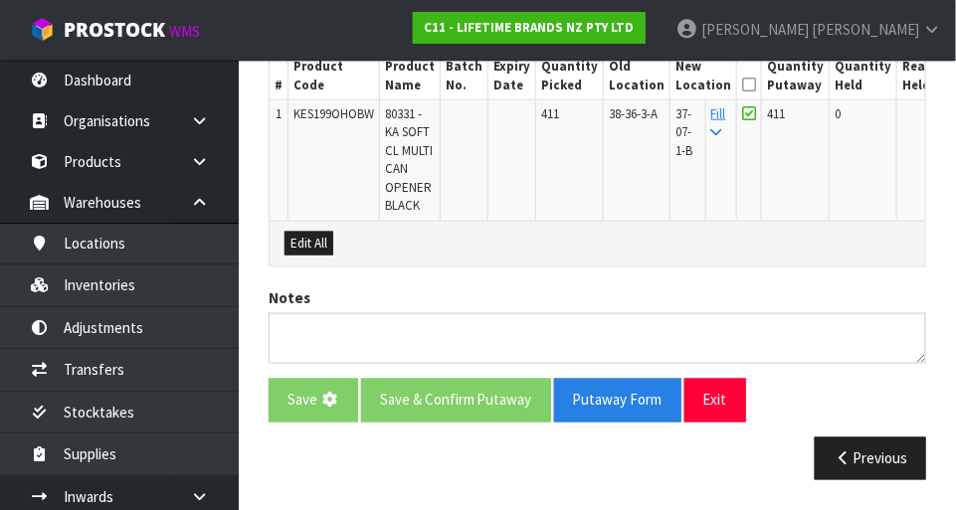
scroll to position [0, 0]
